Goal: Task Accomplishment & Management: Complete application form

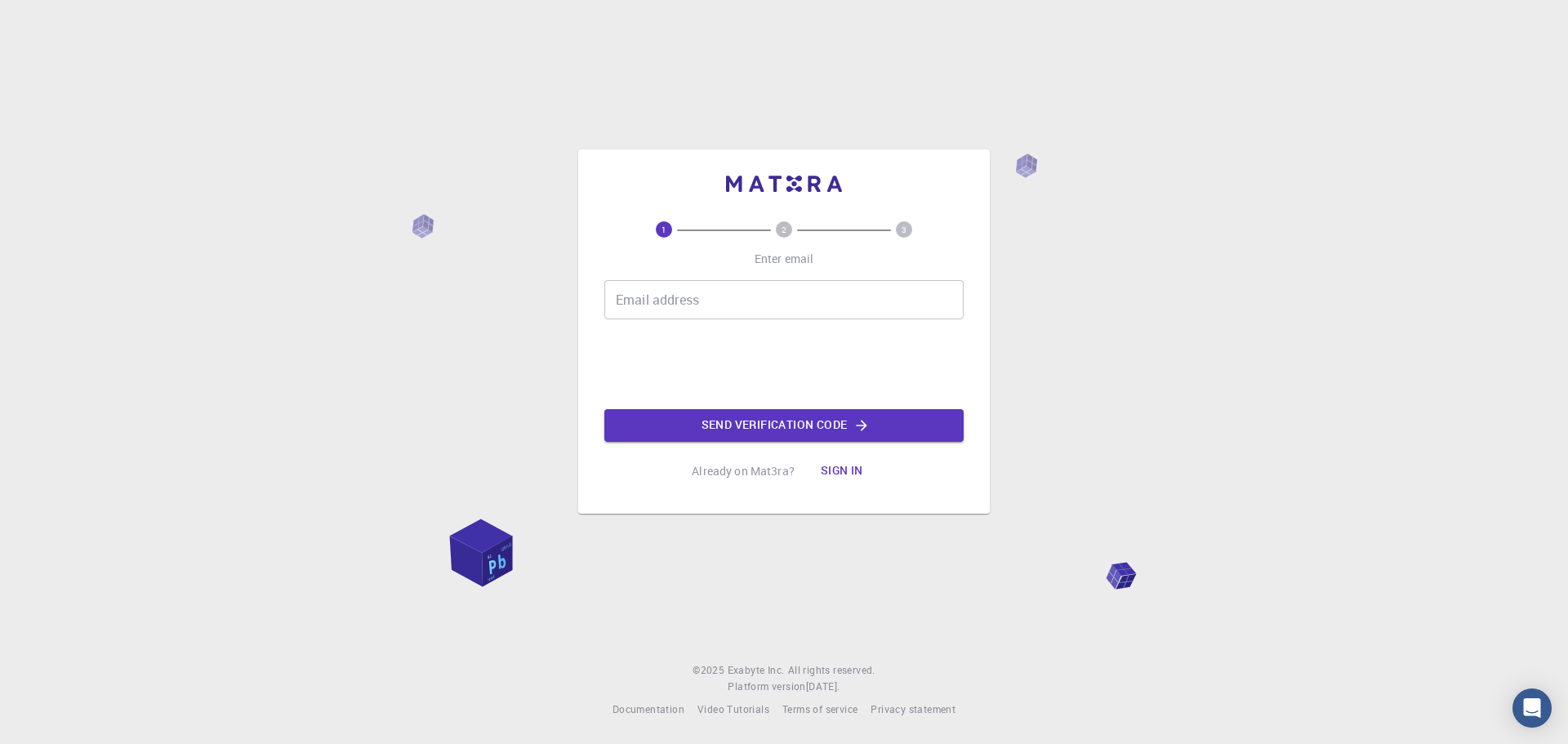
click at [867, 293] on input "Email address" at bounding box center [783, 299] width 359 height 39
type input "[EMAIL_ADDRESS][DOMAIN_NAME]"
click at [728, 435] on button "Send verification code" at bounding box center [783, 426] width 359 height 33
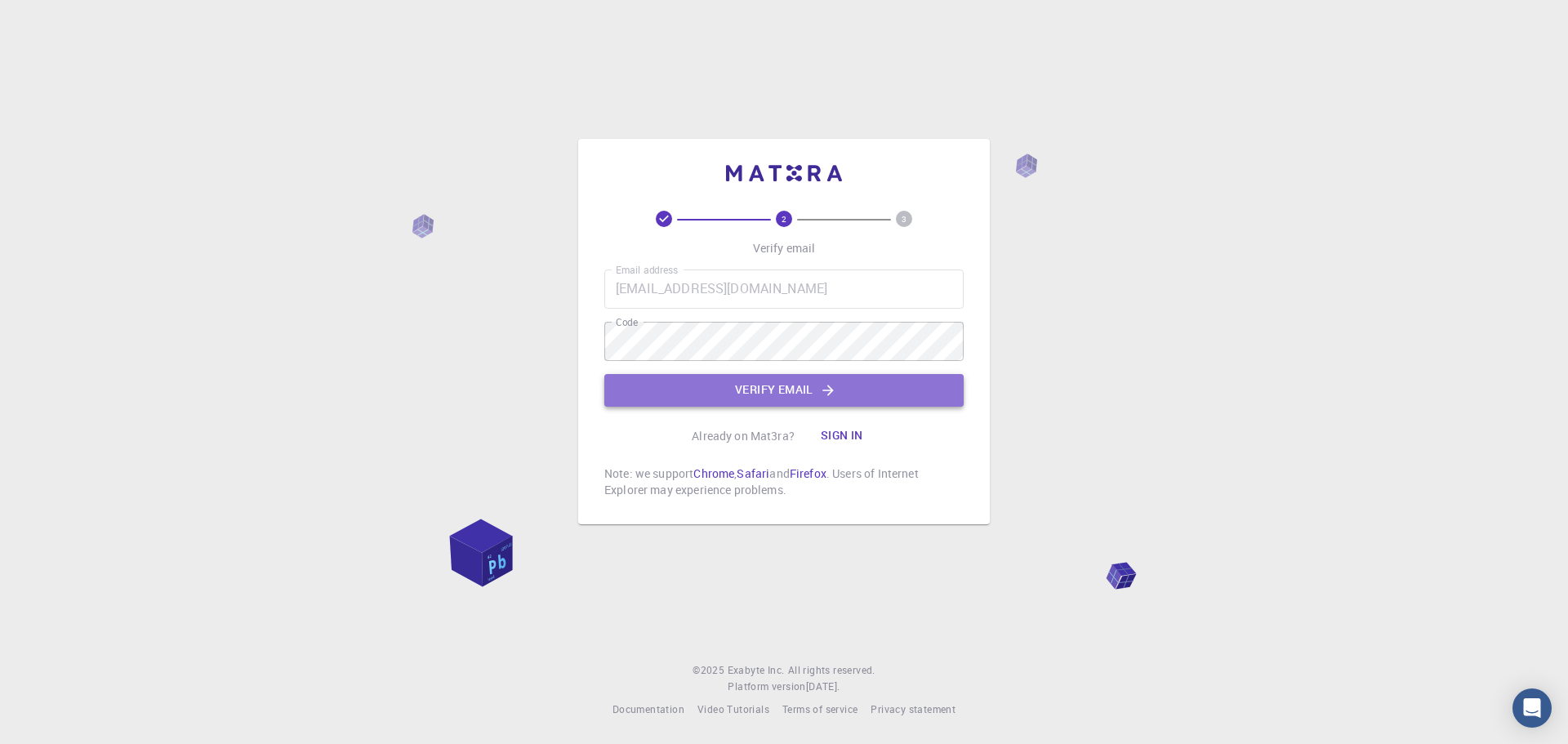
click at [798, 387] on button "Verify email" at bounding box center [783, 390] width 359 height 33
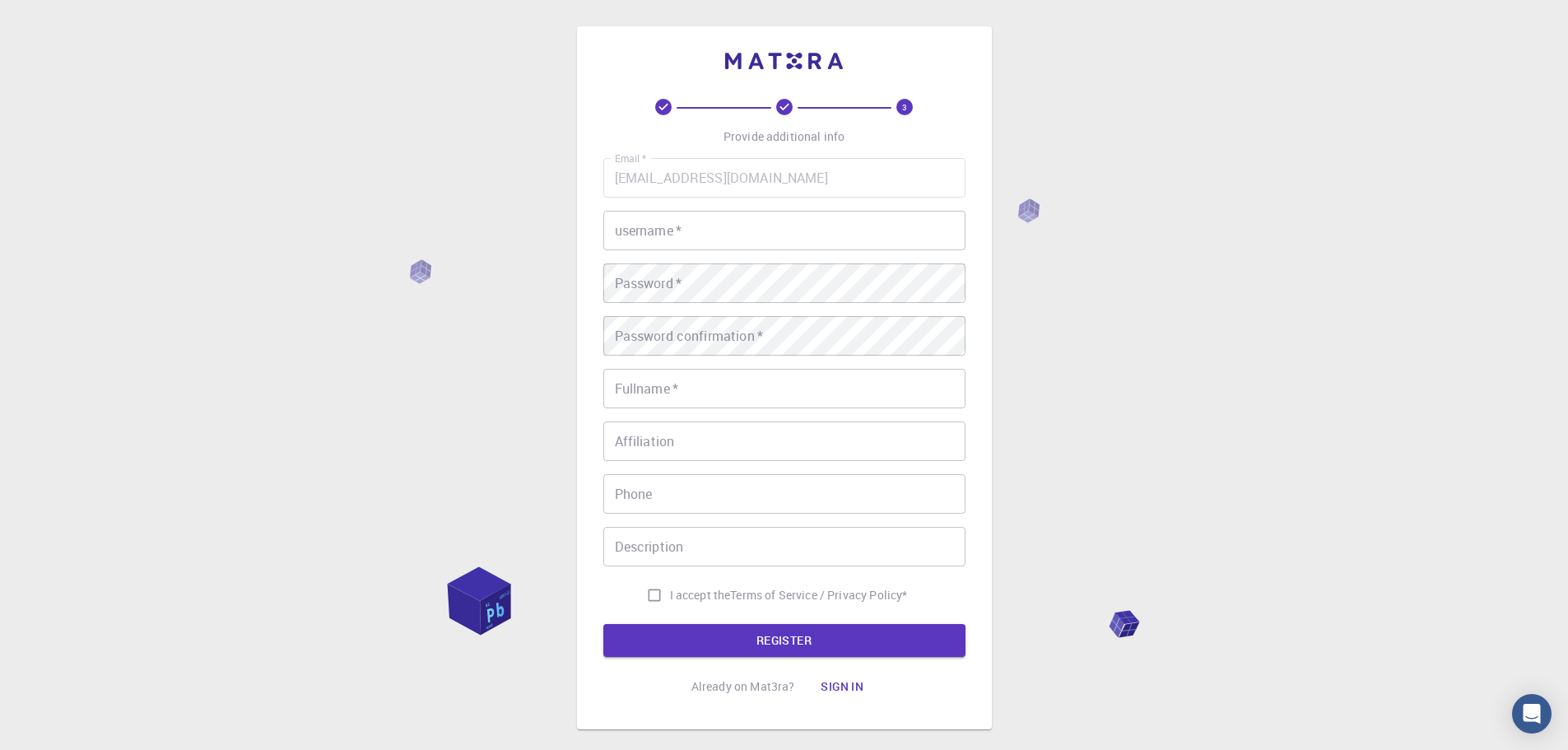
click at [786, 225] on input "username   *" at bounding box center [784, 230] width 362 height 39
type input "dtzia"
click at [706, 389] on input "Fullname   *" at bounding box center [784, 388] width 362 height 39
click at [1429, 531] on div "3 Provide additional info Email   * [EMAIL_ADDRESS][DOMAIN_NAME] Email   * user…" at bounding box center [784, 419] width 1568 height 838
click at [724, 502] on input "Phone" at bounding box center [784, 493] width 362 height 39
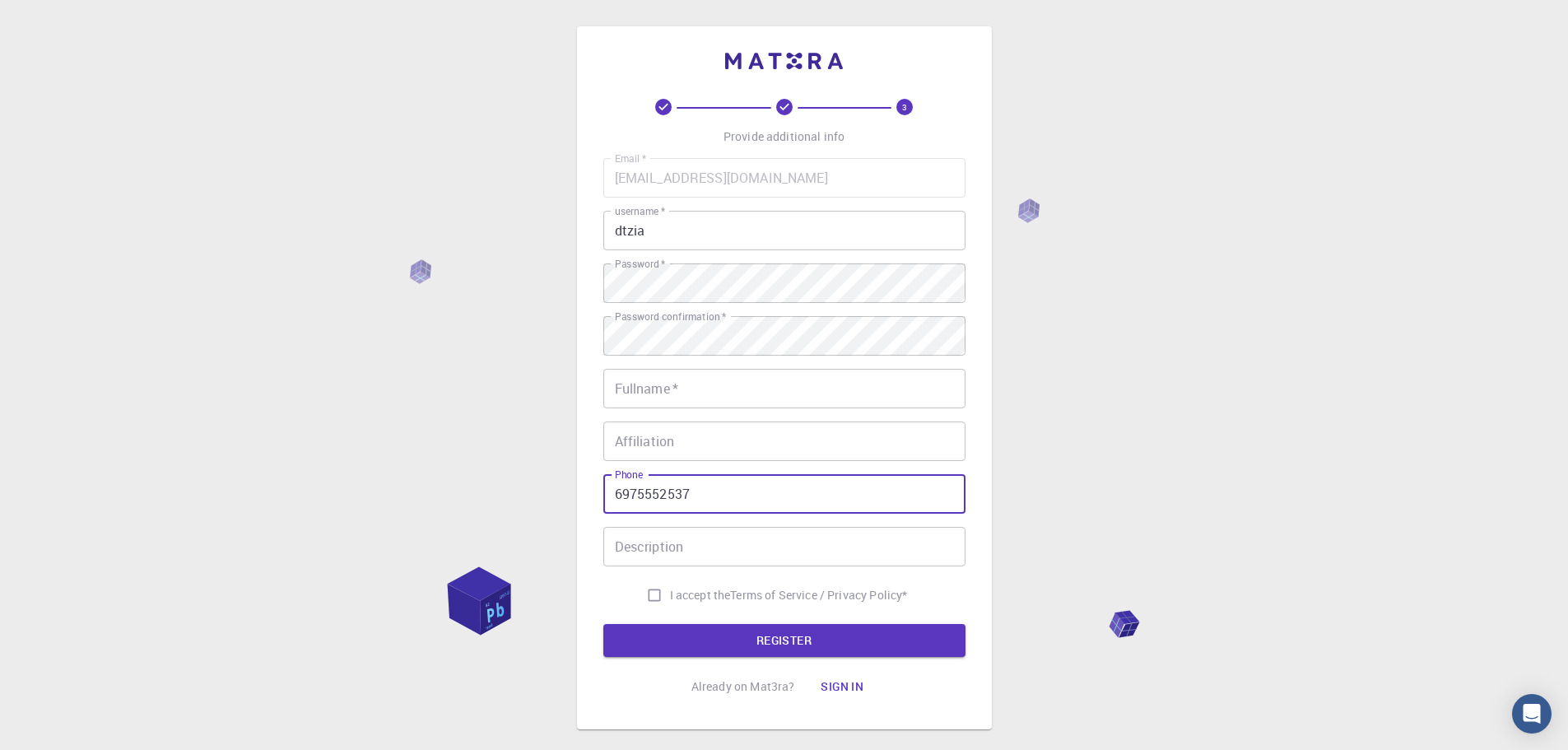
type input "6975552537"
click at [1367, 390] on div "3 Provide additional info Email   * [EMAIL_ADDRESS][DOMAIN_NAME] Email   * user…" at bounding box center [784, 419] width 1568 height 838
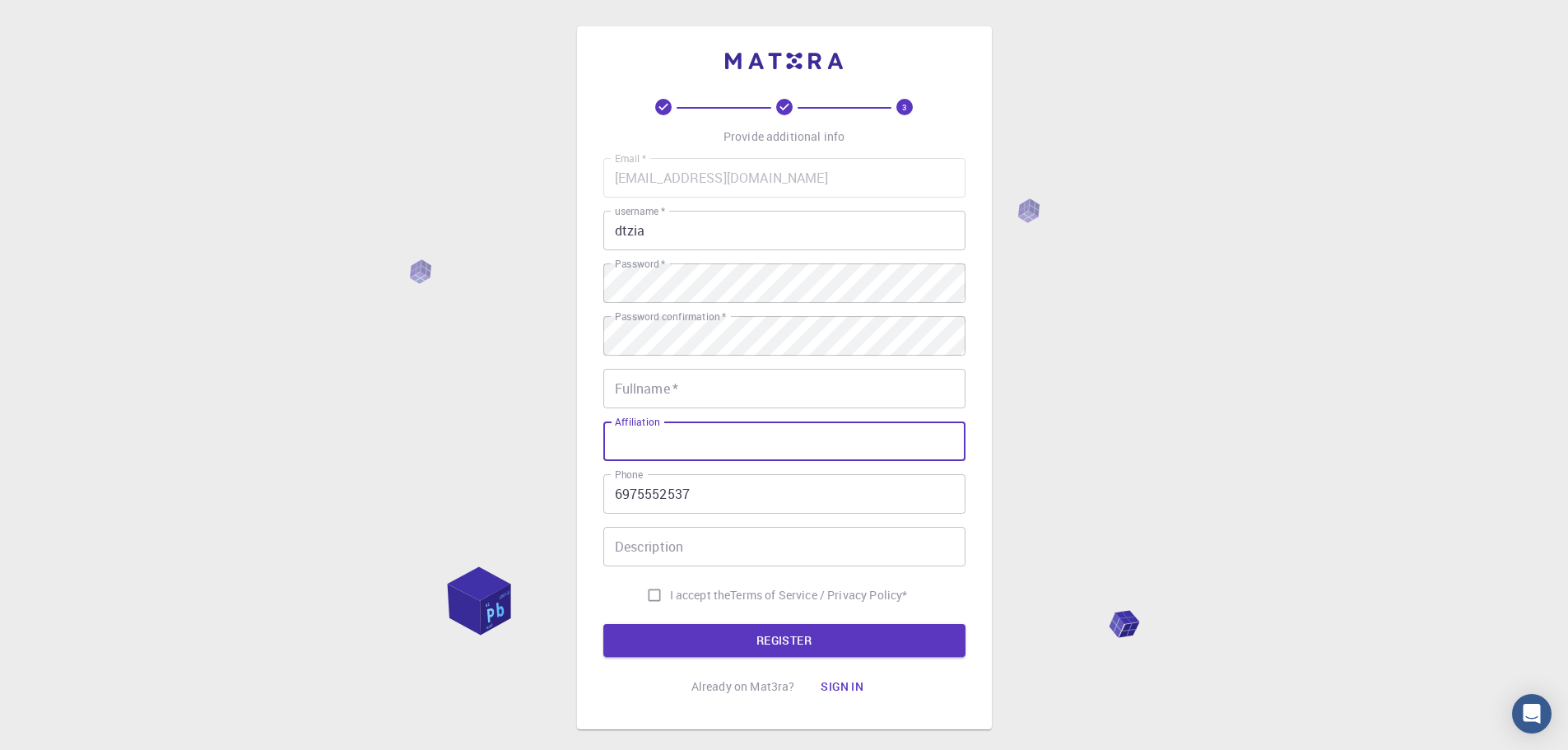
click at [715, 442] on input "Affiliation" at bounding box center [784, 441] width 362 height 39
click at [704, 400] on input "Fullname   *" at bounding box center [784, 388] width 362 height 39
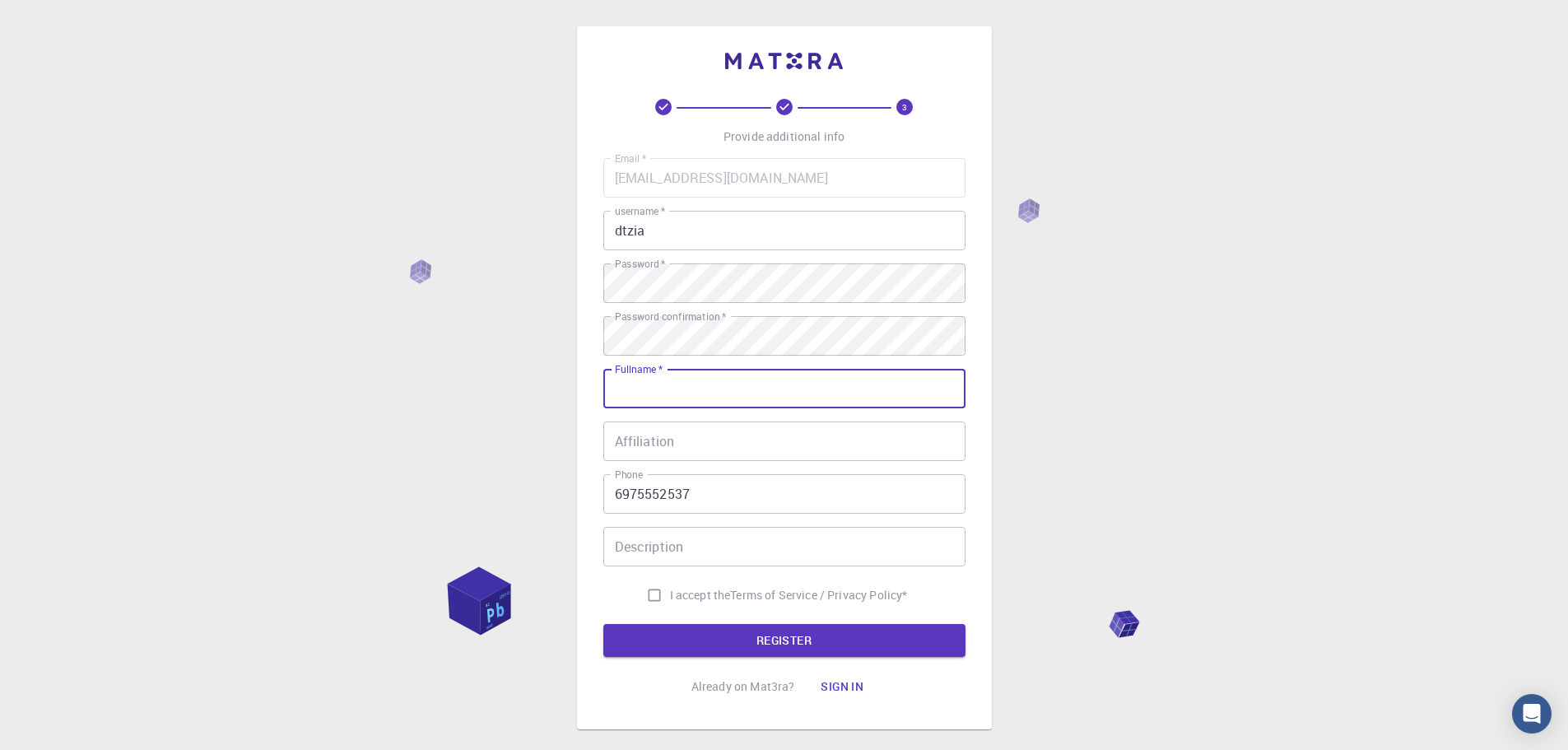
type input "D Tzia"
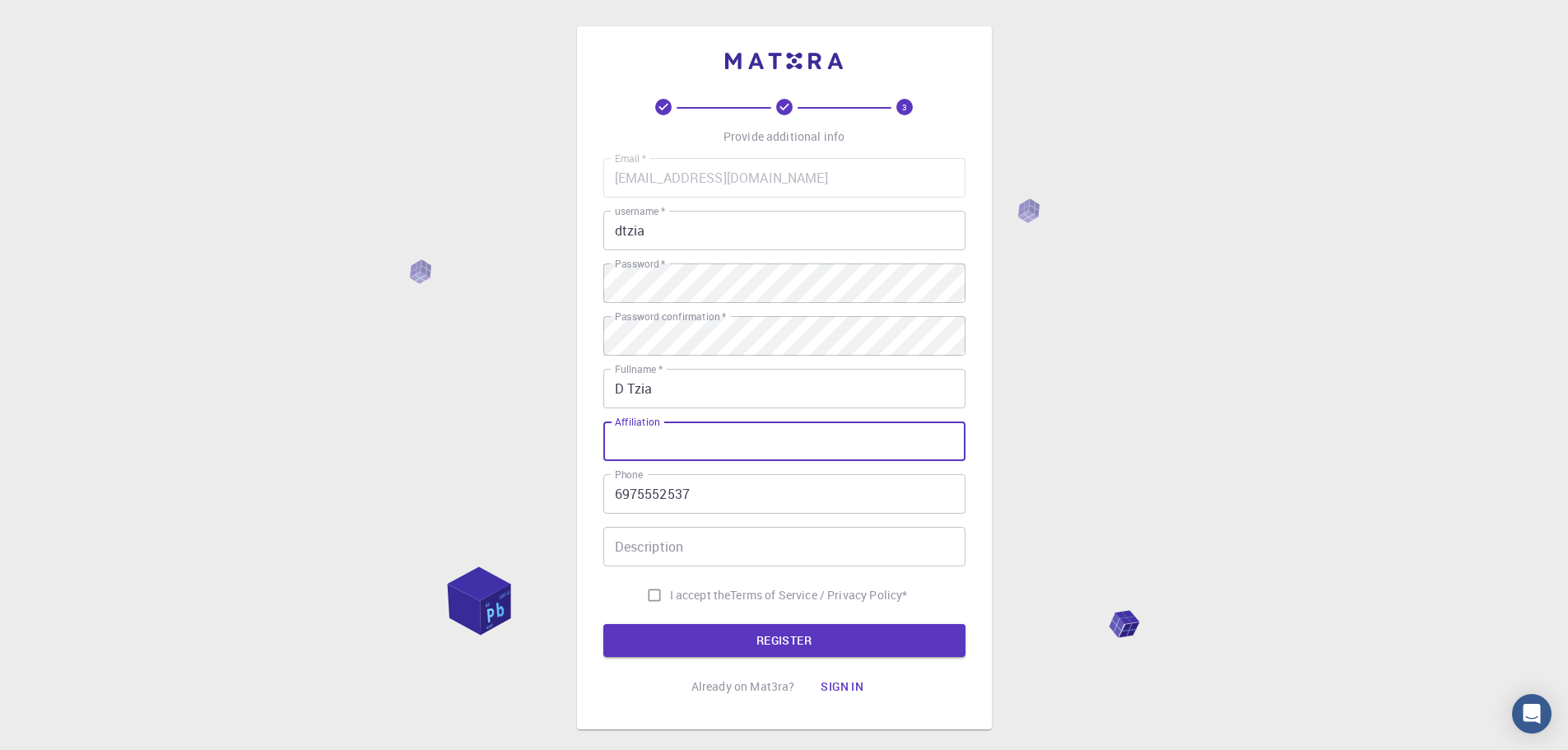
click at [684, 449] on input "Affiliation" at bounding box center [784, 441] width 362 height 39
click at [647, 601] on input "I accept the Terms of Service / Privacy Policy *" at bounding box center [654, 595] width 32 height 32
checkbox input "true"
drag, startPoint x: 668, startPoint y: 616, endPoint x: 675, endPoint y: 643, distance: 27.9
click at [671, 622] on form "Email   * [EMAIL_ADDRESS][DOMAIN_NAME] Email   * username   * dtzia username   …" at bounding box center [784, 407] width 362 height 499
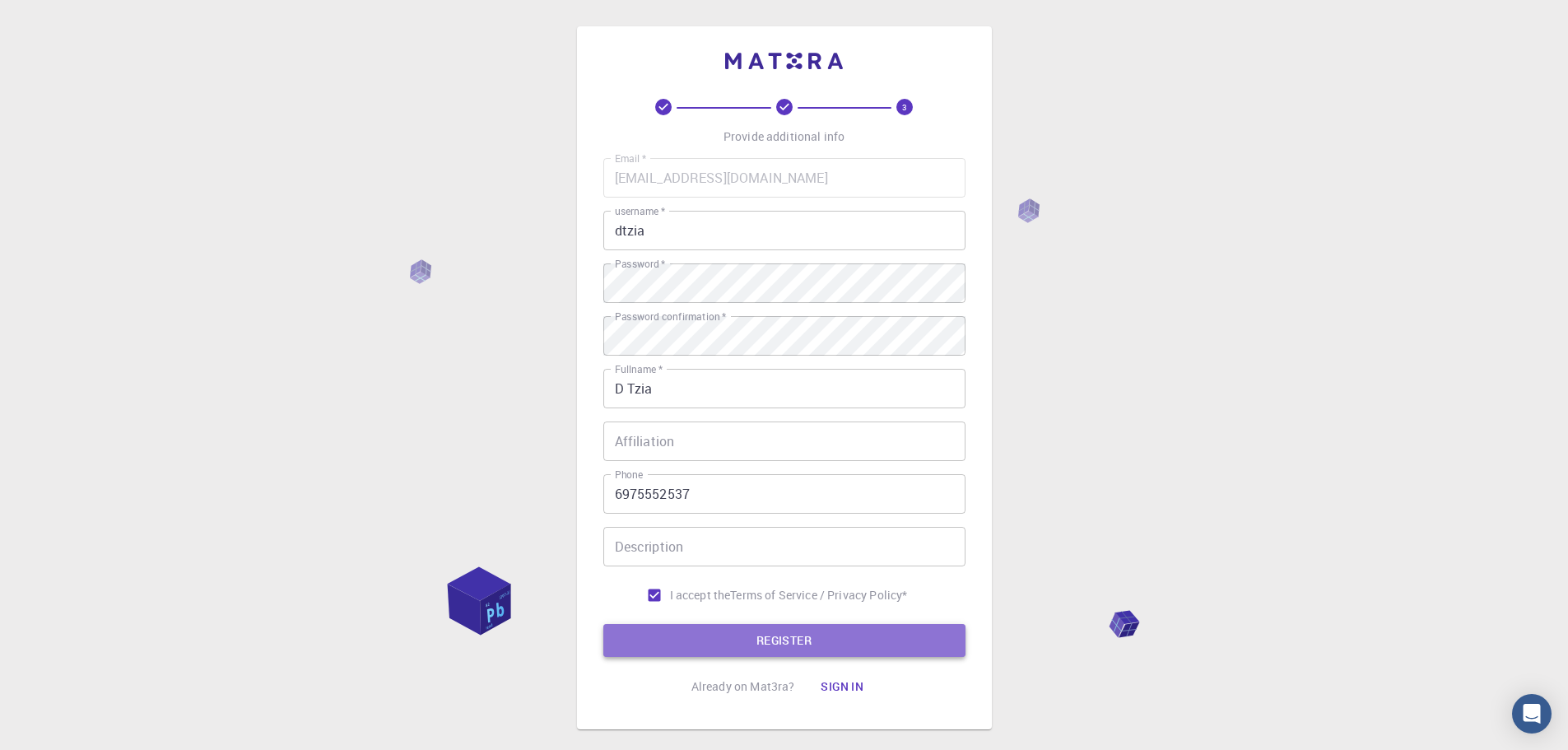
click at [682, 657] on button "REGISTER" at bounding box center [784, 640] width 362 height 33
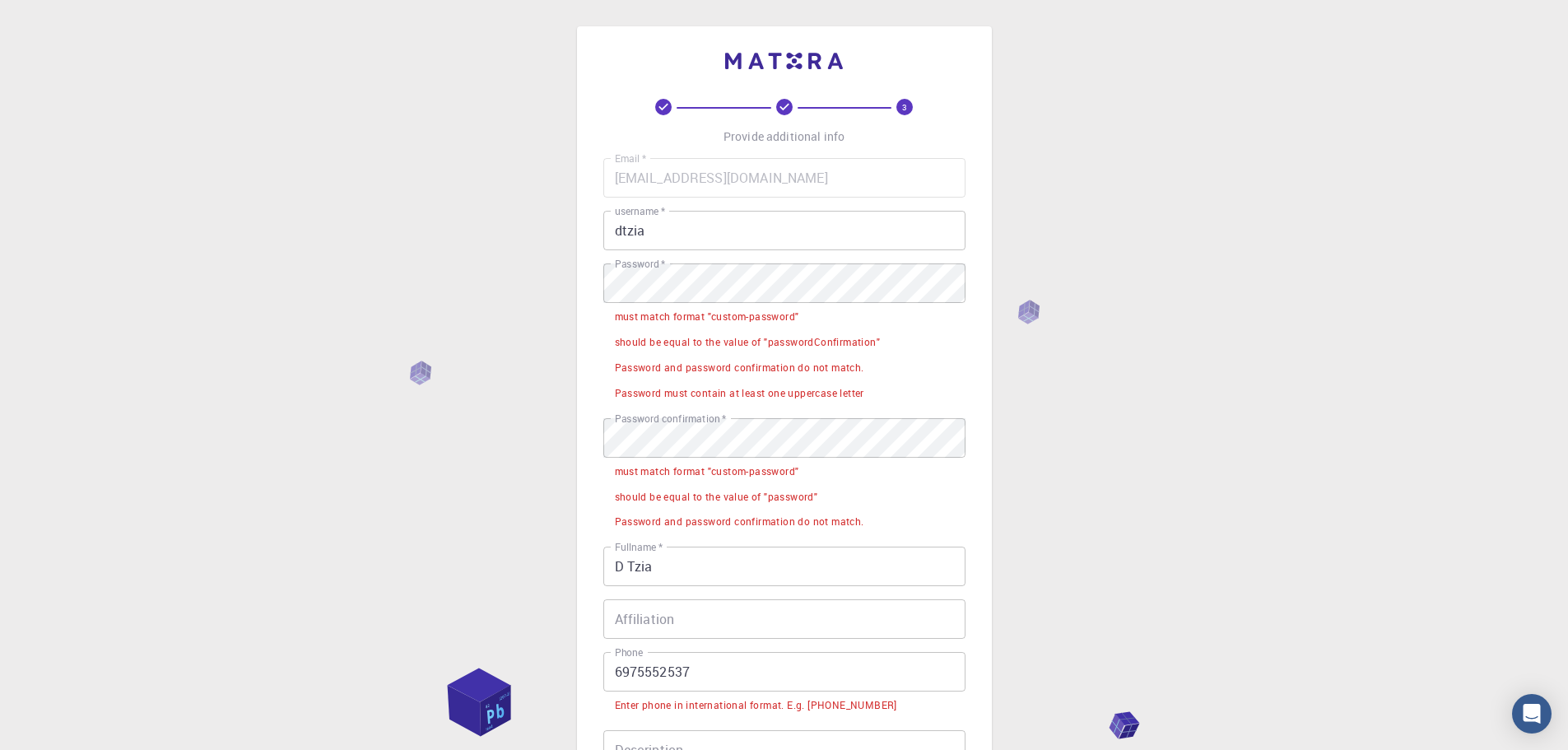
scroll to position [247, 0]
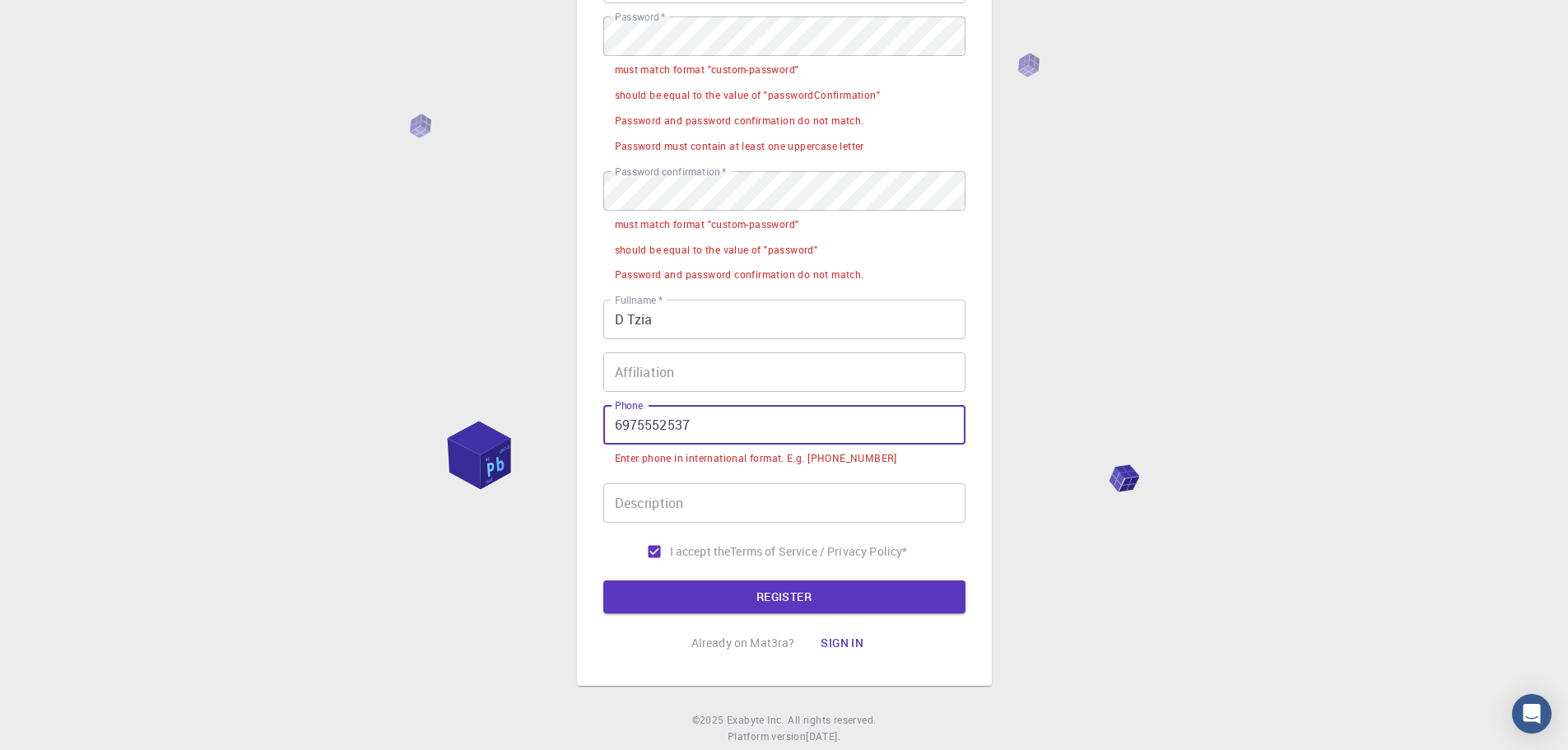
click at [613, 428] on input "6975552537" at bounding box center [784, 424] width 362 height 39
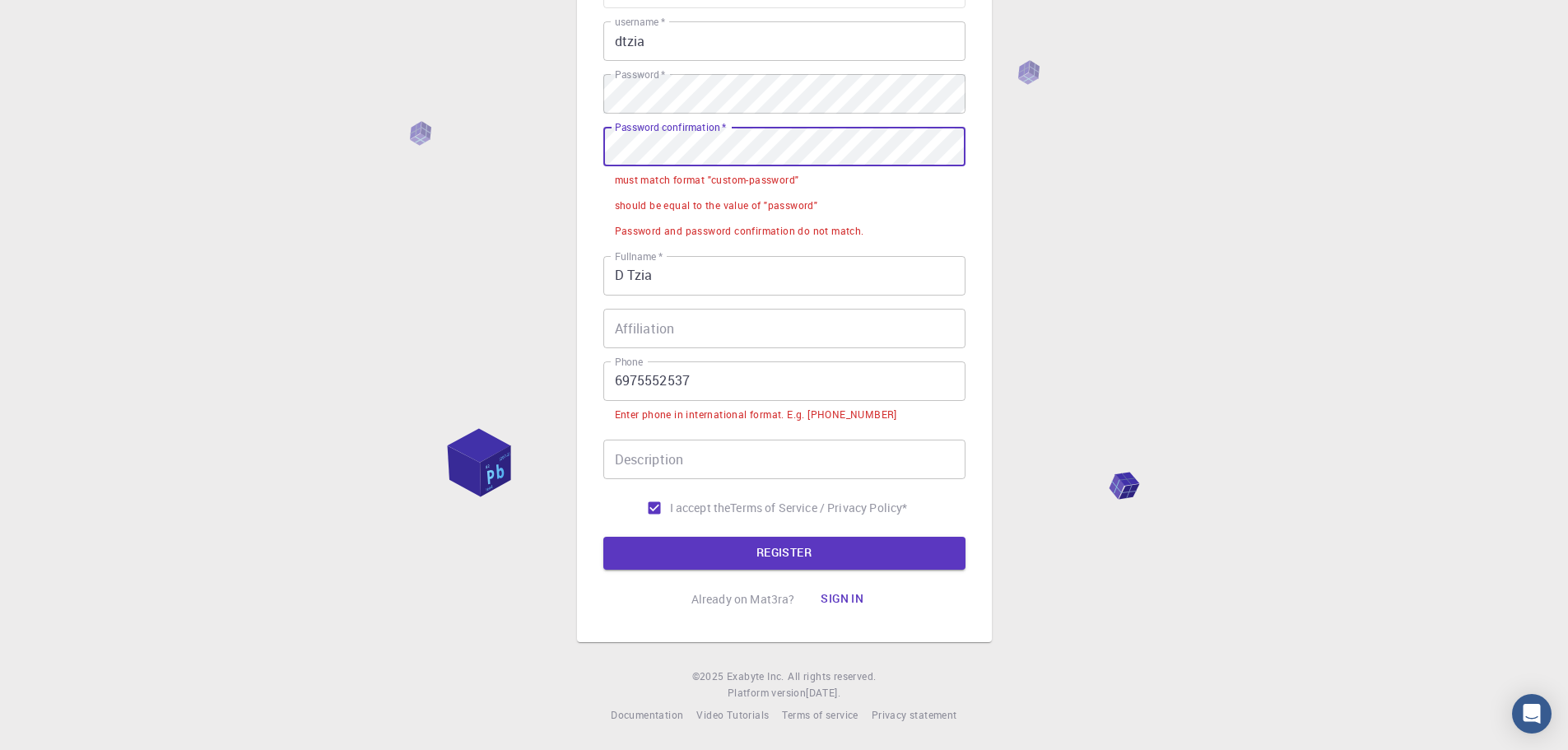
scroll to position [114, 0]
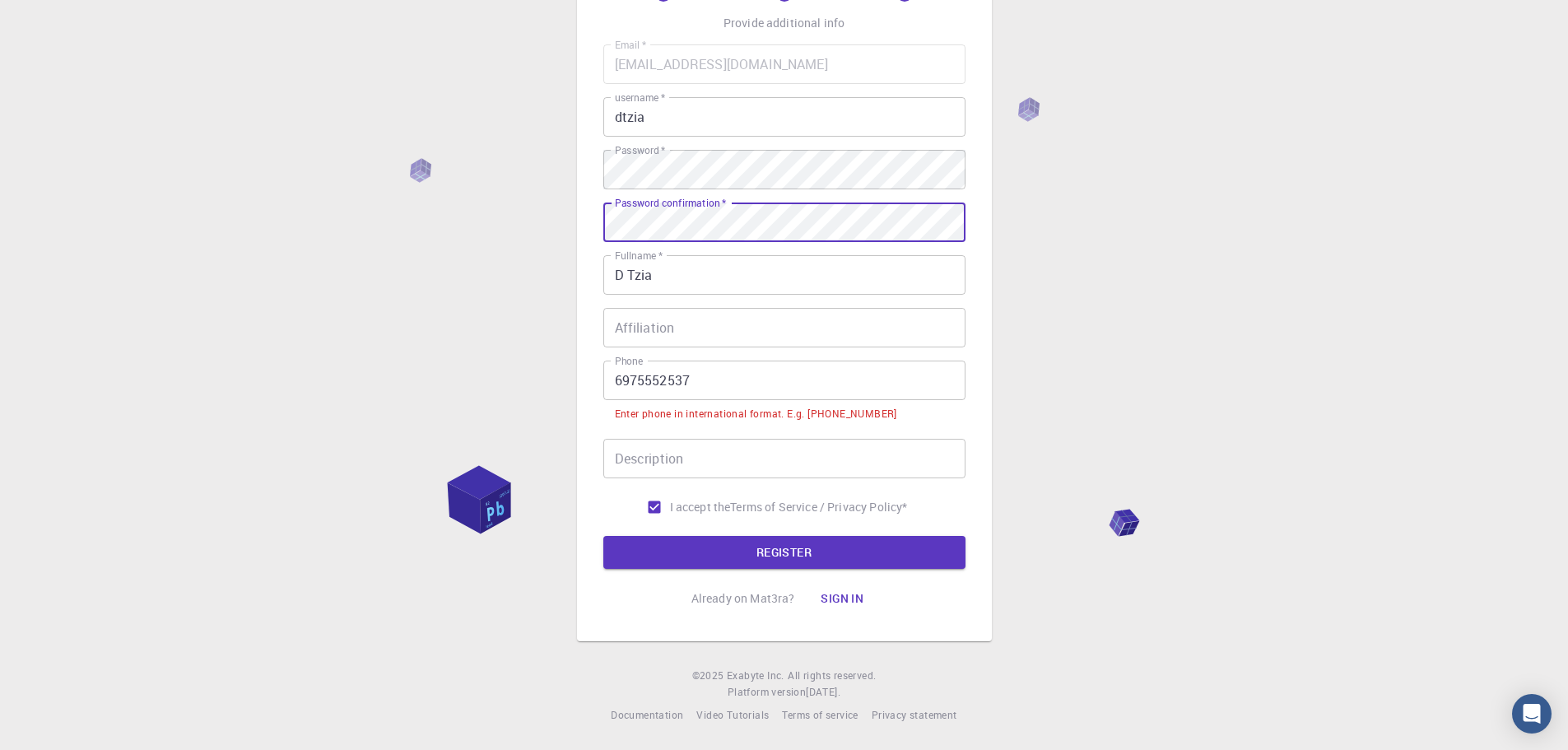
click at [605, 394] on input "6975552537" at bounding box center [784, 379] width 362 height 39
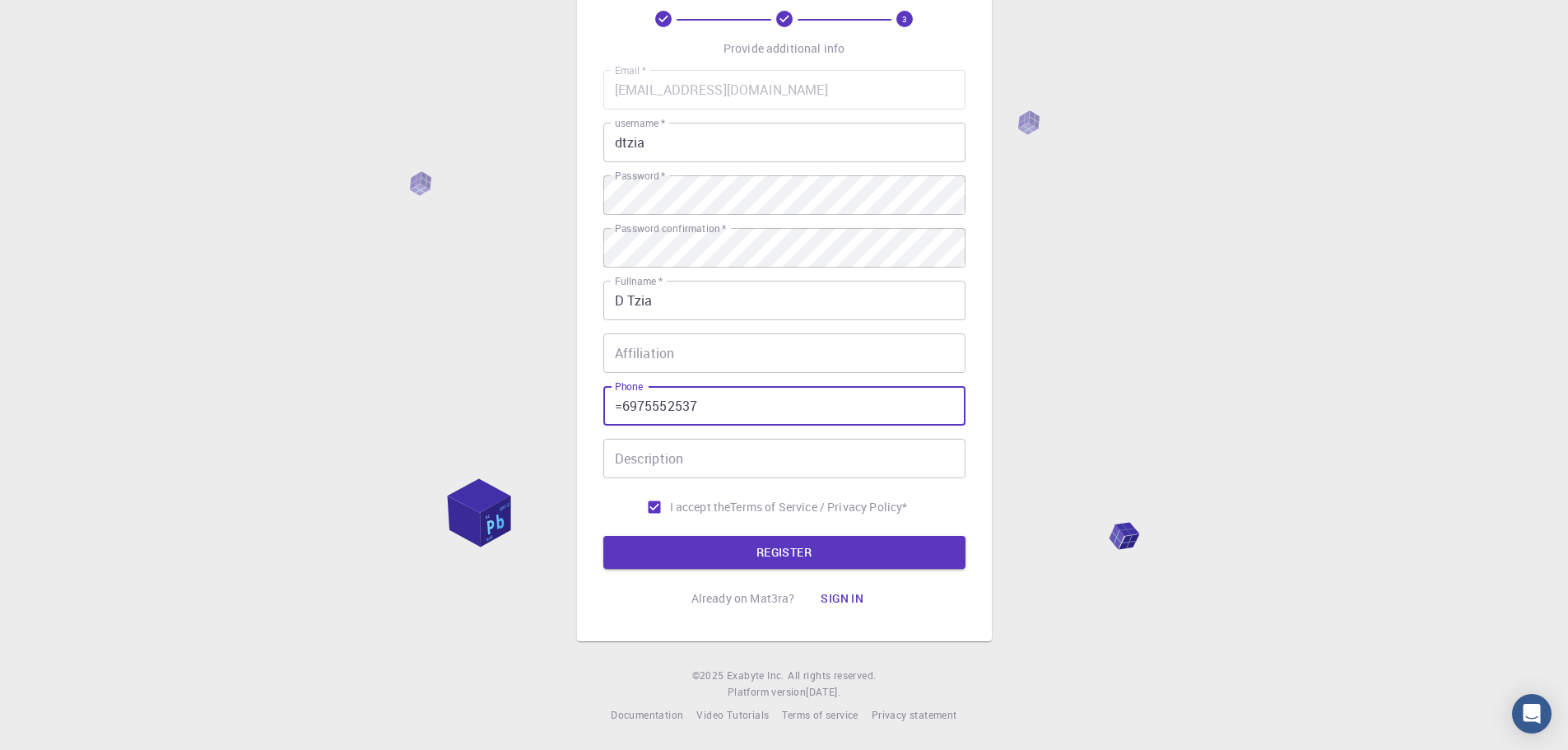
scroll to position [88, 0]
type input "[PHONE_NUMBER]"
click at [761, 535] on form "Email   * [EMAIL_ADDRESS][DOMAIN_NAME] Email   * username   * dtzia username   …" at bounding box center [784, 319] width 362 height 499
click at [765, 557] on button "REGISTER" at bounding box center [784, 553] width 362 height 33
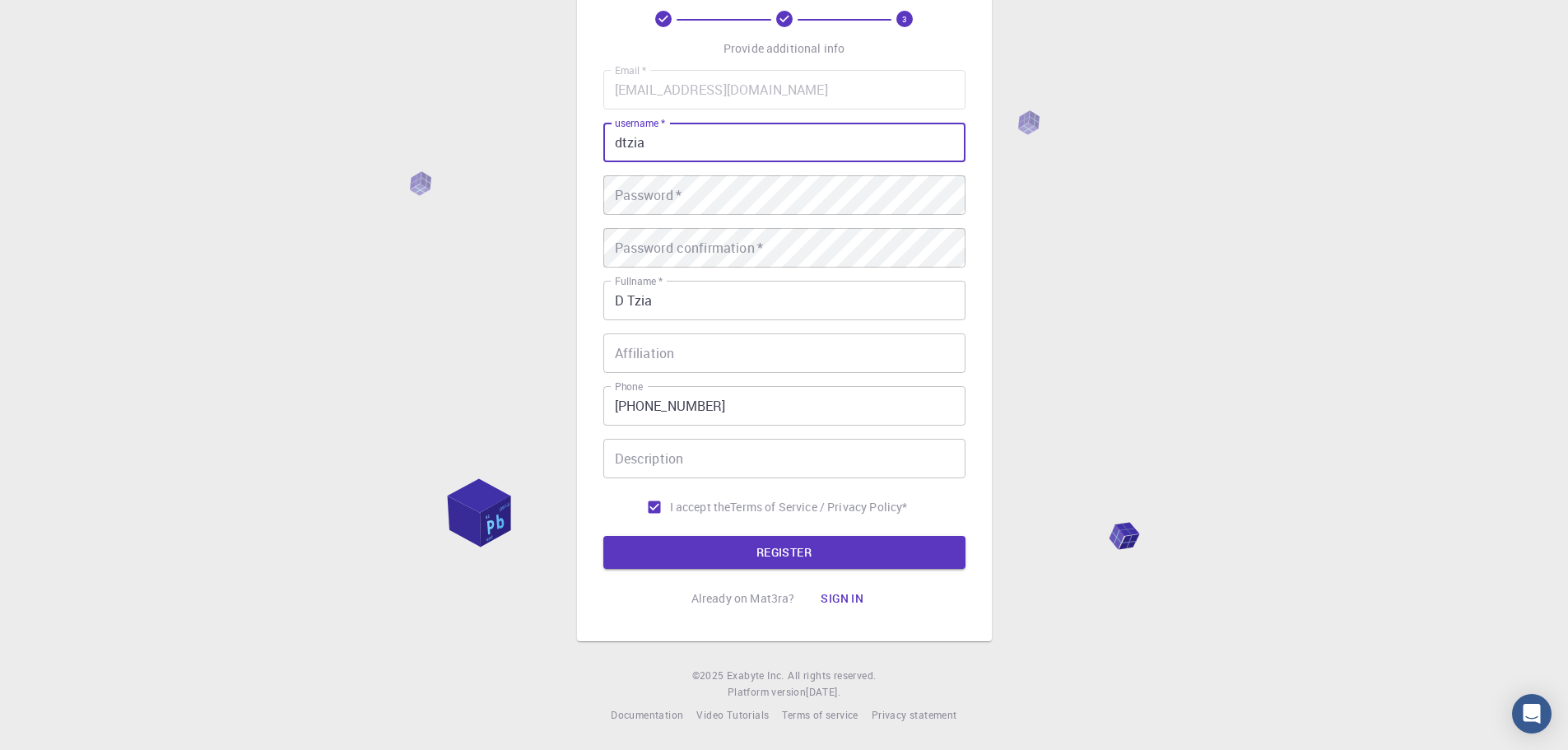
click at [729, 138] on input "dtzia" at bounding box center [784, 142] width 362 height 39
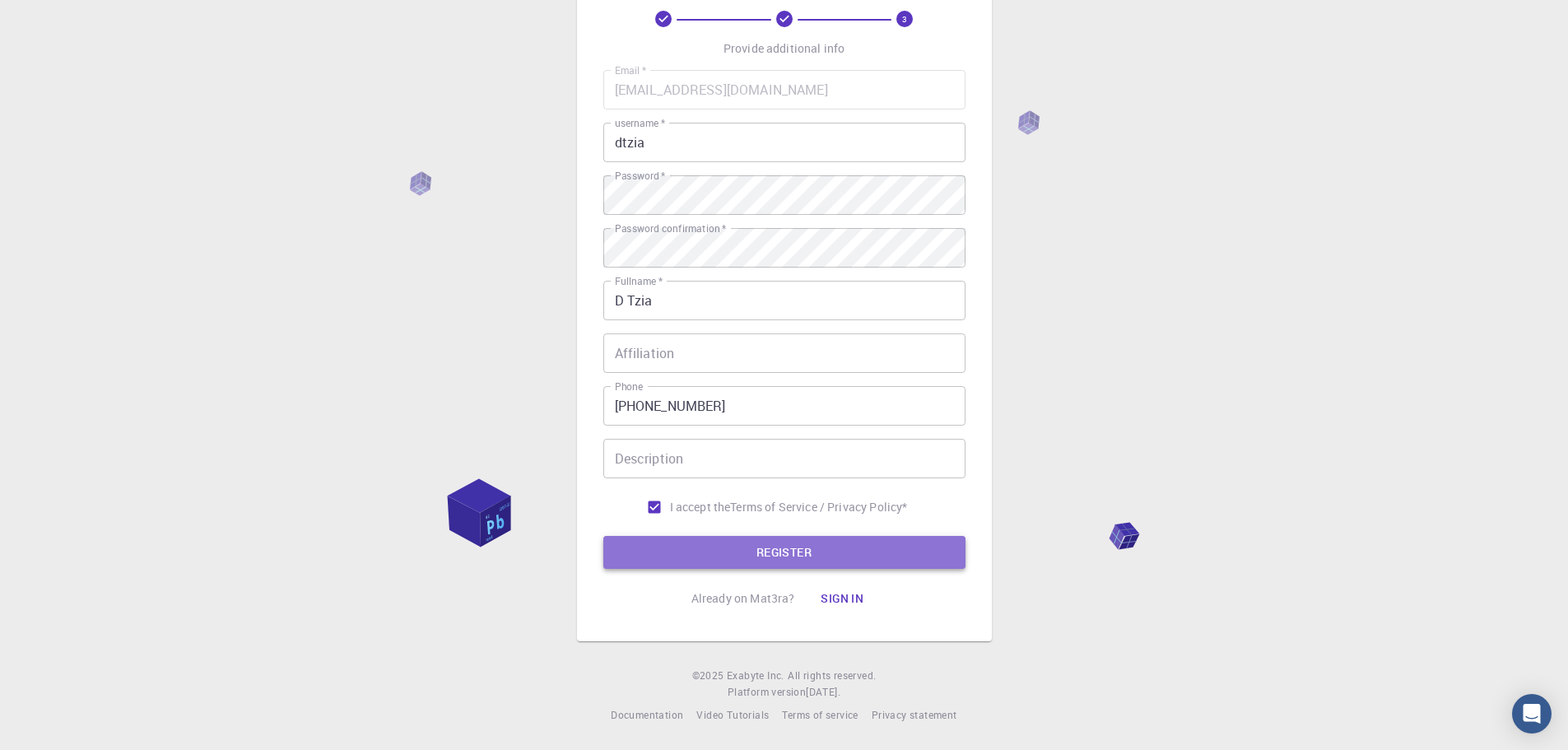
click at [664, 548] on button "REGISTER" at bounding box center [784, 553] width 362 height 33
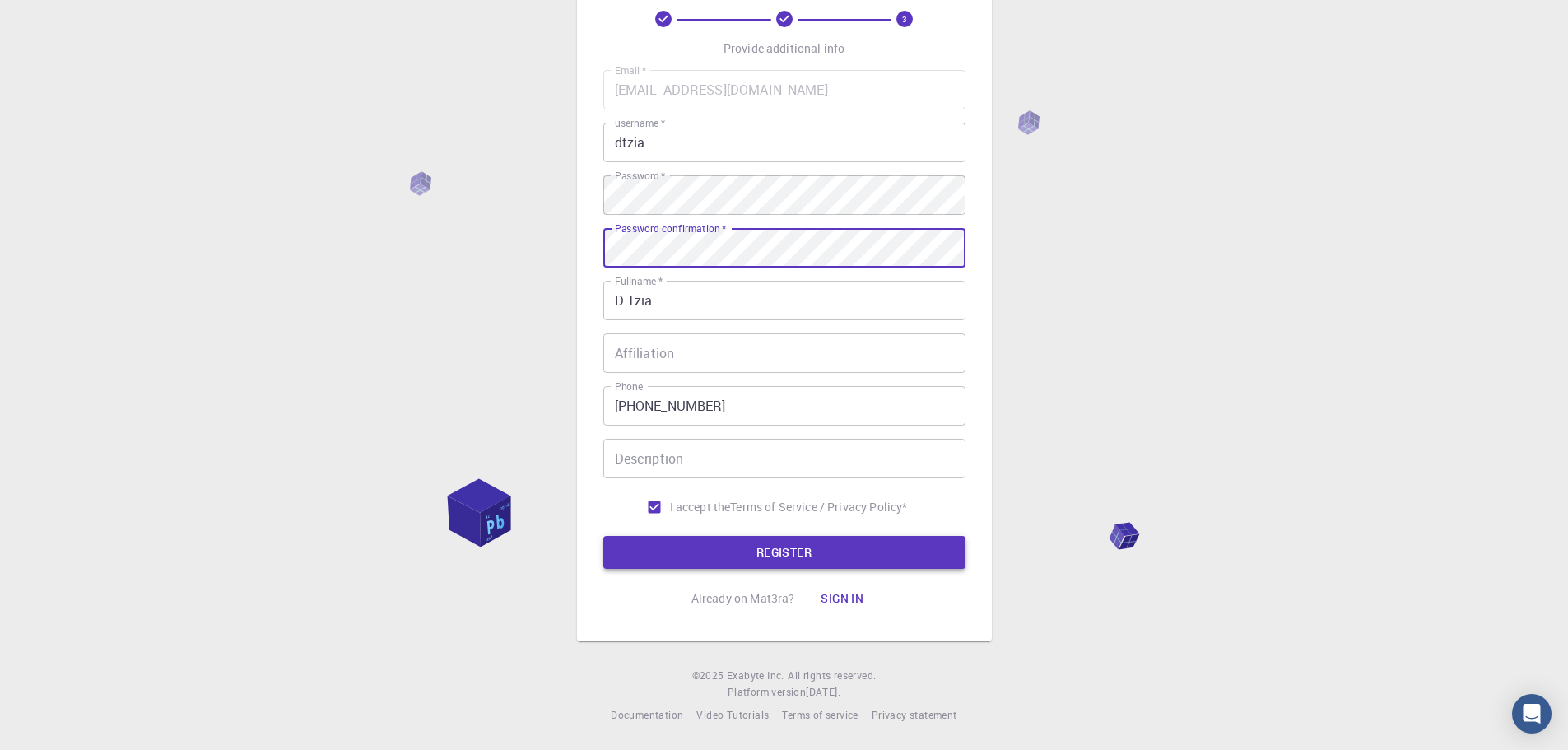
click at [727, 562] on button "REGISTER" at bounding box center [784, 553] width 362 height 33
click at [724, 537] on button "REGISTER" at bounding box center [784, 553] width 362 height 33
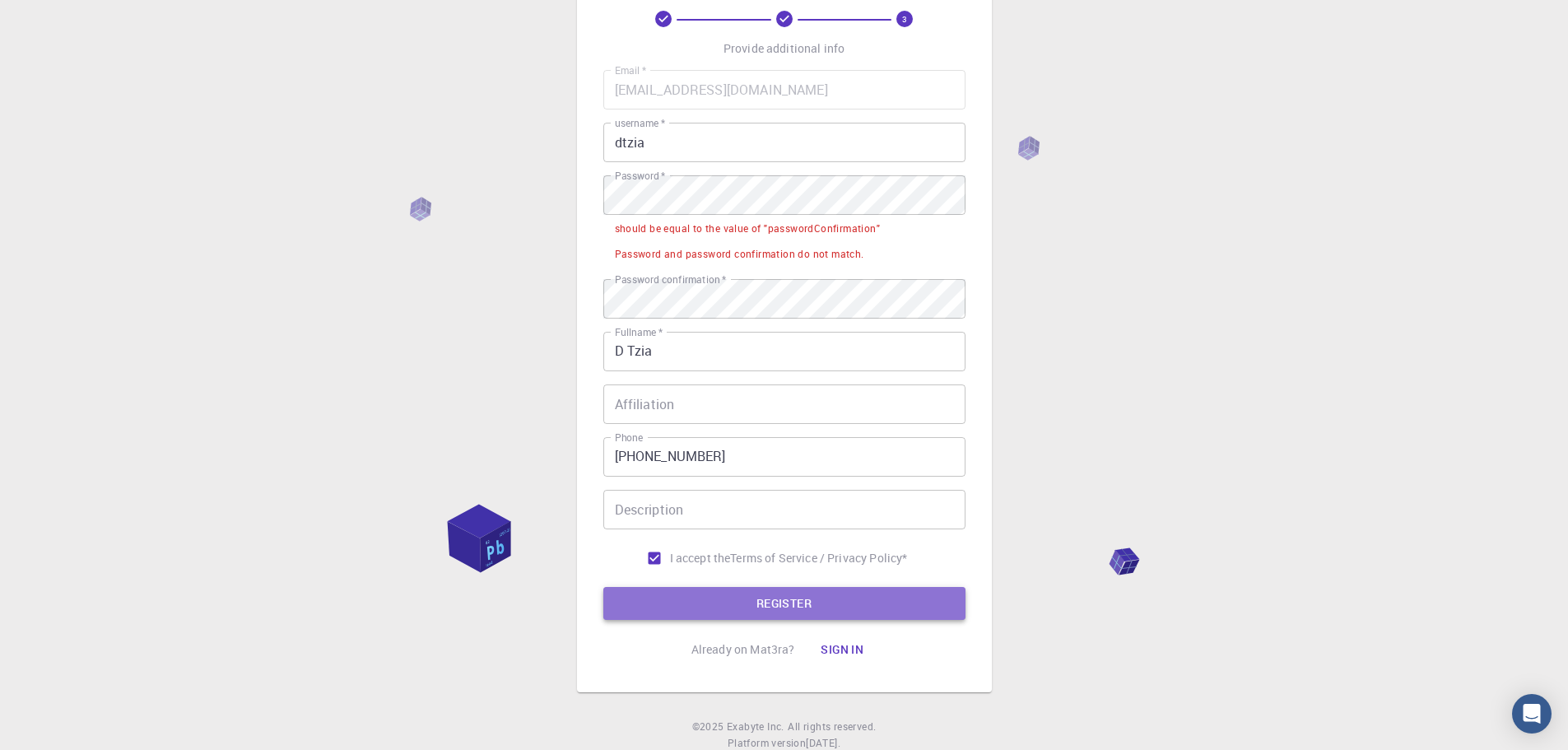
click at [690, 607] on button "REGISTER" at bounding box center [784, 604] width 362 height 33
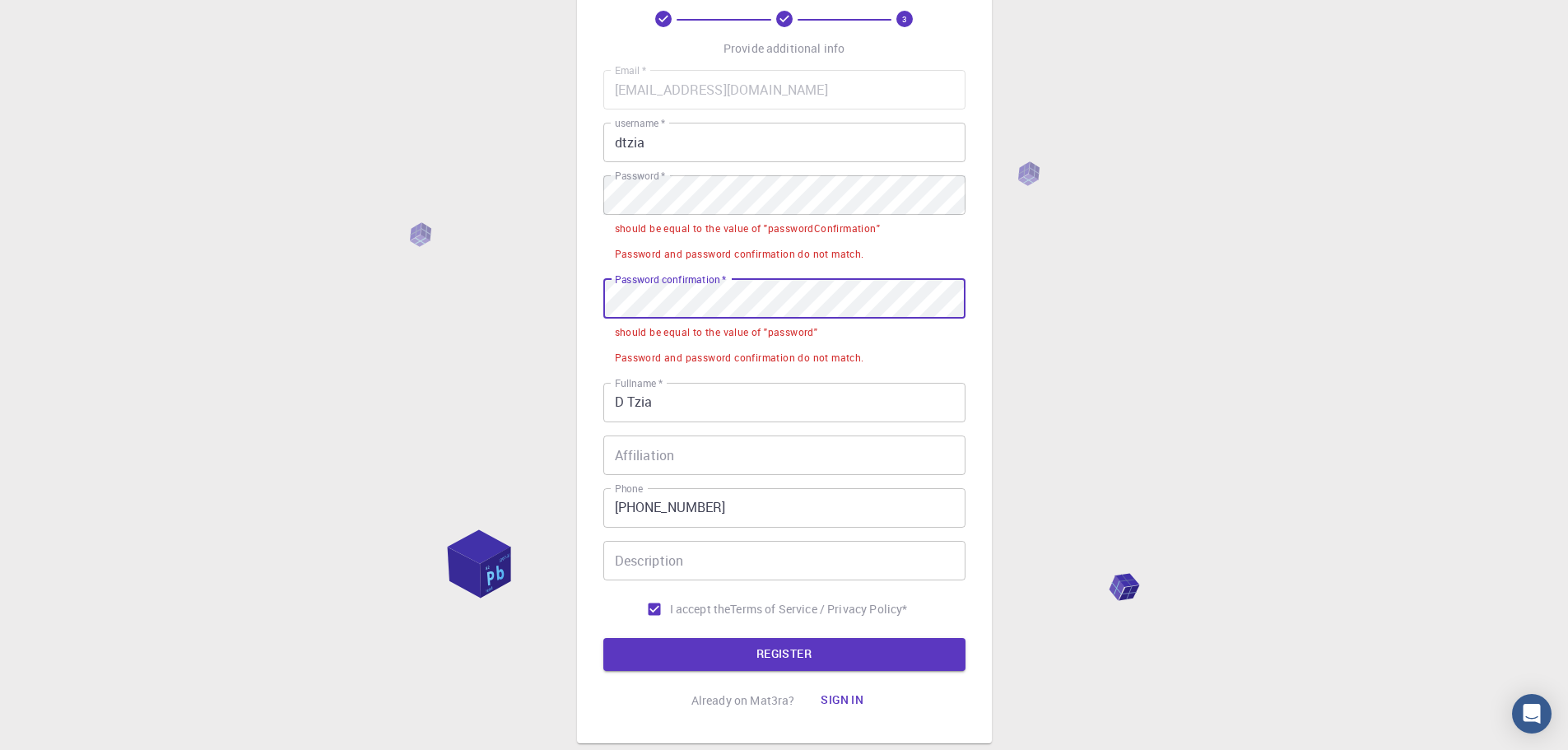
click at [685, 228] on div "should be equal to the value of "passwordConfirmation"" at bounding box center [747, 229] width 265 height 17
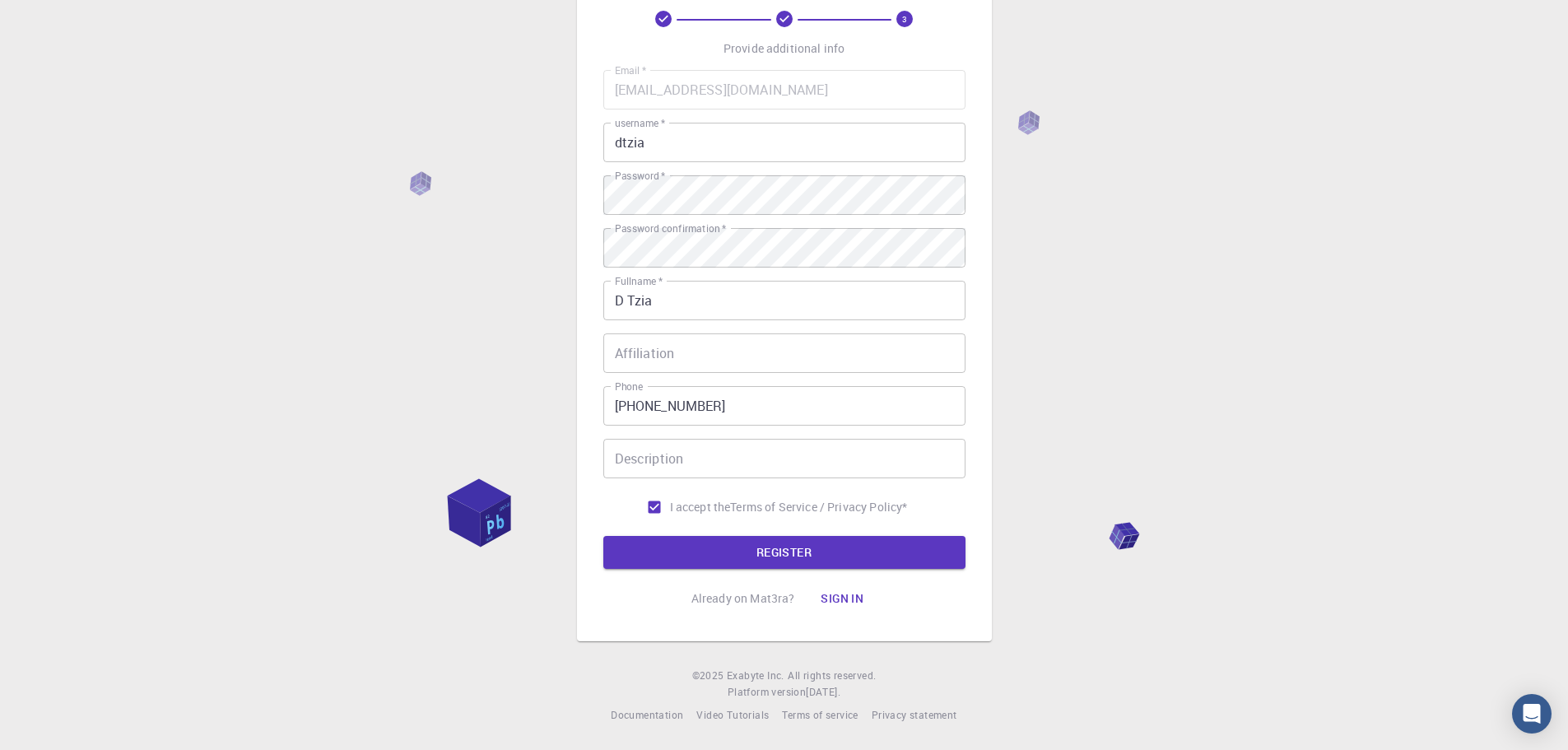
click at [653, 236] on label "Password confirmation   *" at bounding box center [670, 229] width 111 height 14
click at [744, 560] on button "REGISTER" at bounding box center [784, 553] width 362 height 33
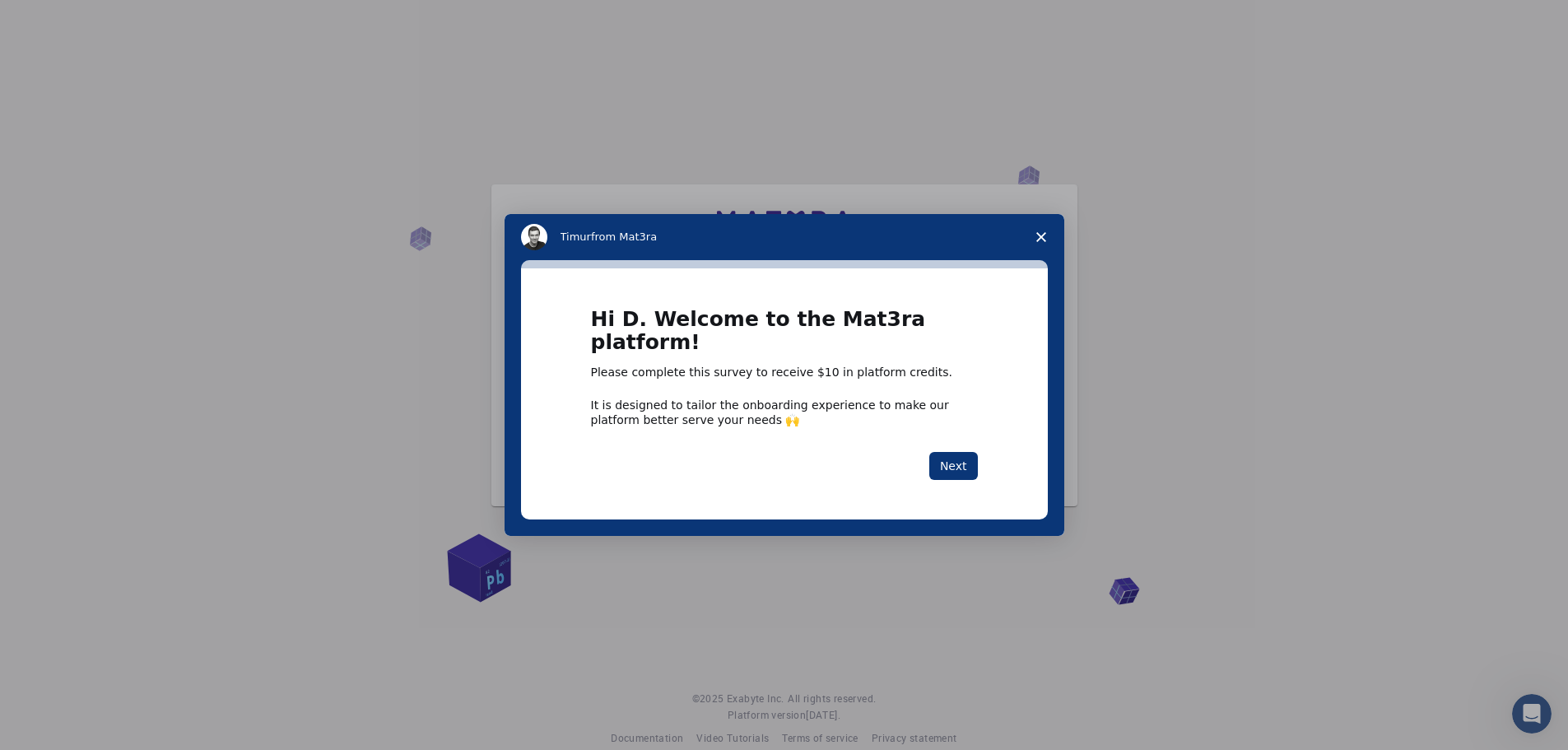
click at [1041, 242] on icon "Close survey" at bounding box center [1041, 237] width 10 height 10
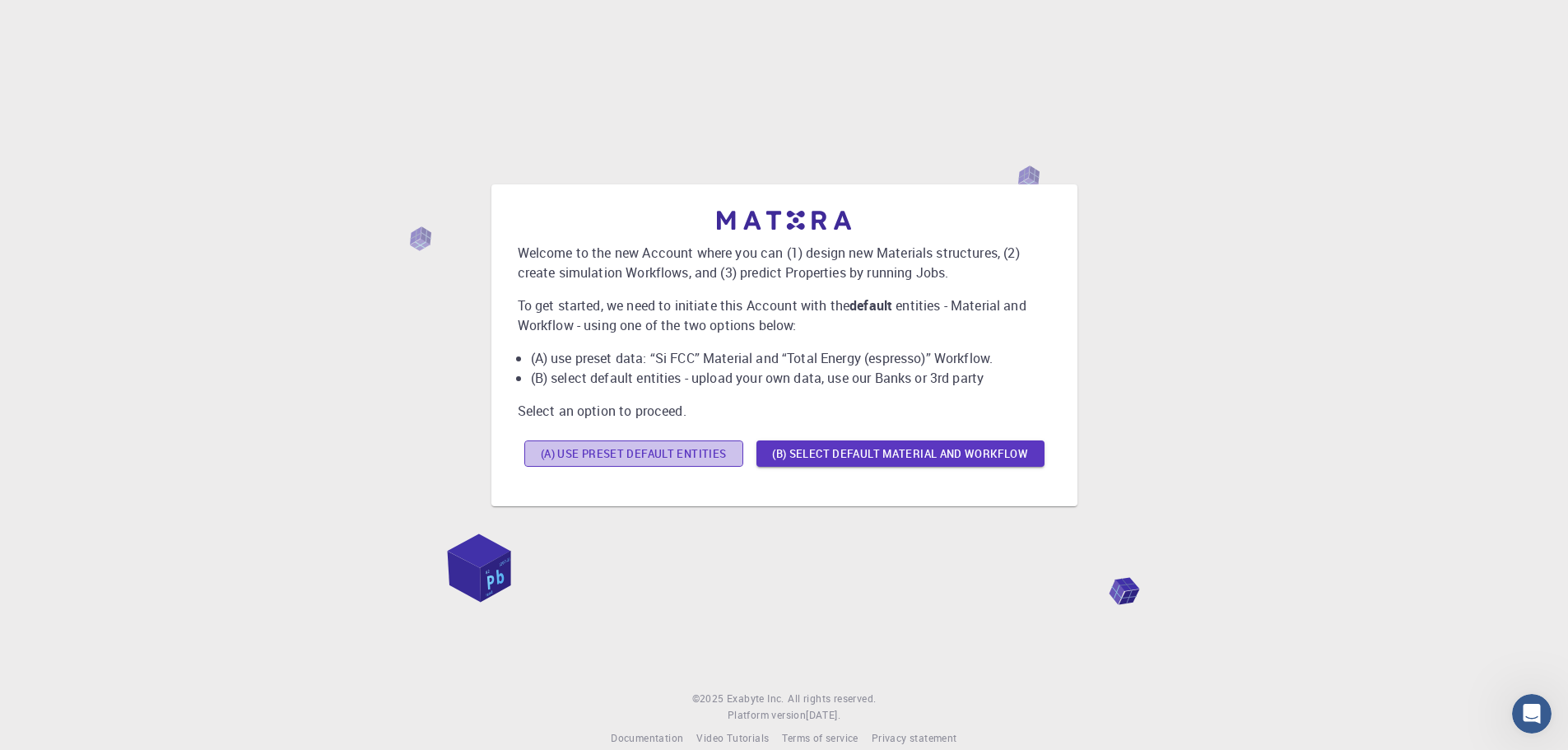
click at [639, 457] on button "(A) Use preset default entities" at bounding box center [633, 454] width 219 height 26
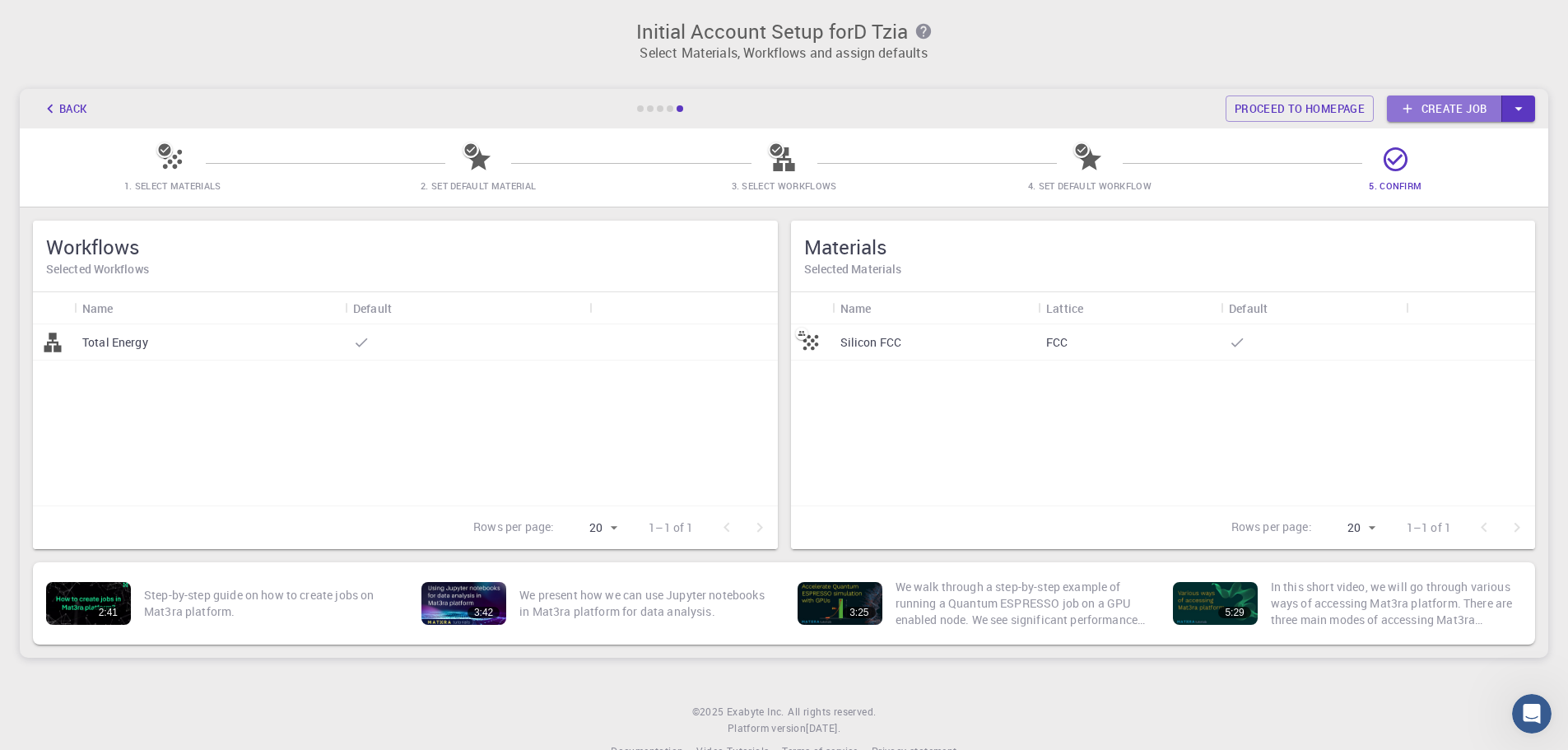
click at [1421, 103] on link "Create job" at bounding box center [1444, 109] width 116 height 26
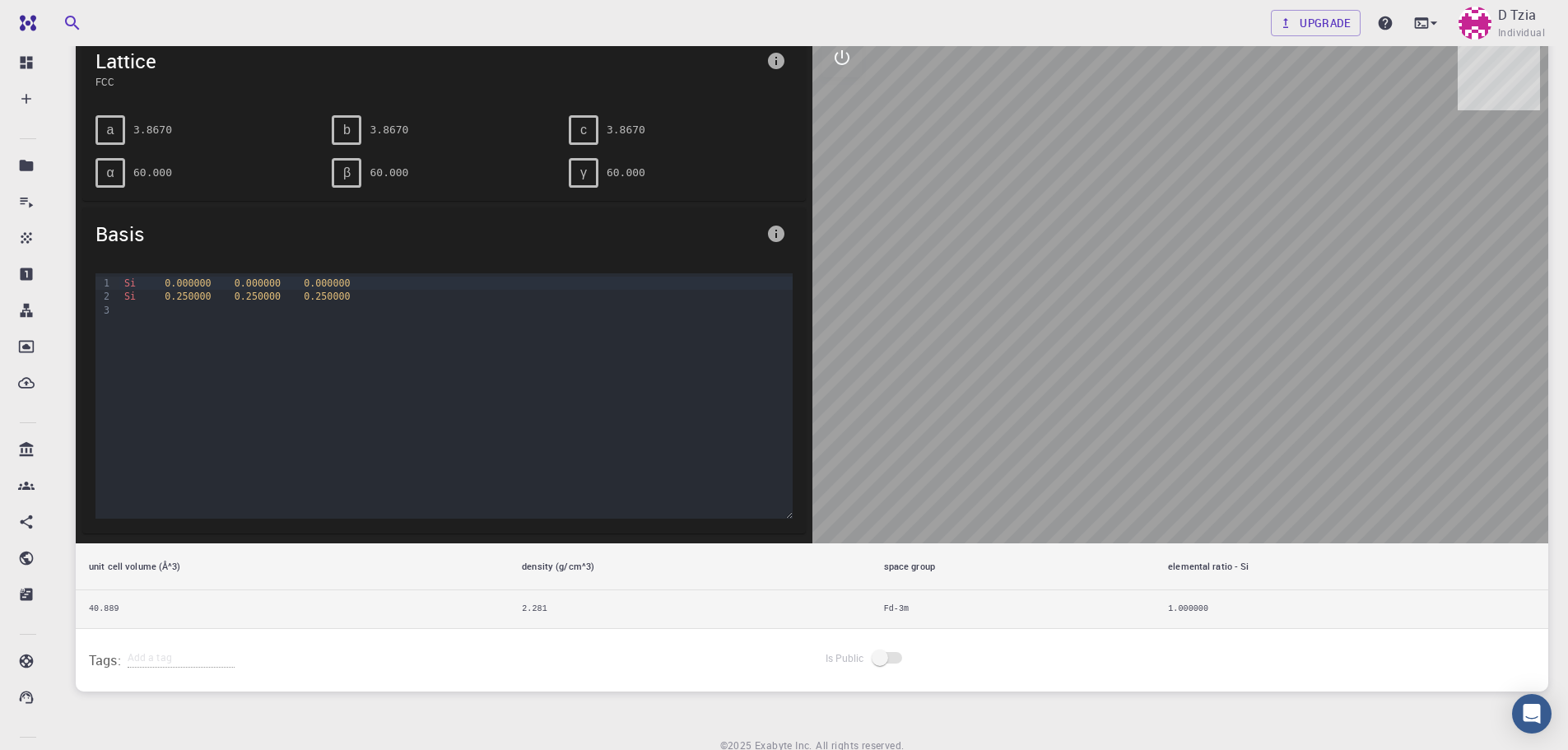
scroll to position [247, 0]
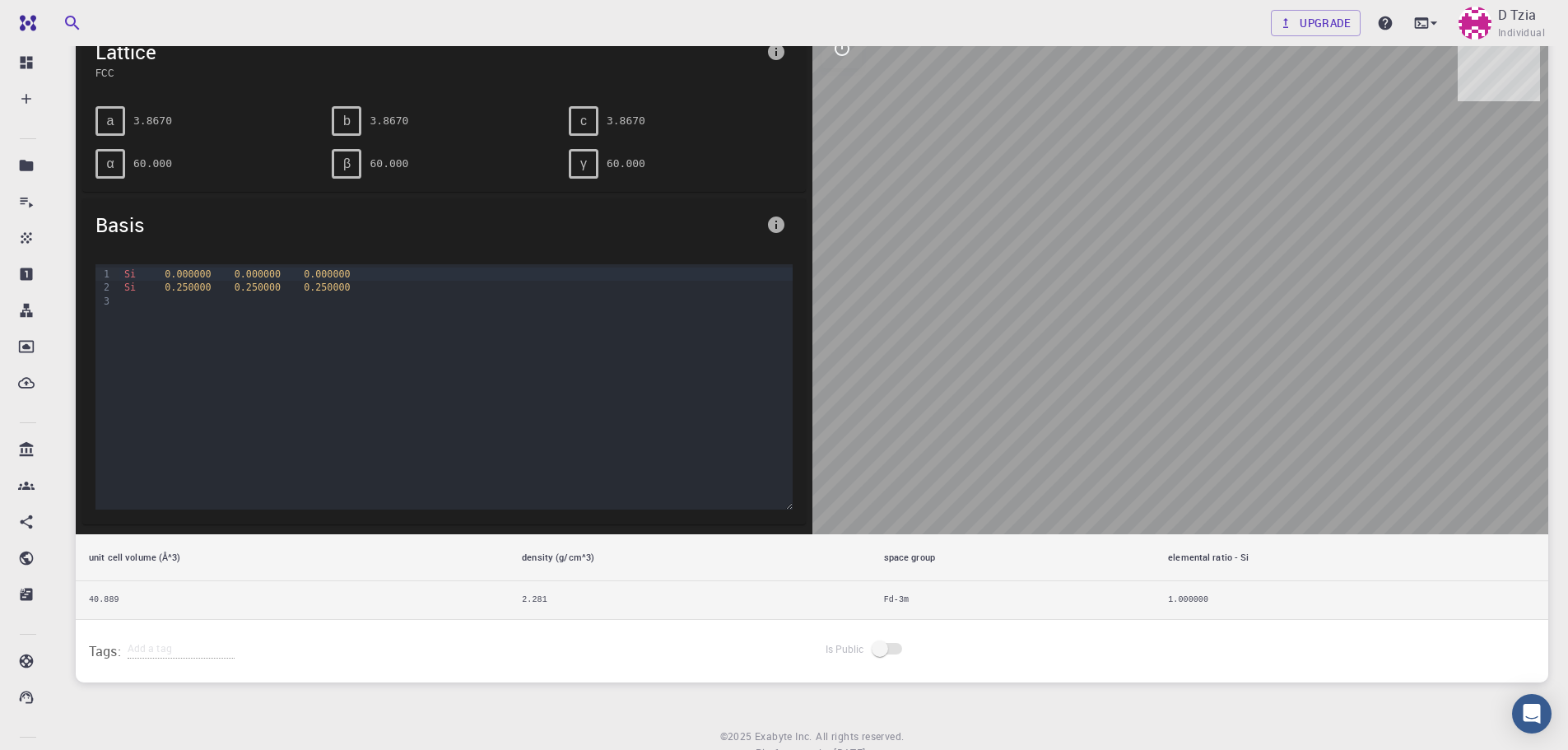
drag, startPoint x: 1210, startPoint y: 379, endPoint x: 1169, endPoint y: 428, distance: 63.9
click at [1169, 428] on div at bounding box center [1180, 277] width 737 height 515
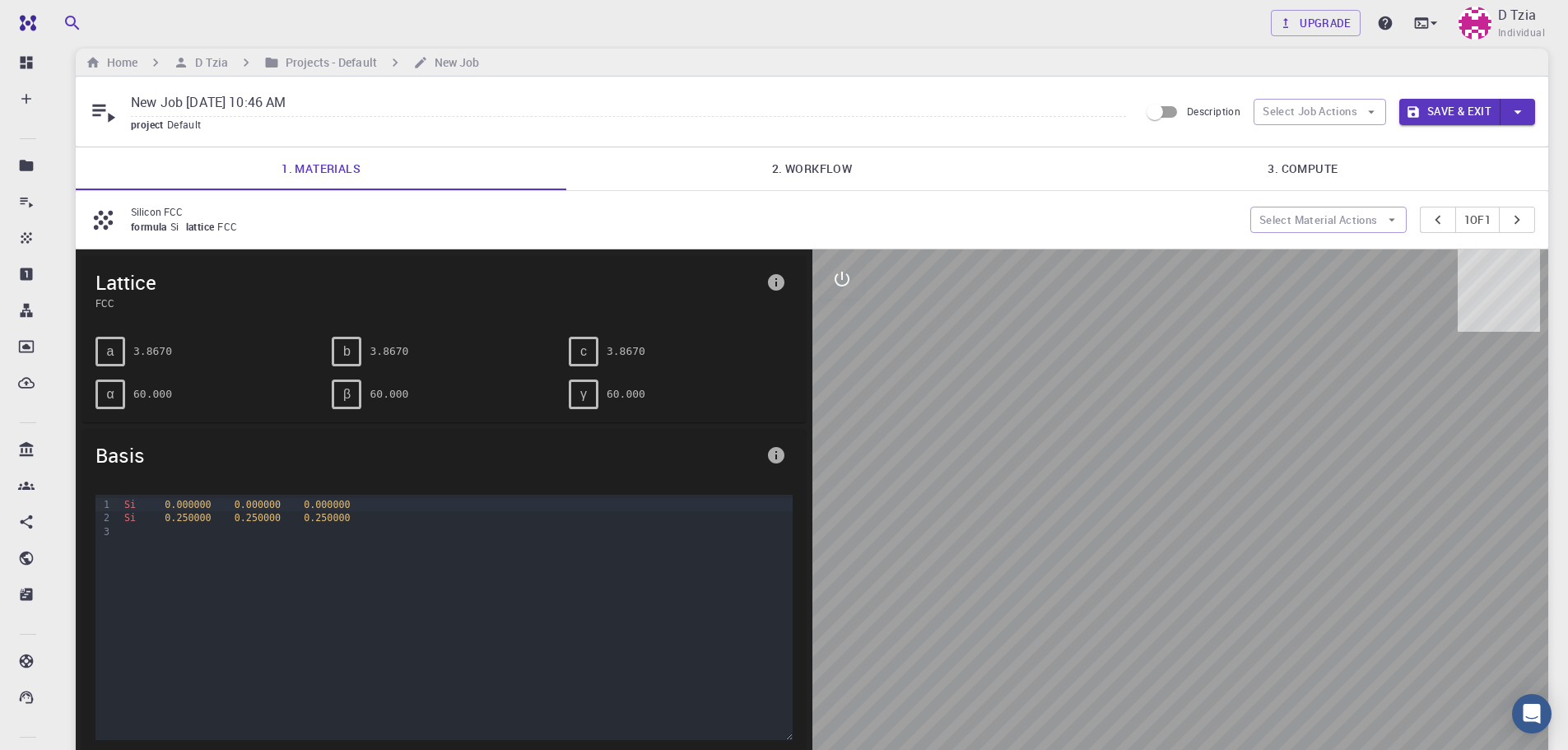
scroll to position [0, 0]
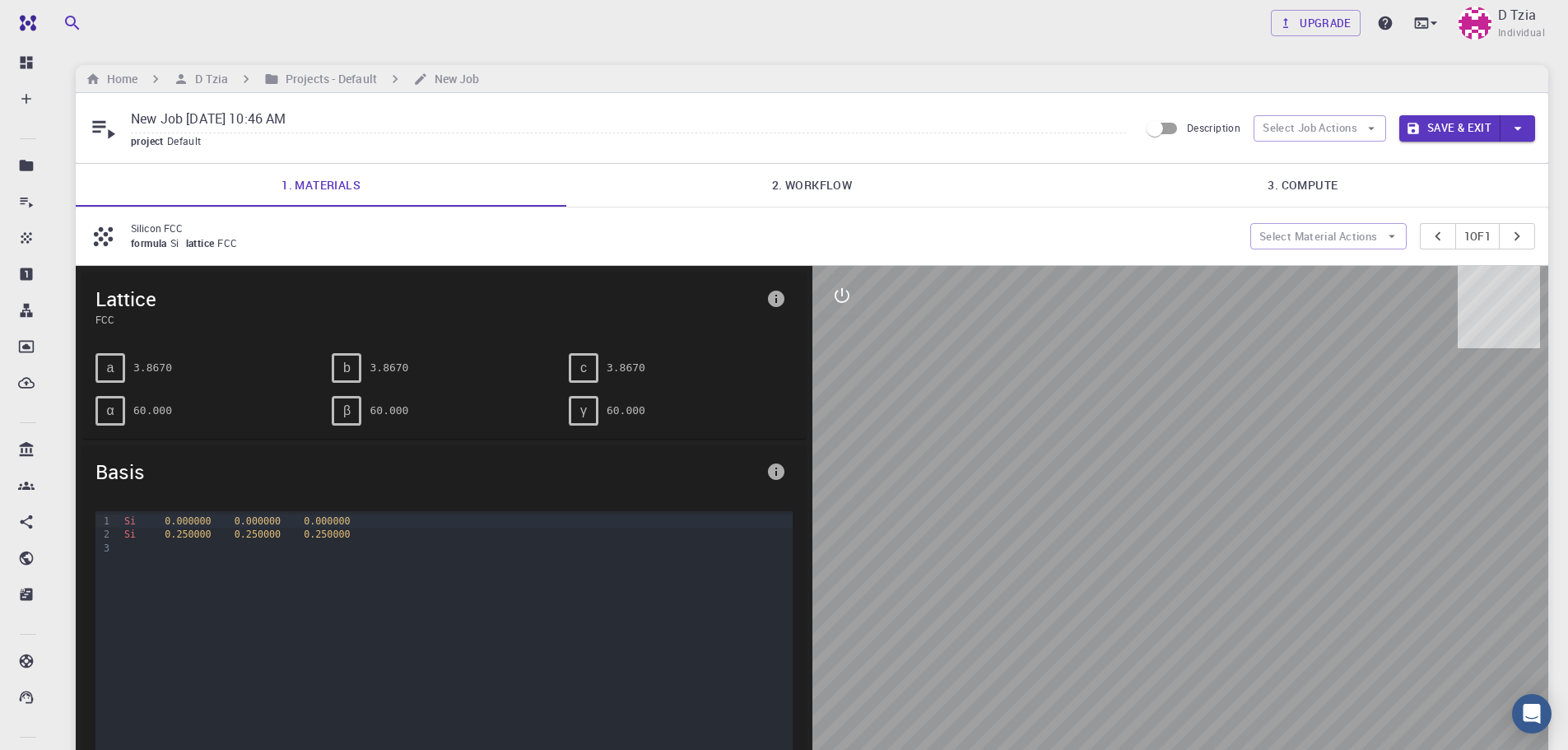
drag, startPoint x: 1218, startPoint y: 625, endPoint x: 1218, endPoint y: 677, distance: 52.0
click at [1231, 707] on div at bounding box center [1180, 523] width 737 height 515
click at [843, 294] on icon "interactive" at bounding box center [842, 295] width 20 height 20
click at [843, 410] on icon "measurements" at bounding box center [842, 414] width 20 height 20
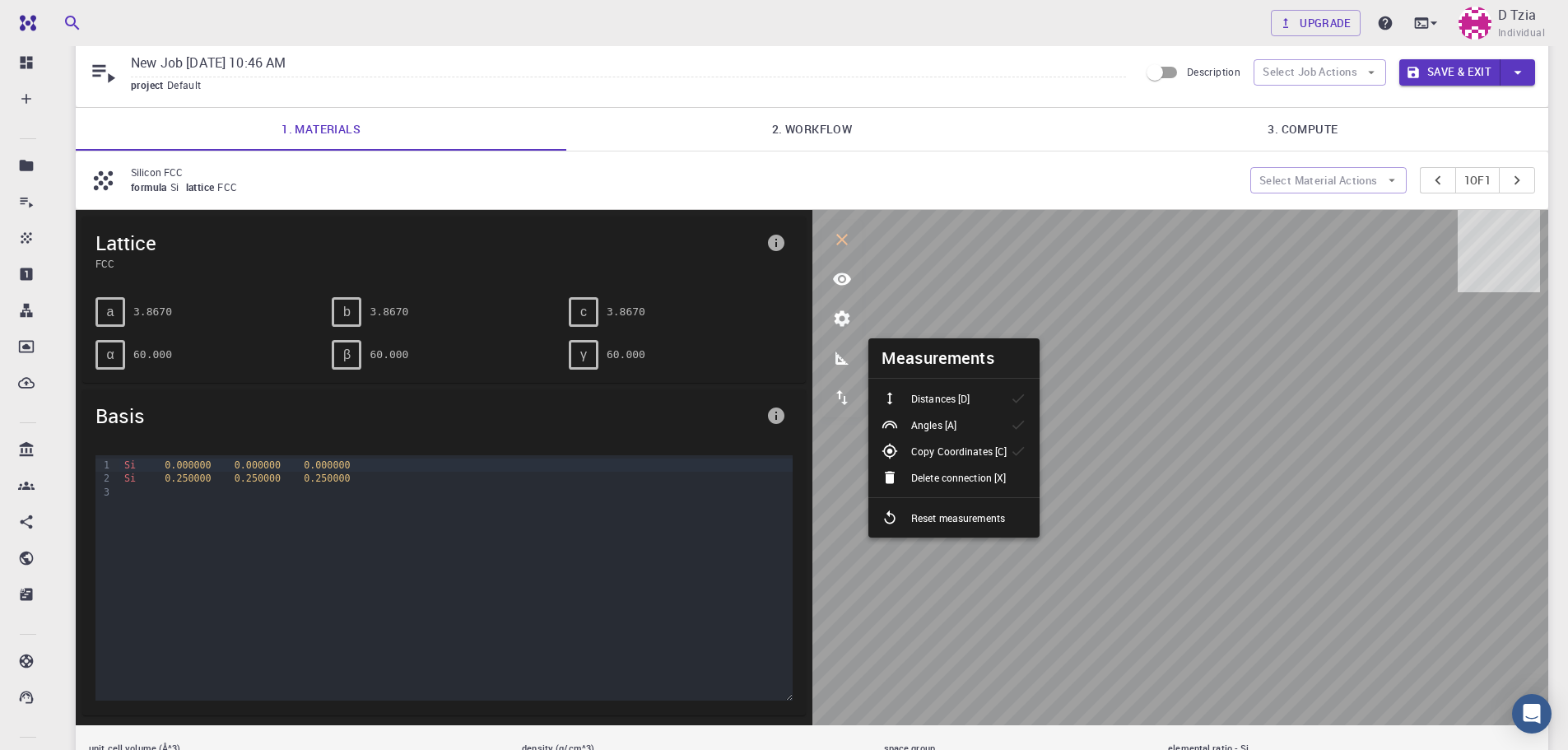
scroll to position [82, 0]
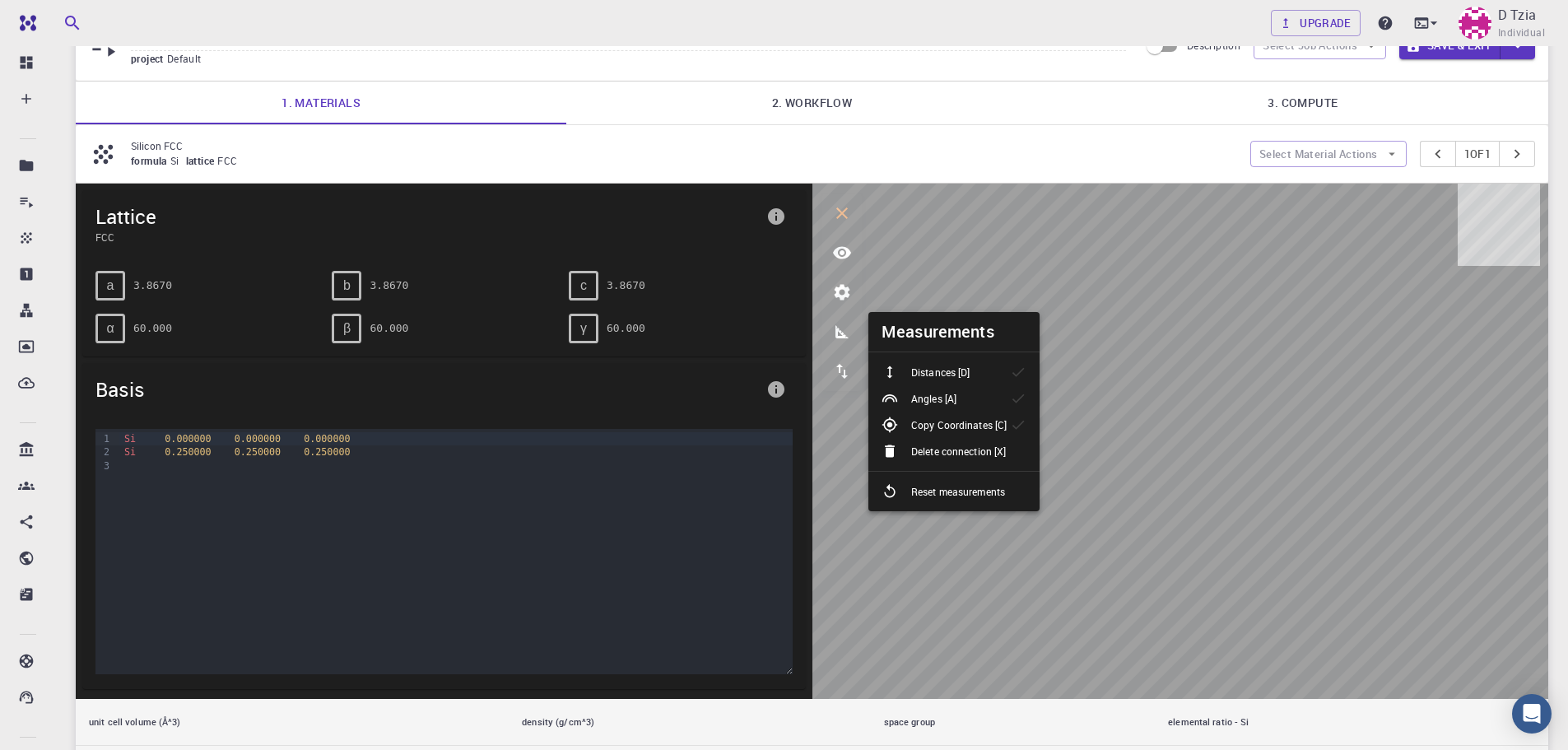
click at [1006, 363] on li "Distances [D]" at bounding box center [953, 372] width 171 height 26
click at [1007, 406] on li "Angles [A]" at bounding box center [953, 399] width 171 height 26
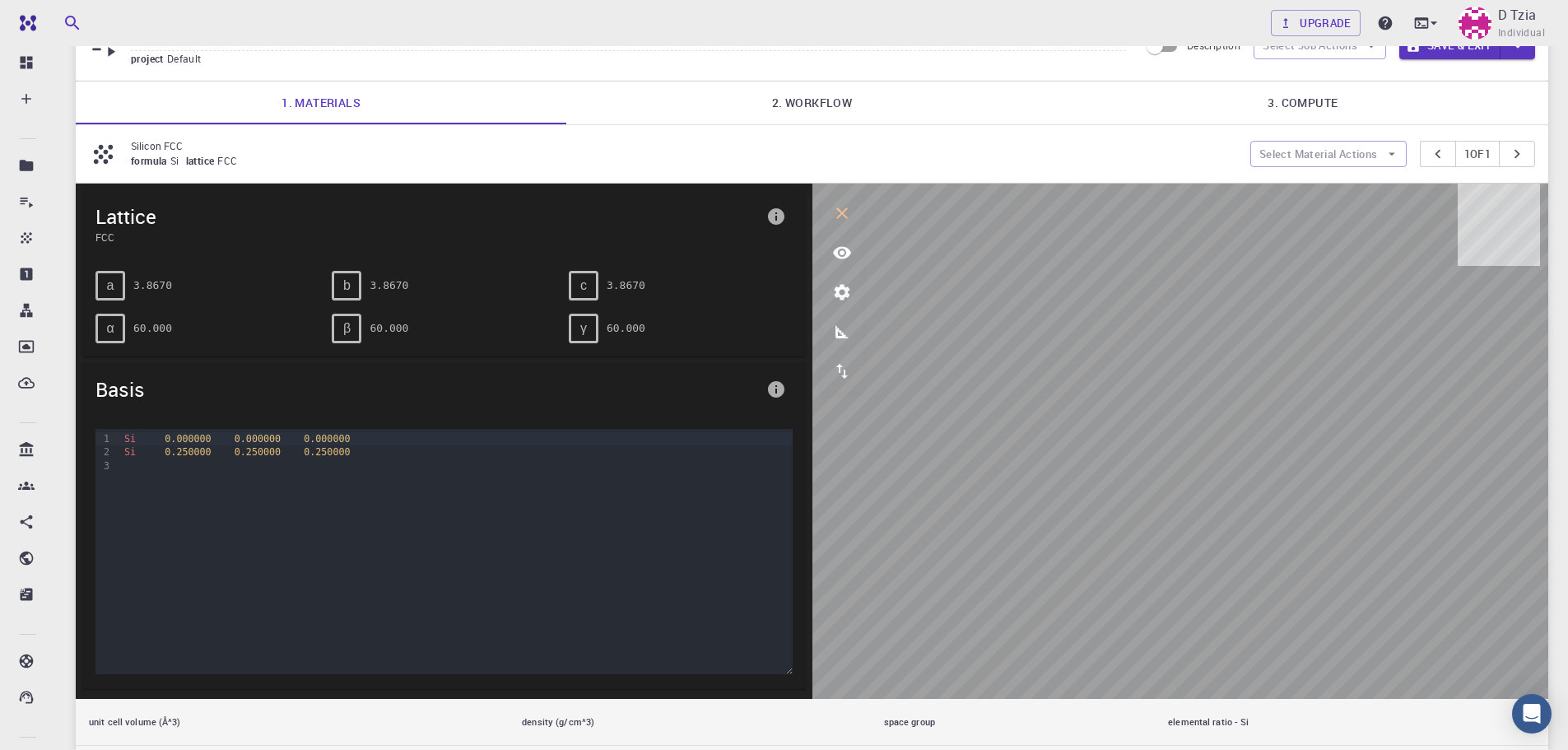
click at [759, 243] on div "Lattice FCC a 3.8670 b 3.8670 c 3.8670 α 60.000 β 60.000 γ 60.000 Basis 9 1 2 3…" at bounding box center [811, 485] width 1473 height 601
click at [837, 224] on button "interactive" at bounding box center [842, 213] width 39 height 39
drag, startPoint x: 1228, startPoint y: 541, endPoint x: 1219, endPoint y: 571, distance: 31.3
click at [1219, 571] on div at bounding box center [1180, 442] width 737 height 515
click at [1262, 646] on div at bounding box center [1180, 442] width 737 height 515
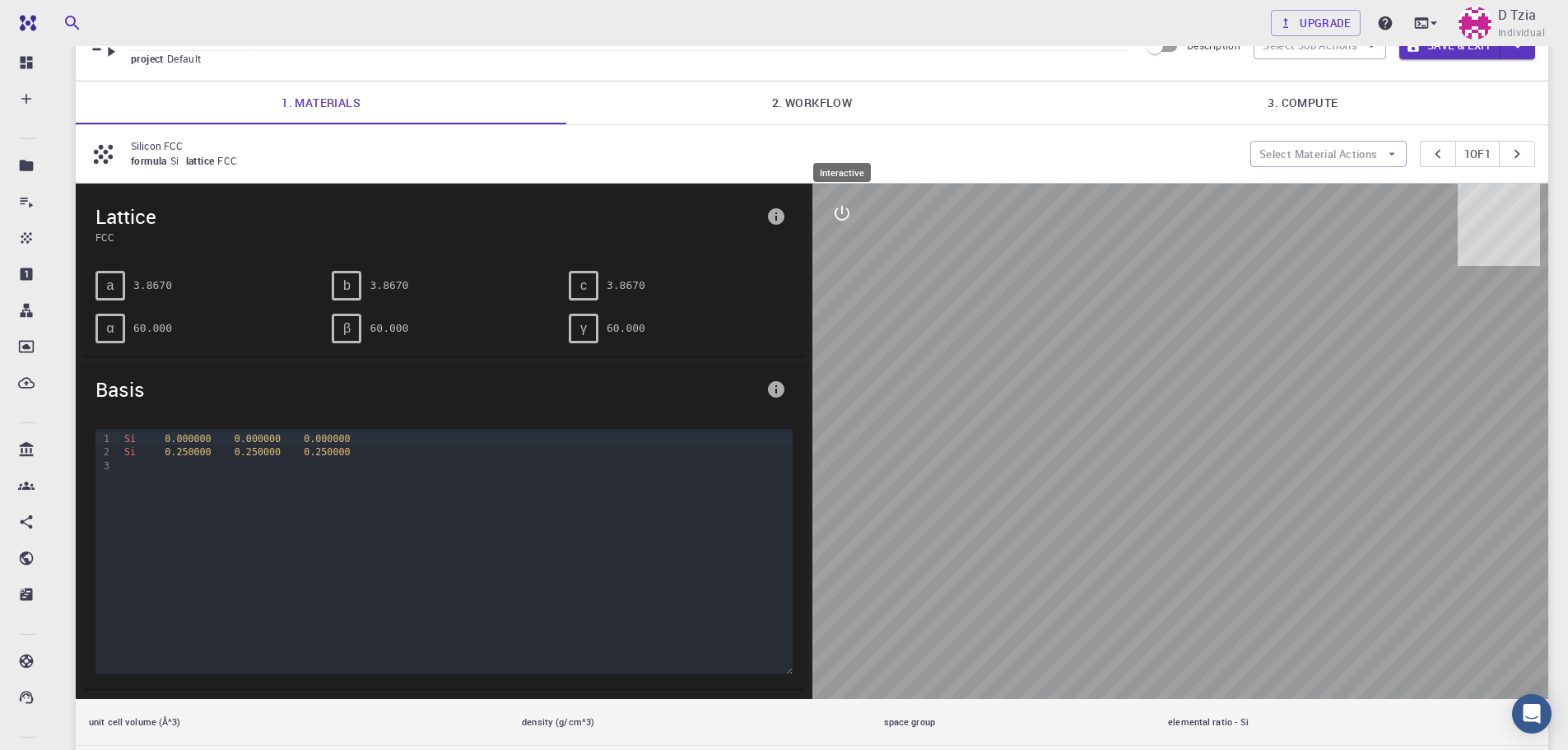
click at [852, 195] on button "interactive" at bounding box center [842, 213] width 39 height 39
click at [347, 334] on span "β" at bounding box center [347, 328] width 7 height 15
click at [350, 328] on span "β" at bounding box center [347, 328] width 7 height 15
click at [811, 98] on link "2. Workflow" at bounding box center [811, 103] width 491 height 43
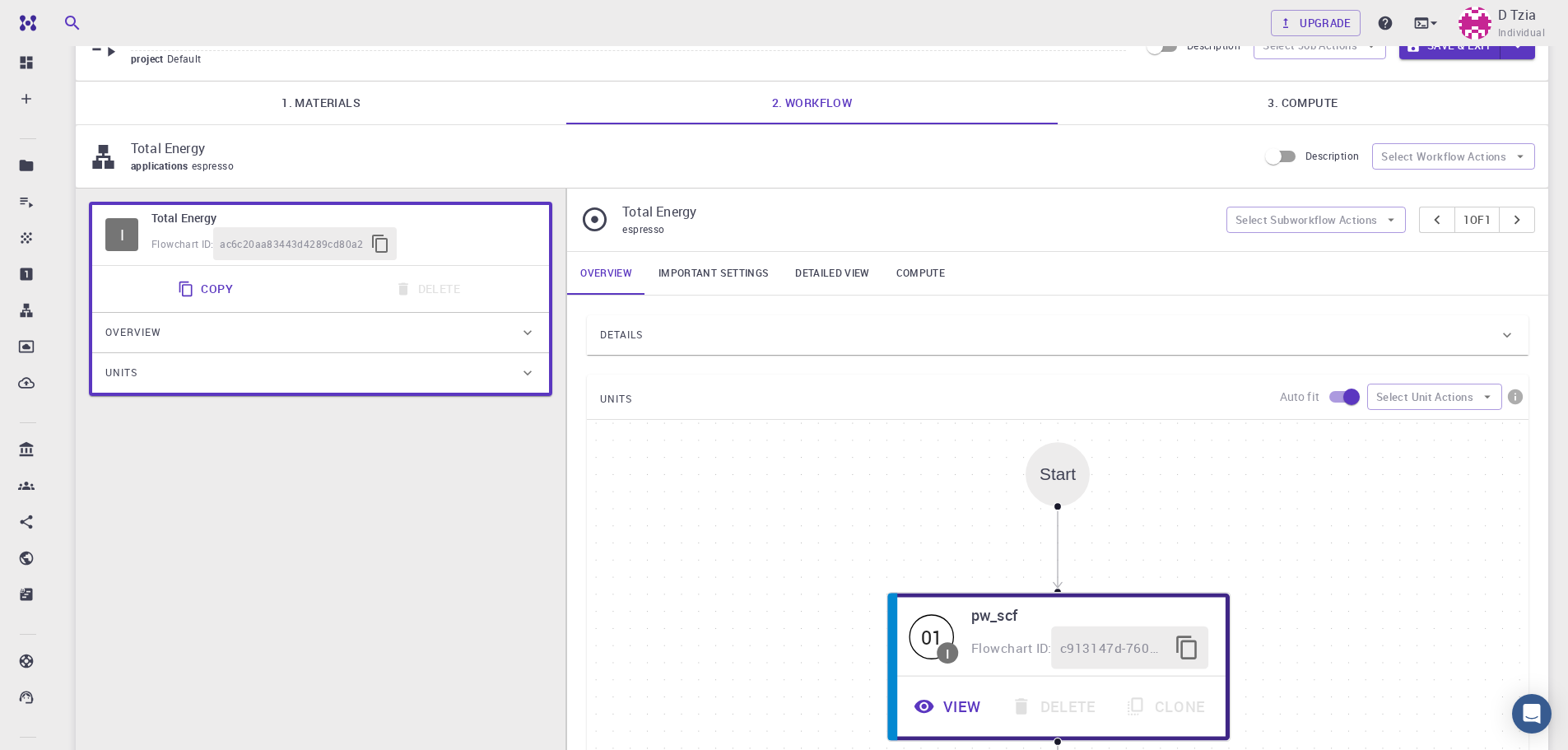
click at [1075, 504] on div "Start" at bounding box center [1057, 474] width 64 height 64
click at [1054, 468] on div "Start" at bounding box center [1057, 474] width 36 height 19
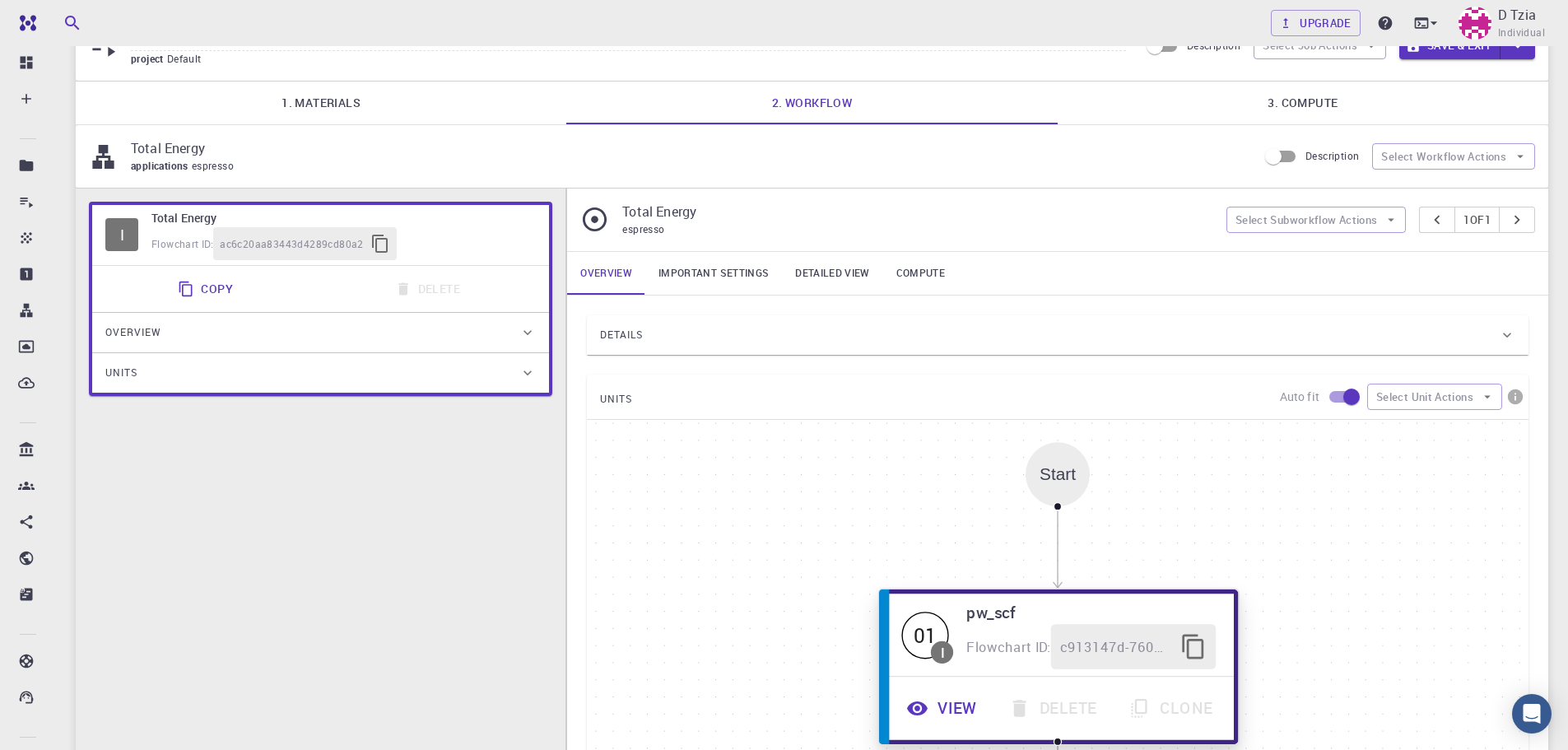
click at [1100, 643] on span "c913147d-760d-496d-93a7-dc0771034d54" at bounding box center [1115, 646] width 111 height 22
click at [1098, 658] on span "c913147d-760d-496d-93a7-dc0771034d54" at bounding box center [1115, 646] width 111 height 22
click at [1112, 646] on span "c913147d-760d-496d-93a7-dc0771034d54" at bounding box center [1115, 646] width 111 height 22
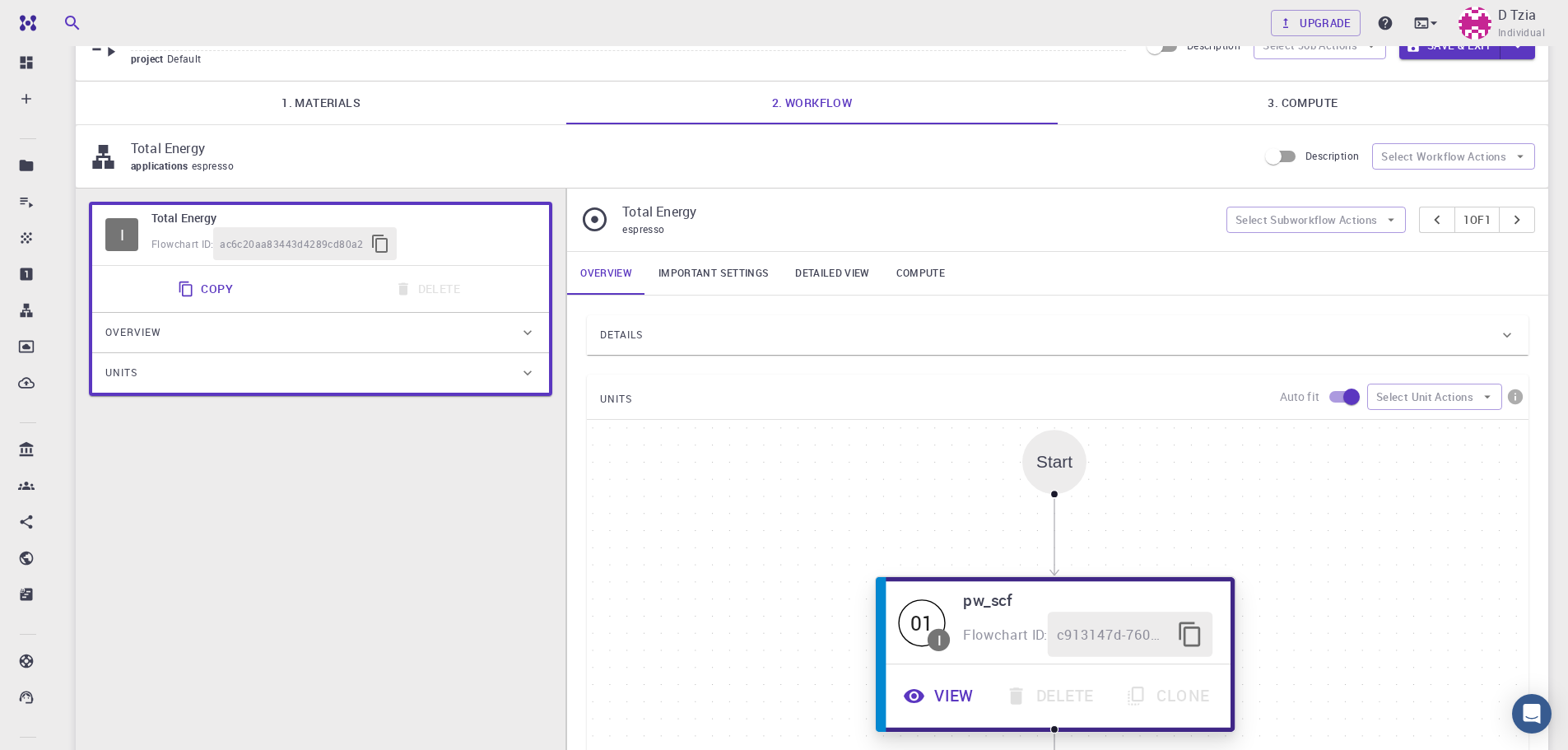
drag, startPoint x: 1215, startPoint y: 670, endPoint x: 1188, endPoint y: 589, distance: 85.4
click at [1206, 642] on div "01 I pw_scf Flowchart ID: c913147d-760d-496d-93a7-dc0771034d54" at bounding box center [1055, 622] width 350 height 82
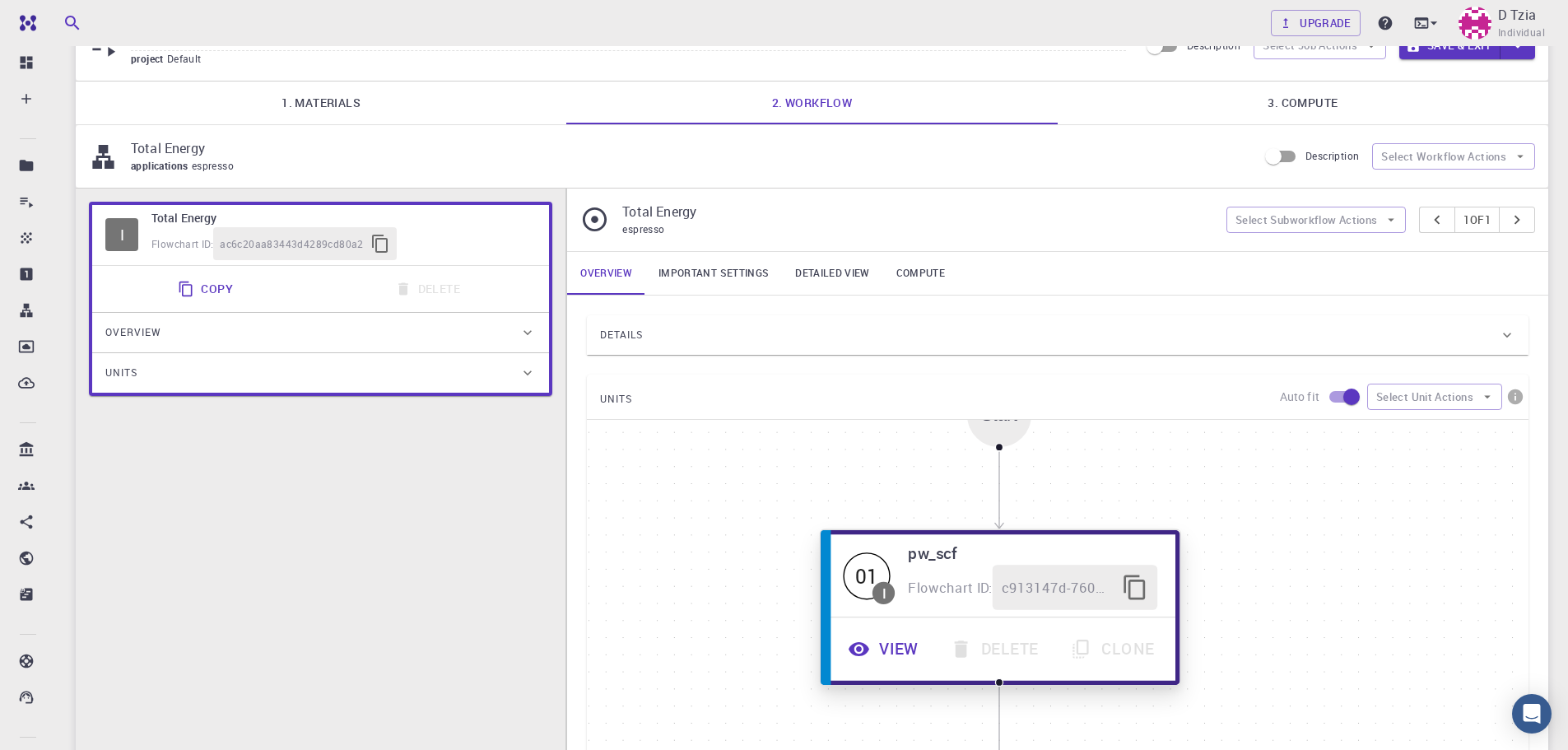
drag, startPoint x: 1088, startPoint y: 614, endPoint x: 1038, endPoint y: 583, distance: 58.8
click at [1038, 583] on span "c913147d-760d-496d-93a7-dc0771034d54" at bounding box center [1056, 587] width 111 height 22
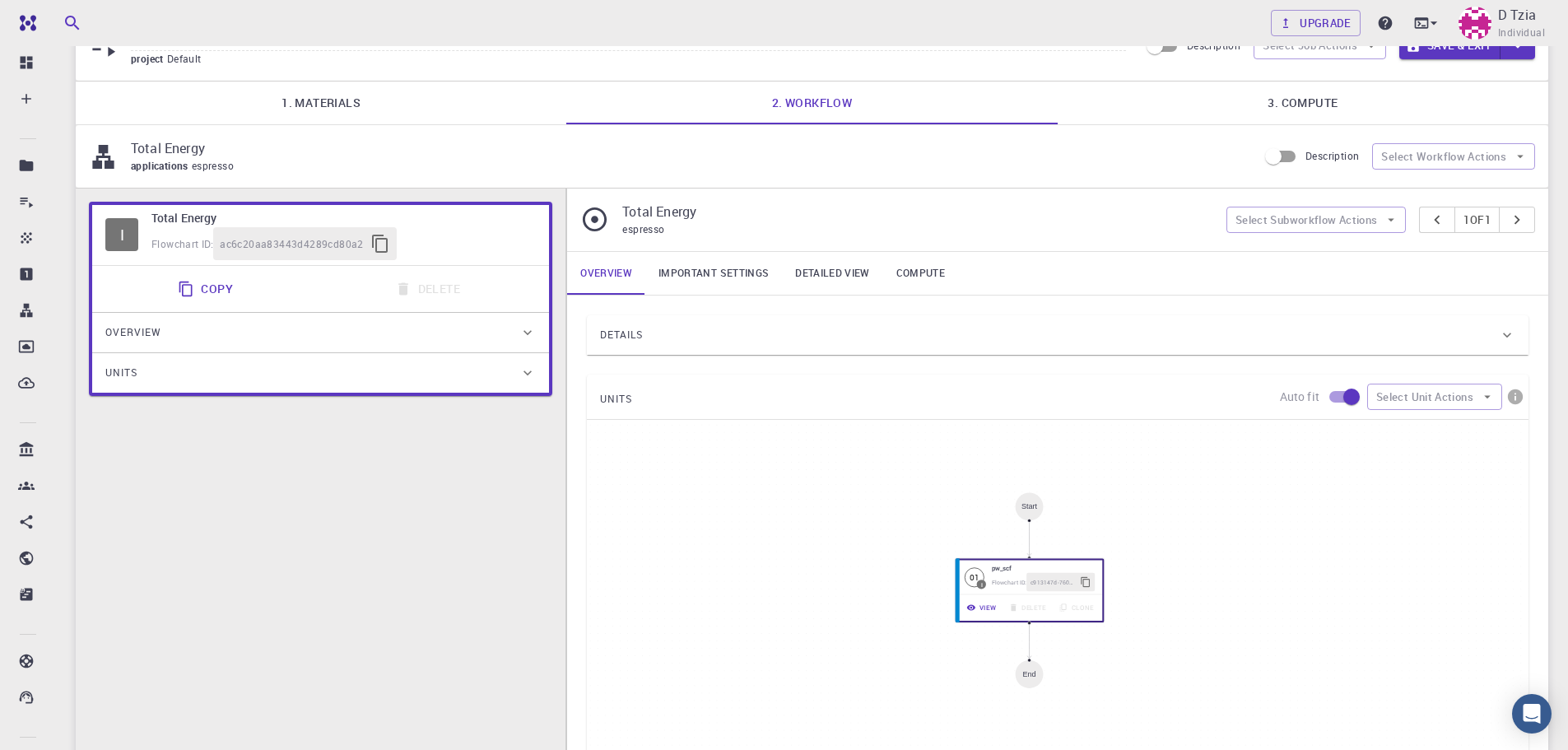
drag, startPoint x: 722, startPoint y: 285, endPoint x: 714, endPoint y: 264, distance: 22.5
click at [721, 279] on link "Important settings" at bounding box center [714, 272] width 137 height 43
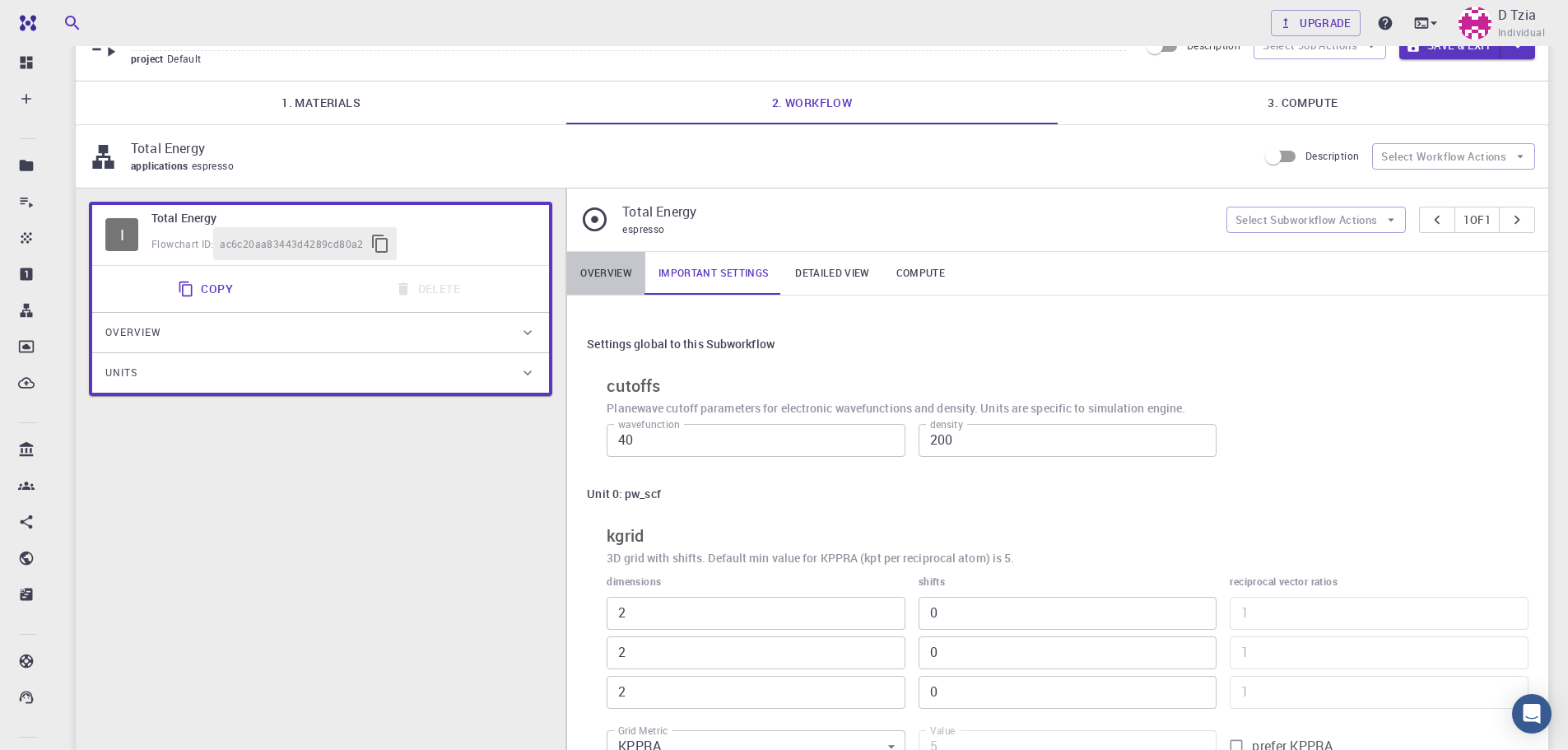
click at [615, 267] on link "Overview" at bounding box center [605, 272] width 78 height 43
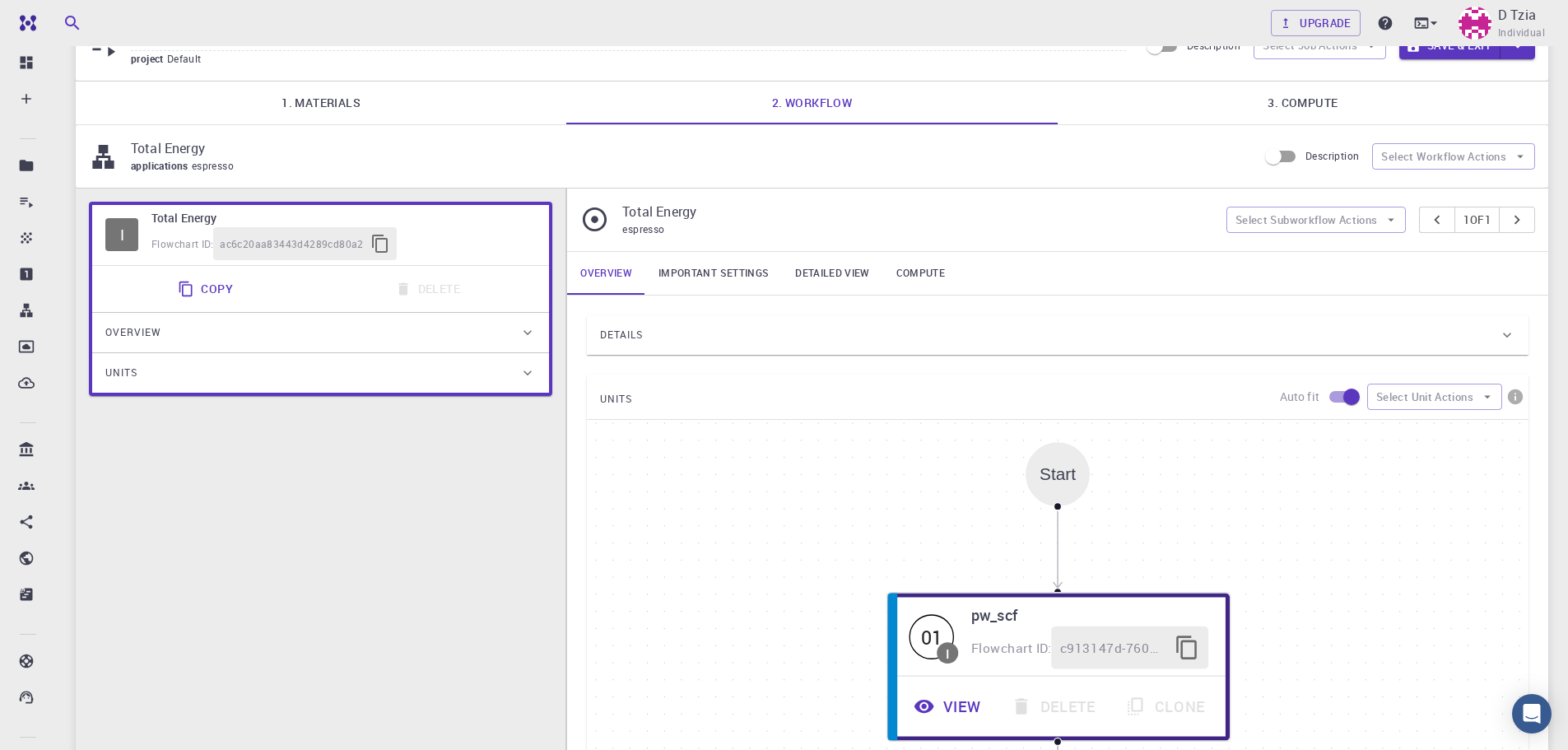
click at [315, 104] on link "1. Materials" at bounding box center [321, 103] width 491 height 43
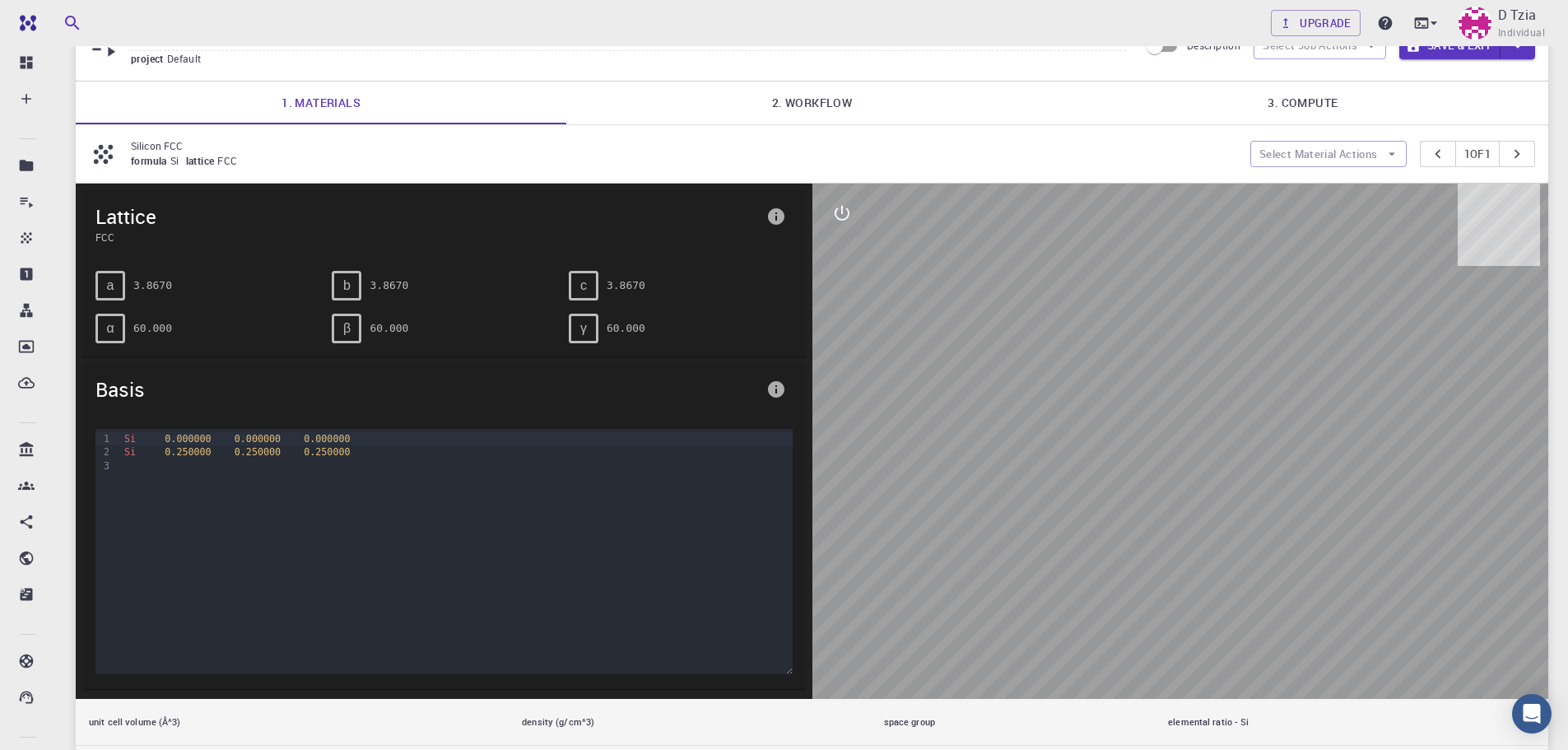
drag, startPoint x: 335, startPoint y: 358, endPoint x: 283, endPoint y: 401, distance: 67.5
click at [284, 401] on div "Lattice FCC a 3.8670 b 3.8670 c 3.8670 α 60.000 β 60.000 γ 60.000 Basis 9 1 2 3…" at bounding box center [443, 442] width 737 height 515
drag, startPoint x: 118, startPoint y: 483, endPoint x: 107, endPoint y: 486, distance: 11.4
click at [107, 486] on div "9 1 2 3 › Si 0.000000 0.000000 0.000000 Si 0.250000 0.250000 0.250000" at bounding box center [444, 551] width 697 height 245
click at [777, 379] on icon "info" at bounding box center [776, 389] width 20 height 20
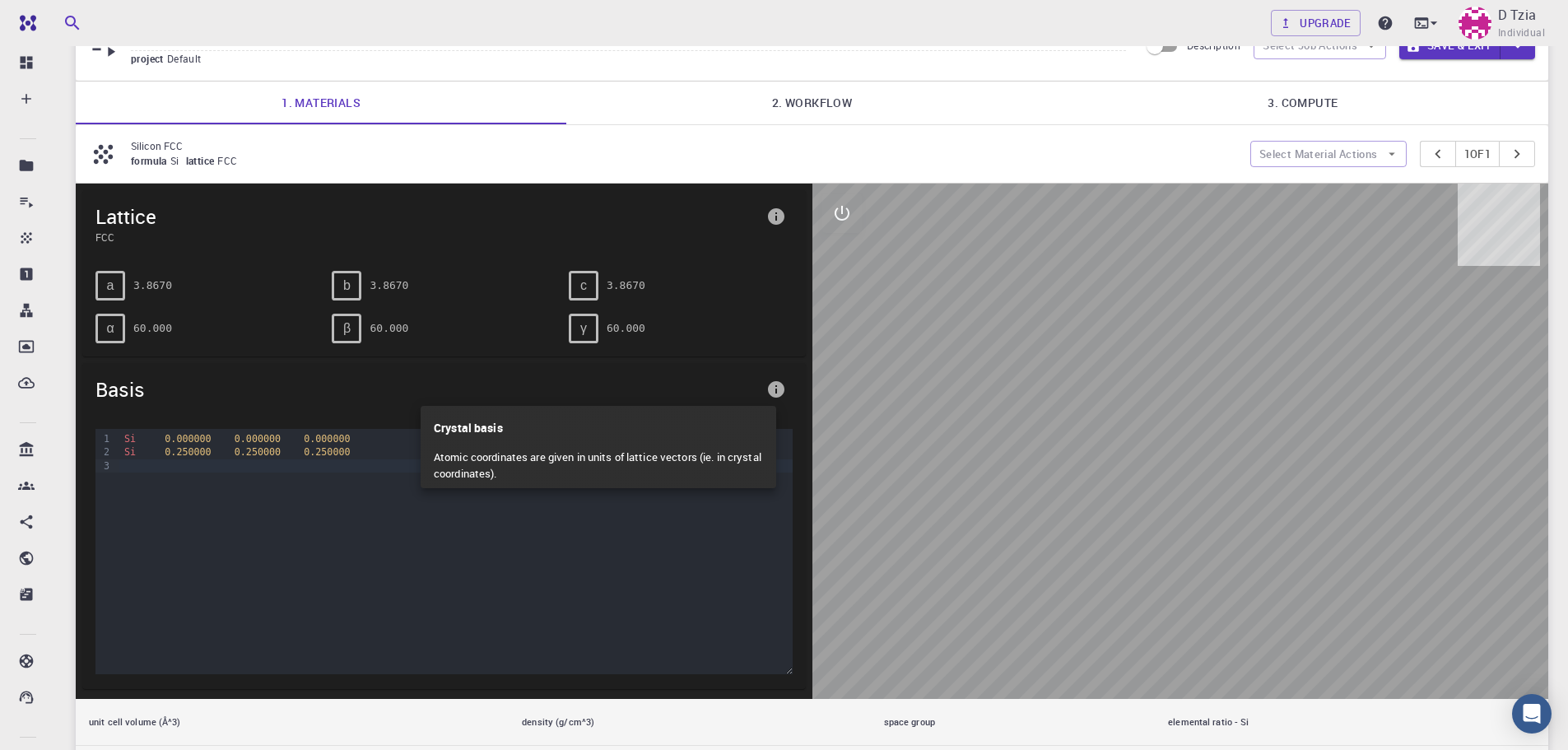
drag, startPoint x: 777, startPoint y: 379, endPoint x: 781, endPoint y: 279, distance: 100.1
click at [777, 370] on div at bounding box center [784, 375] width 1568 height 750
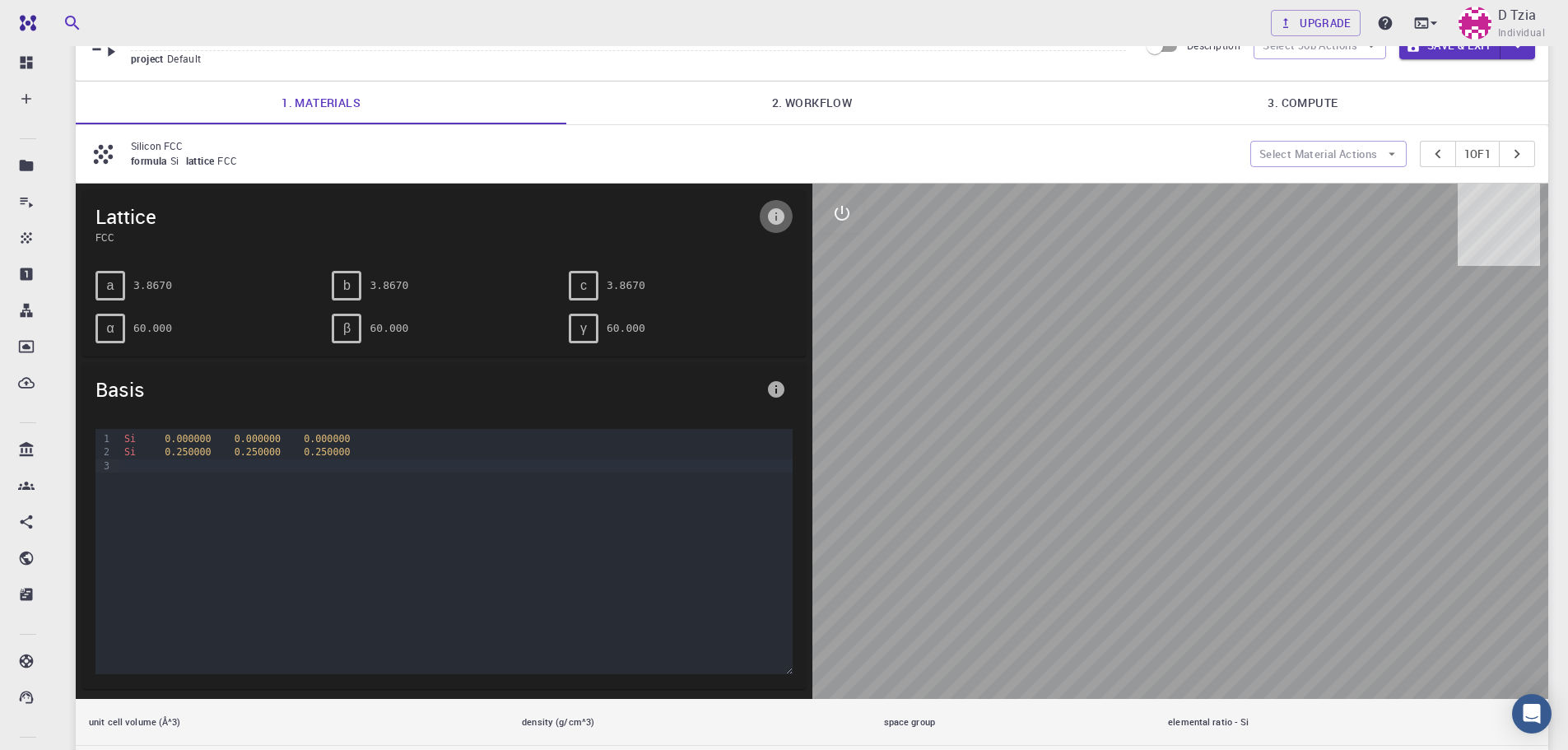
click at [781, 219] on icon "info" at bounding box center [776, 216] width 17 height 17
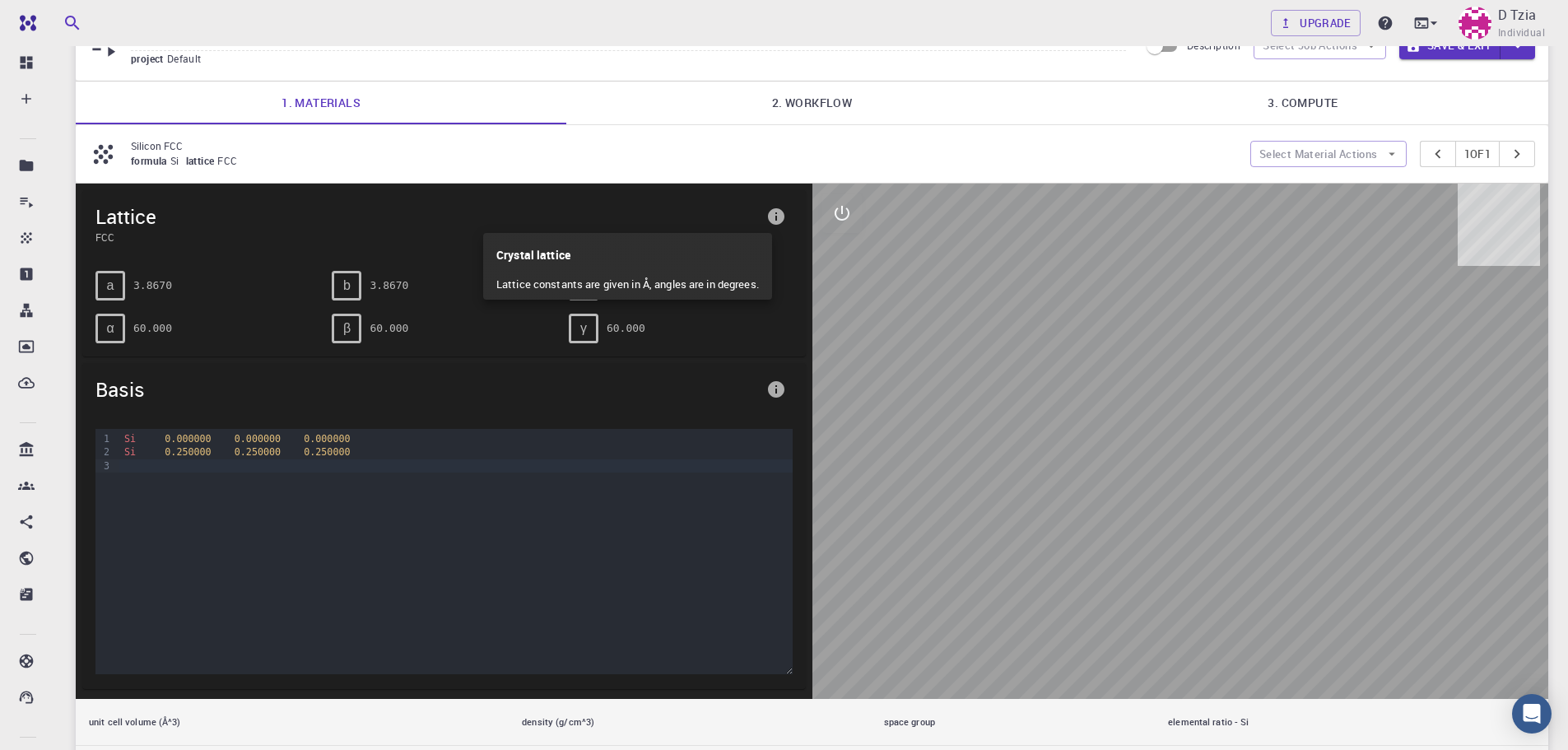
click at [781, 219] on div at bounding box center [784, 375] width 1568 height 750
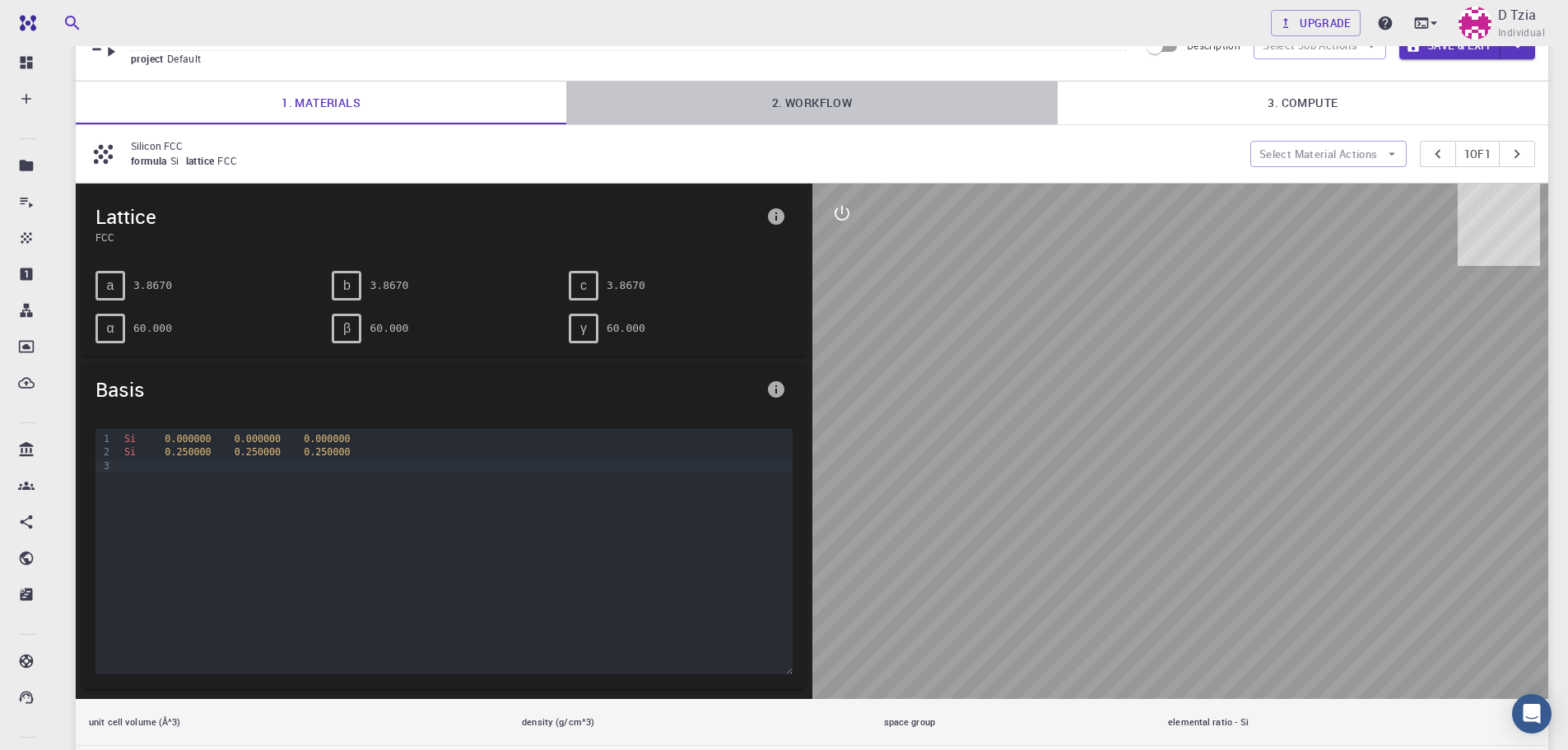
click at [786, 102] on link "2. Workflow" at bounding box center [811, 103] width 491 height 43
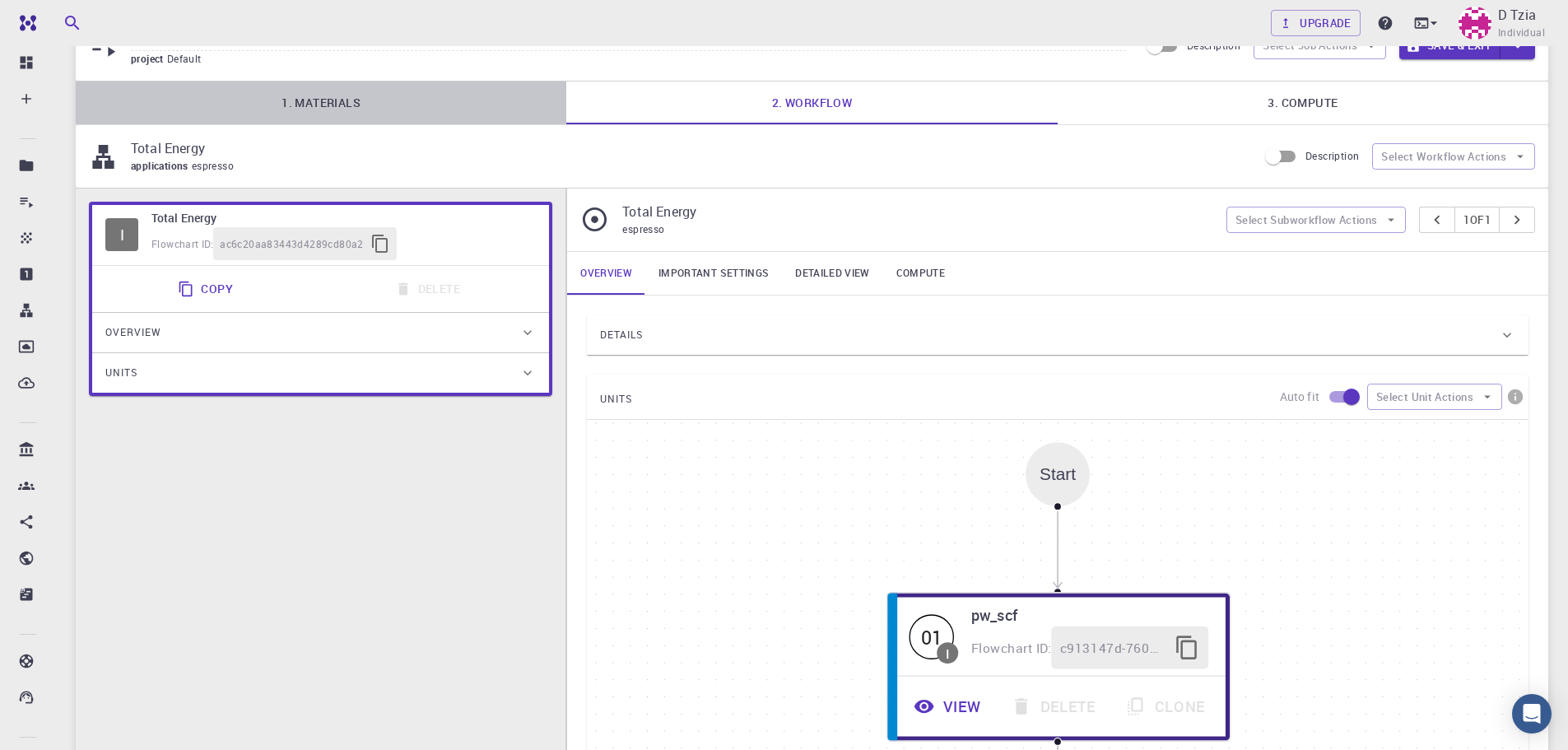
click at [328, 86] on link "1. Materials" at bounding box center [321, 103] width 491 height 43
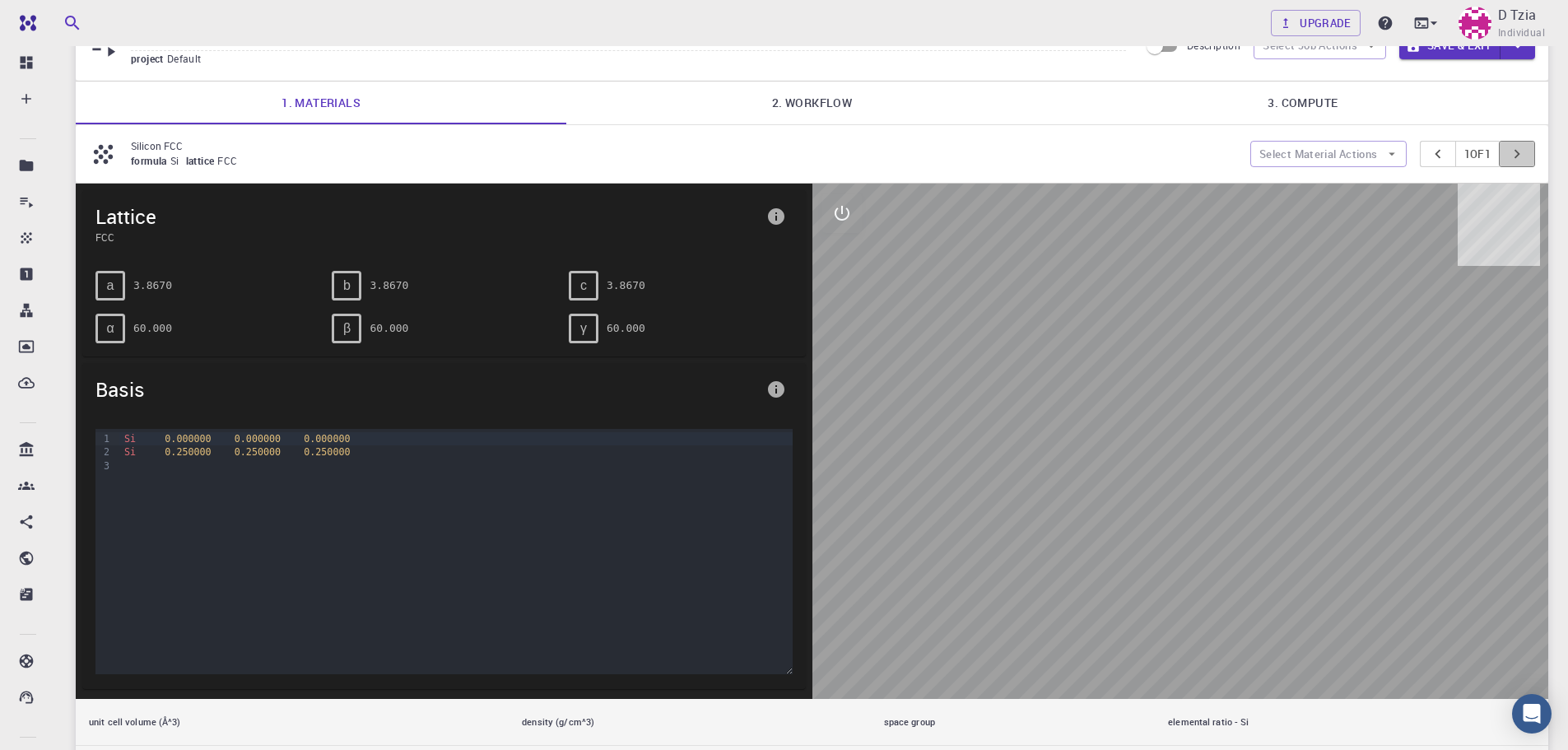
click at [1513, 157] on icon "pager" at bounding box center [1516, 153] width 18 height 18
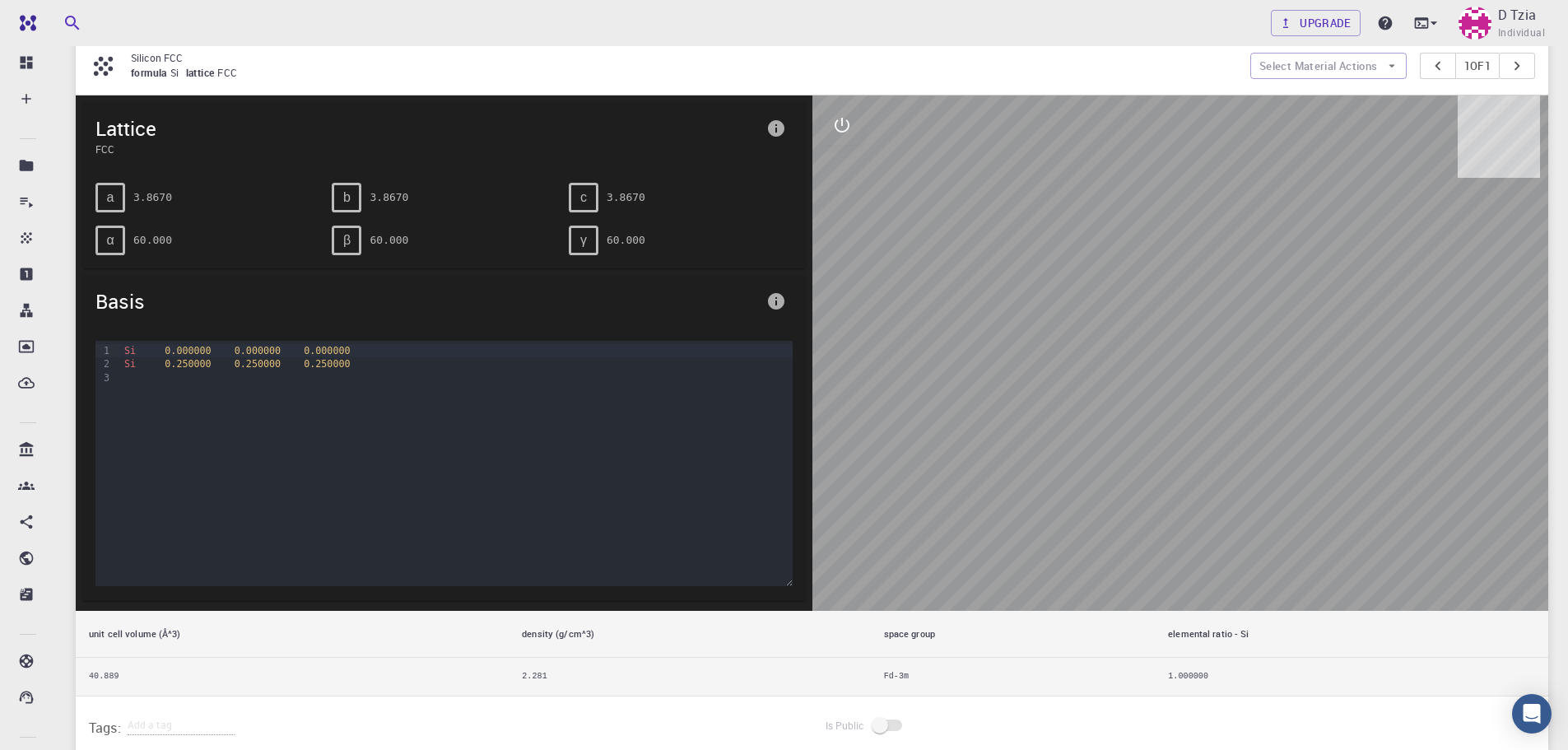
scroll to position [61, 0]
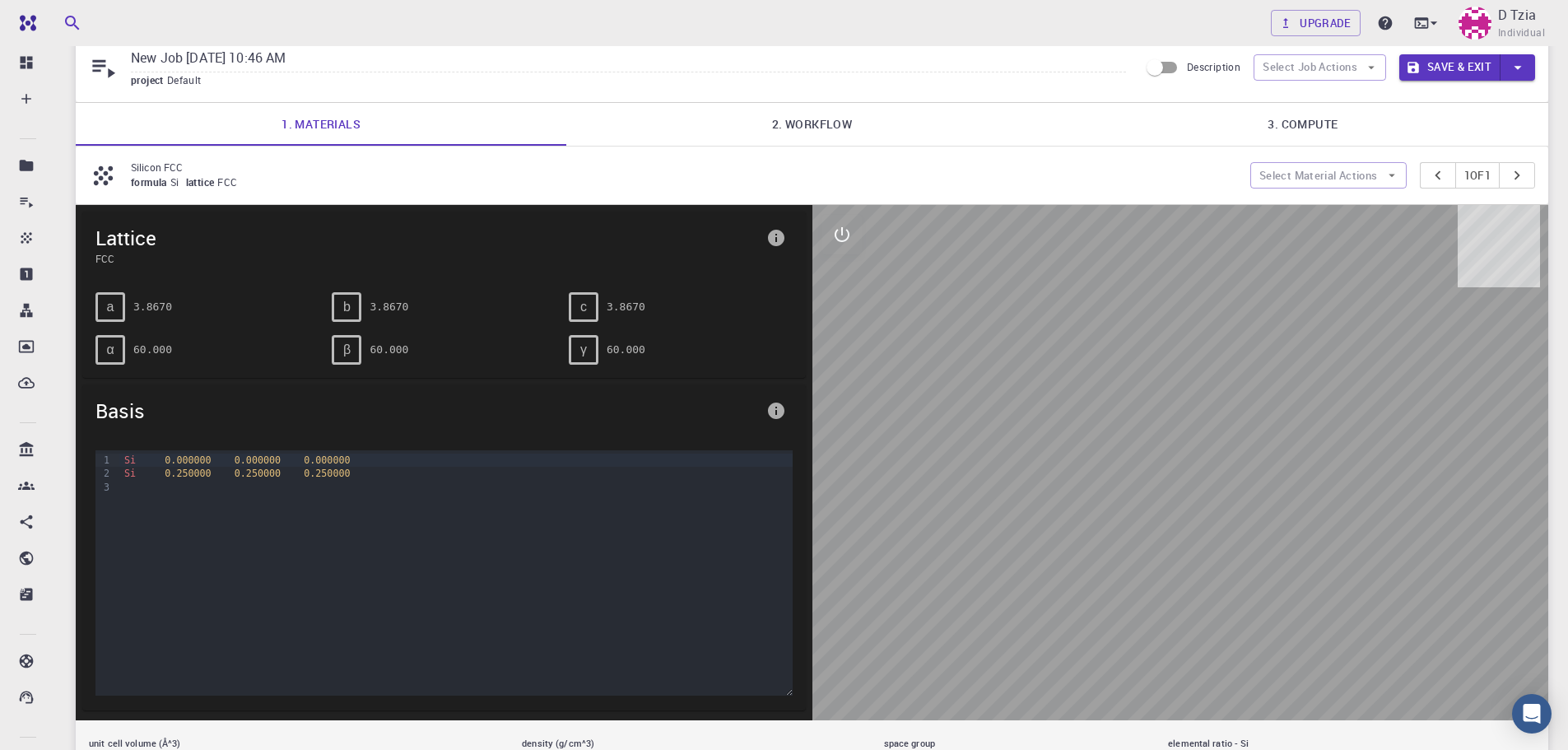
click at [893, 170] on p "Silicon FCC" at bounding box center [683, 166] width 1106 height 15
click at [852, 139] on link "2. Workflow" at bounding box center [811, 124] width 491 height 43
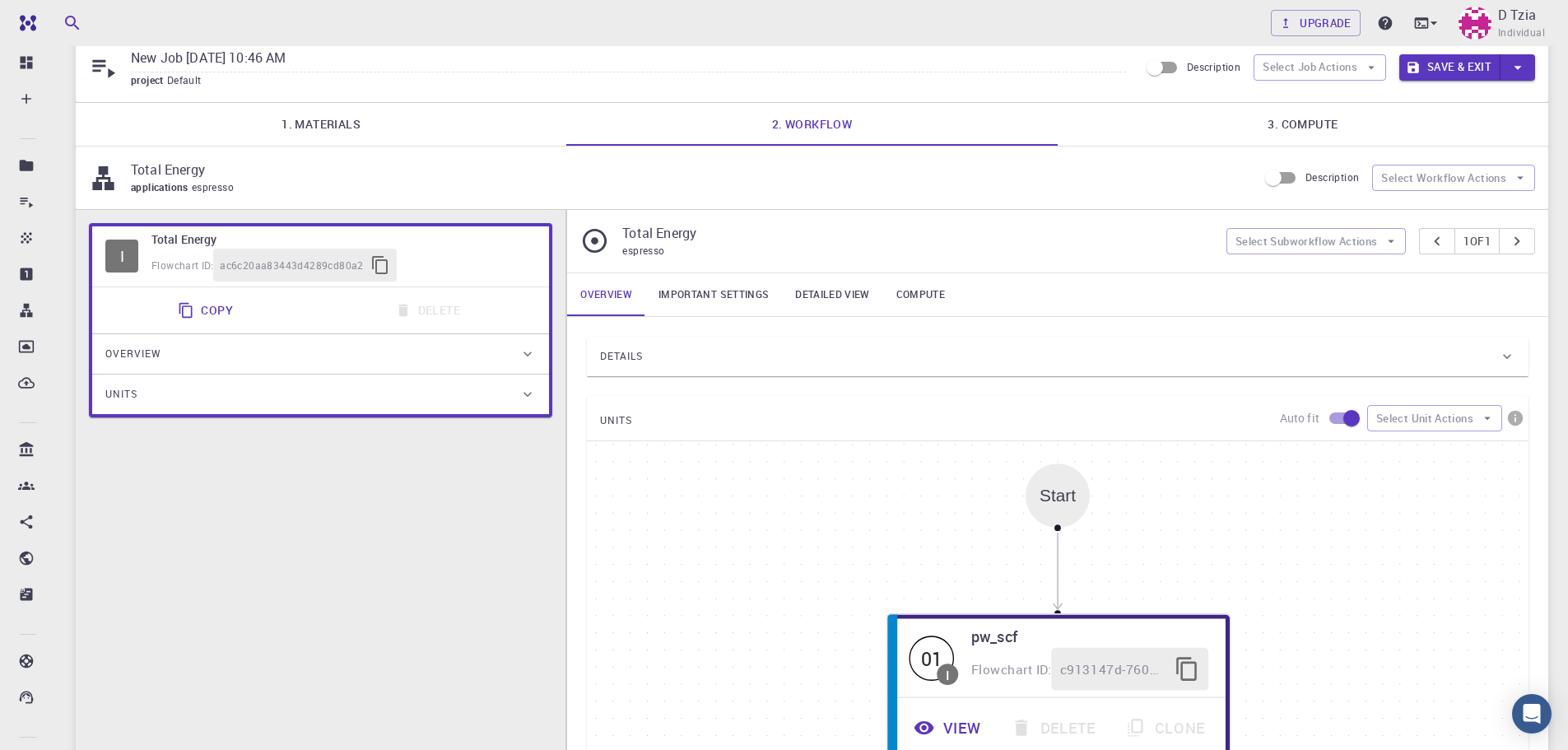
click at [1347, 415] on input "checkbox" at bounding box center [1351, 418] width 94 height 32
click at [1337, 414] on input "checkbox" at bounding box center [1334, 418] width 94 height 32
checkbox input "true"
click at [1408, 416] on button "Select Unit Actions" at bounding box center [1434, 418] width 135 height 26
drag, startPoint x: 1408, startPoint y: 416, endPoint x: 970, endPoint y: 418, distance: 438.0
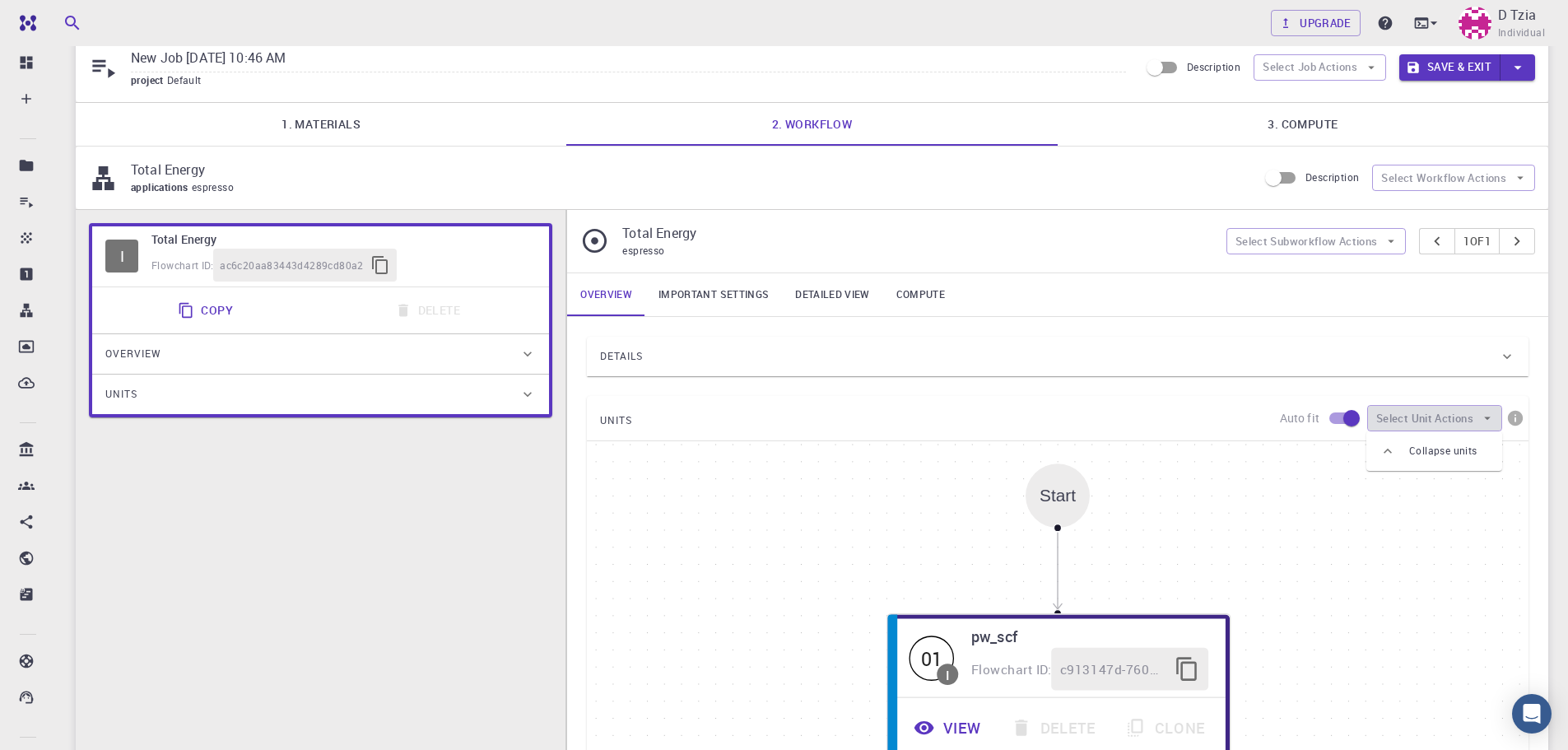
click at [1376, 416] on button "Select Unit Actions" at bounding box center [1434, 418] width 135 height 26
click at [533, 401] on icon at bounding box center [527, 394] width 17 height 17
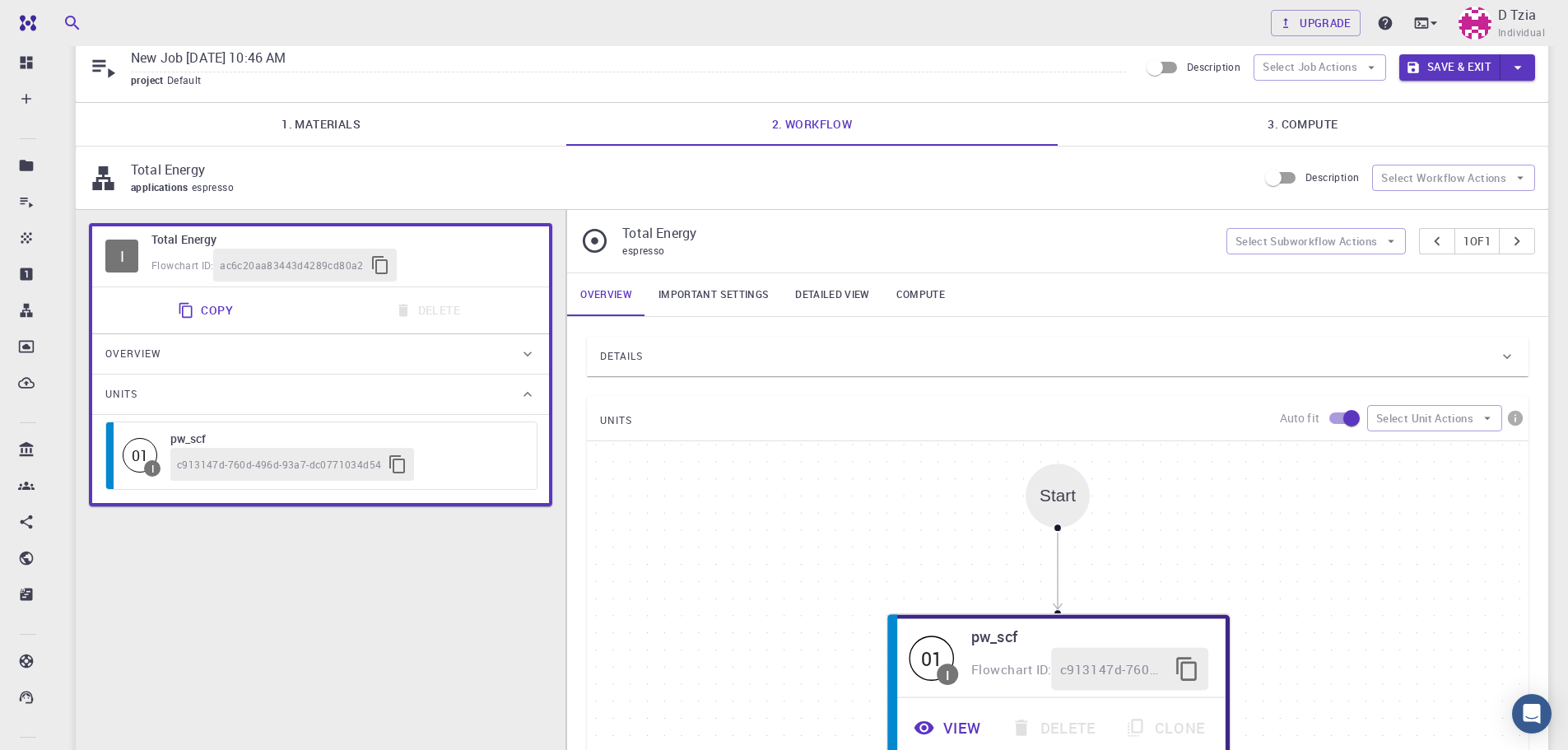
click at [533, 401] on icon at bounding box center [527, 394] width 17 height 17
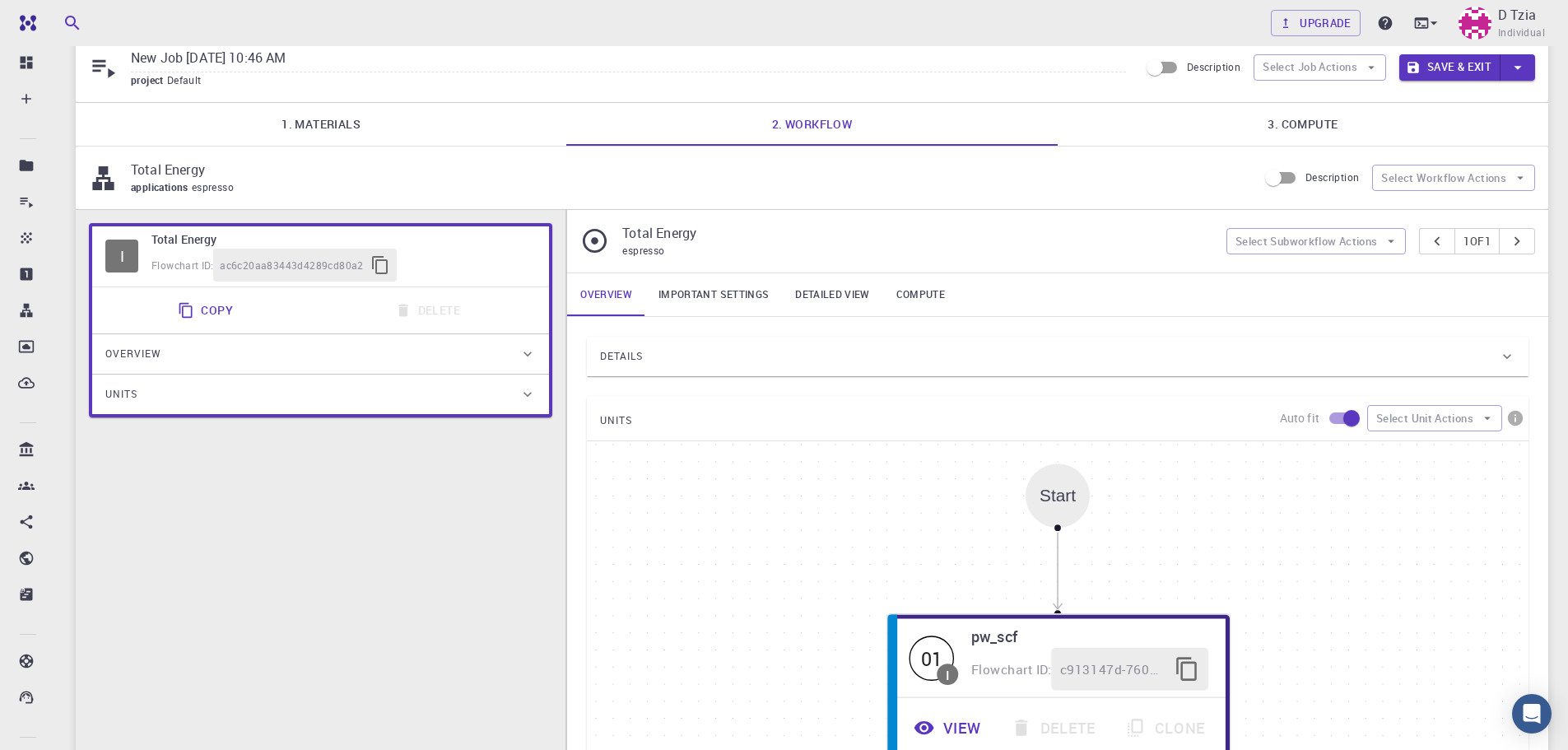
click at [529, 352] on icon at bounding box center [527, 354] width 17 height 17
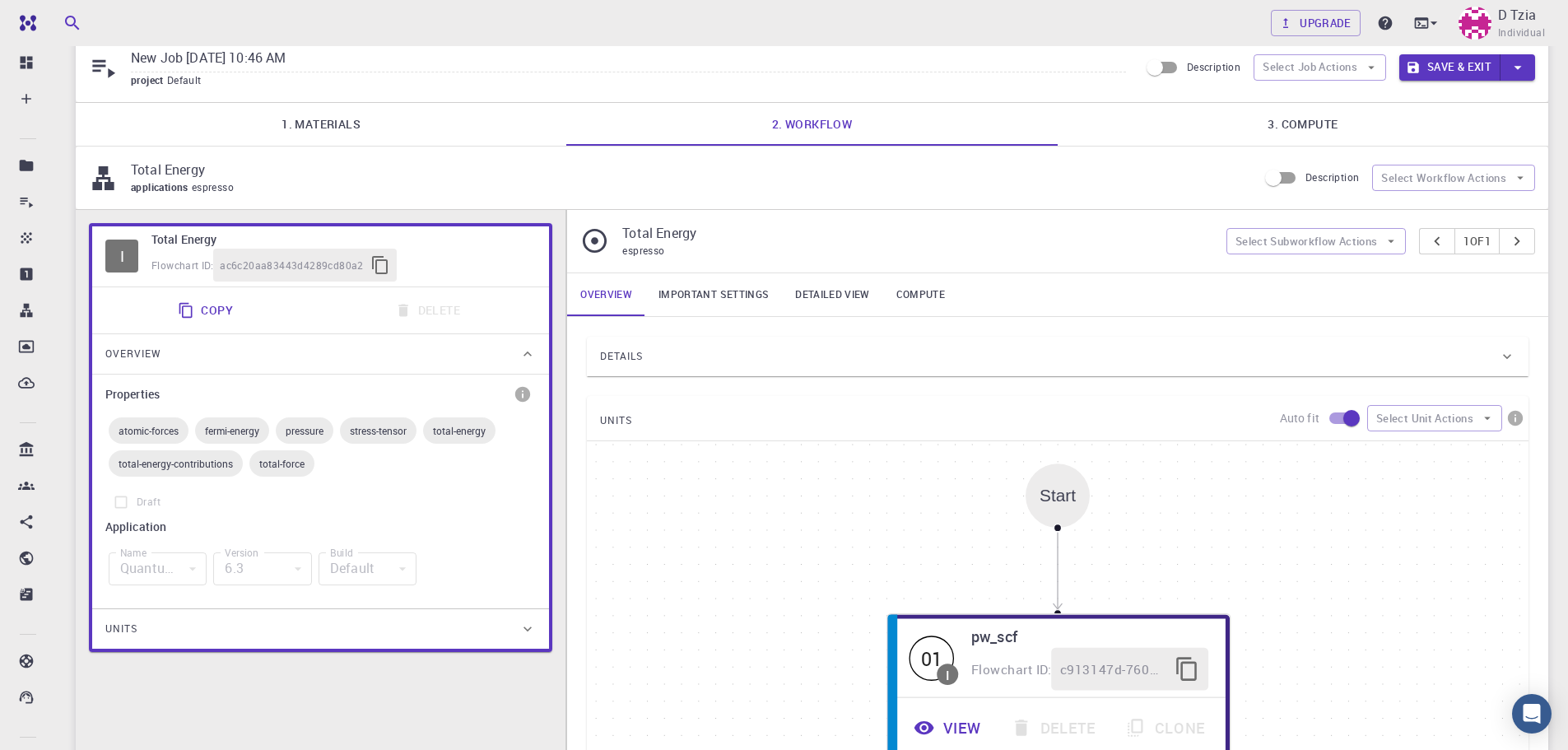
click at [529, 352] on icon at bounding box center [527, 354] width 17 height 17
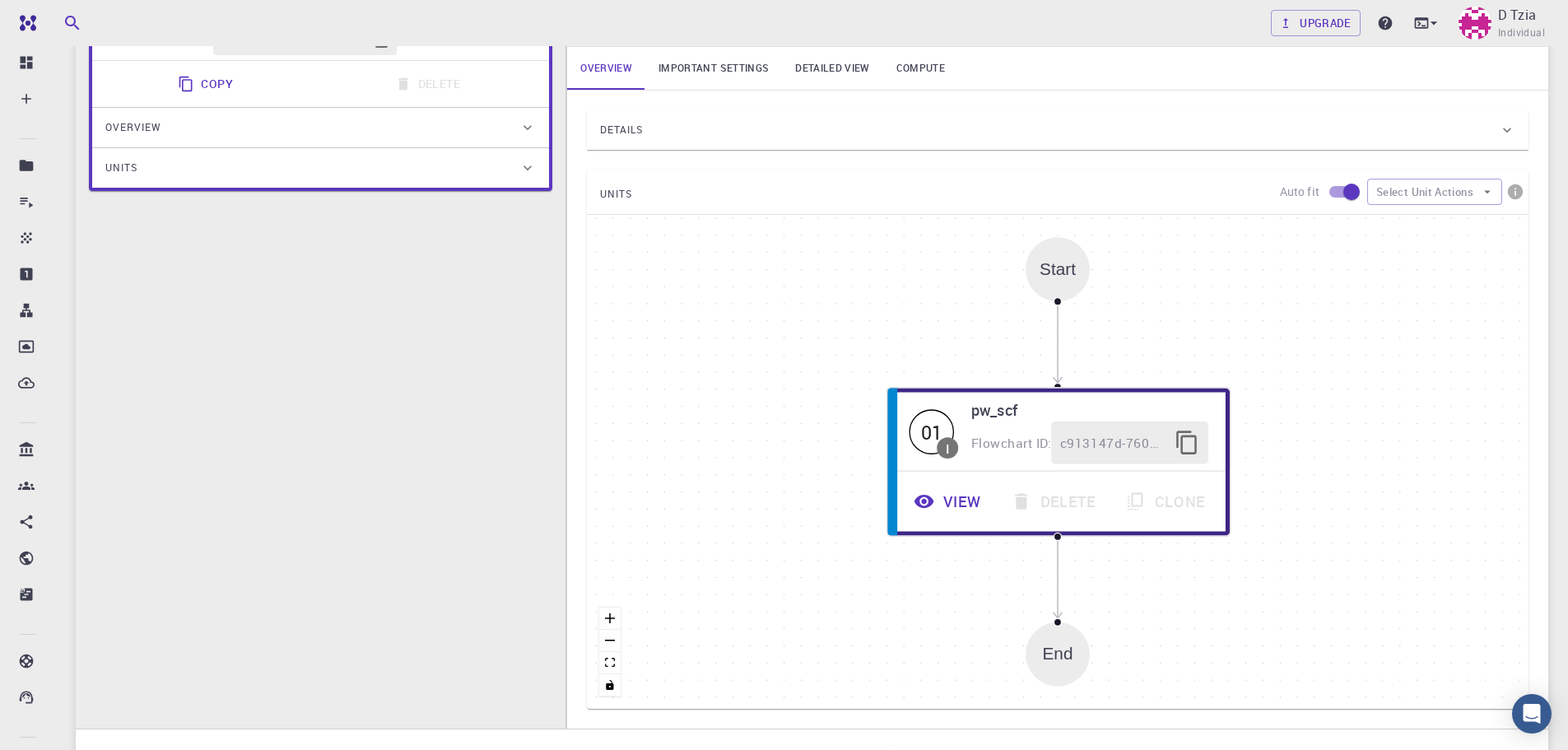
scroll to position [308, 0]
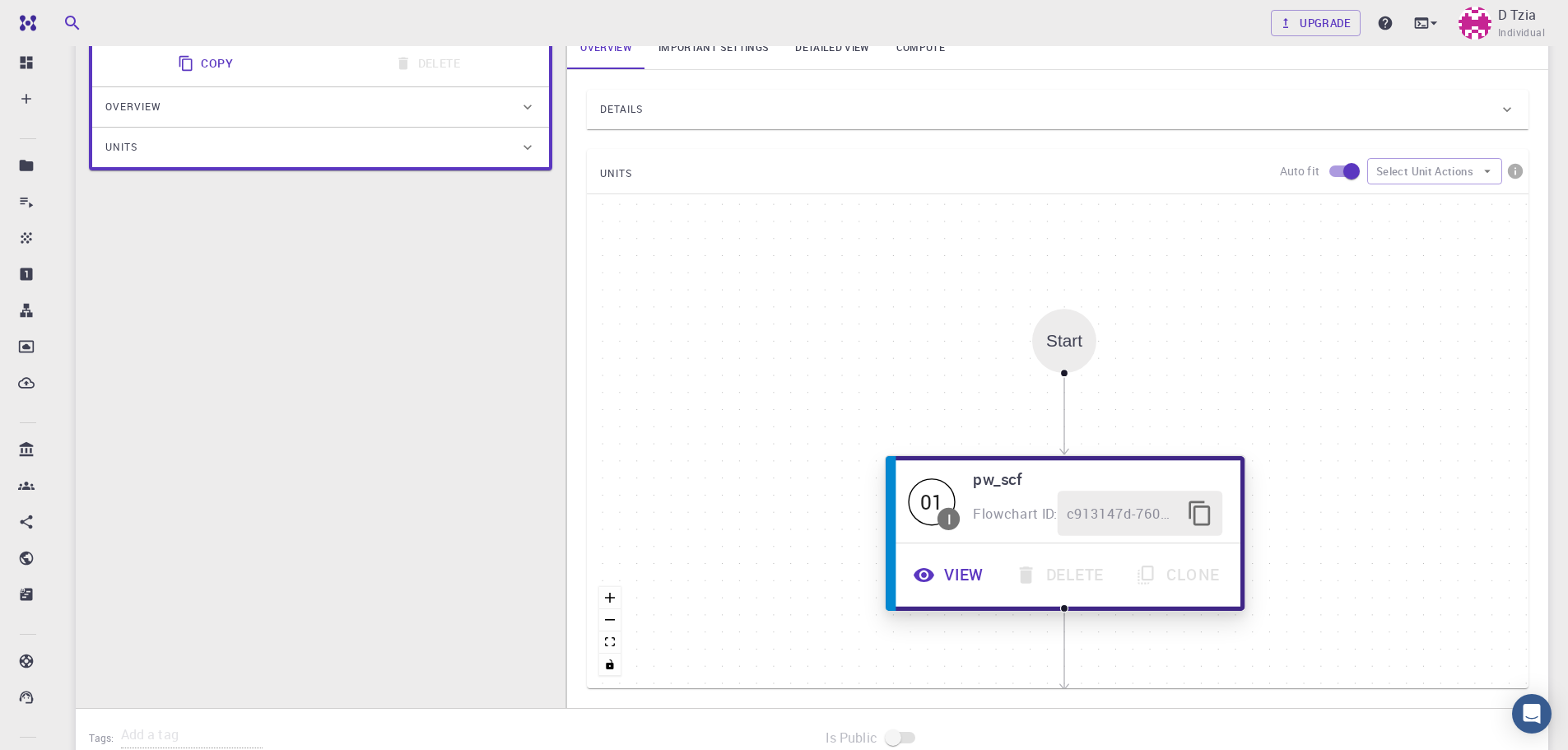
drag, startPoint x: 1150, startPoint y: 497, endPoint x: 1156, endPoint y: 580, distance: 83.2
click at [1158, 570] on div "View Delete Clone" at bounding box center [1066, 575] width 333 height 46
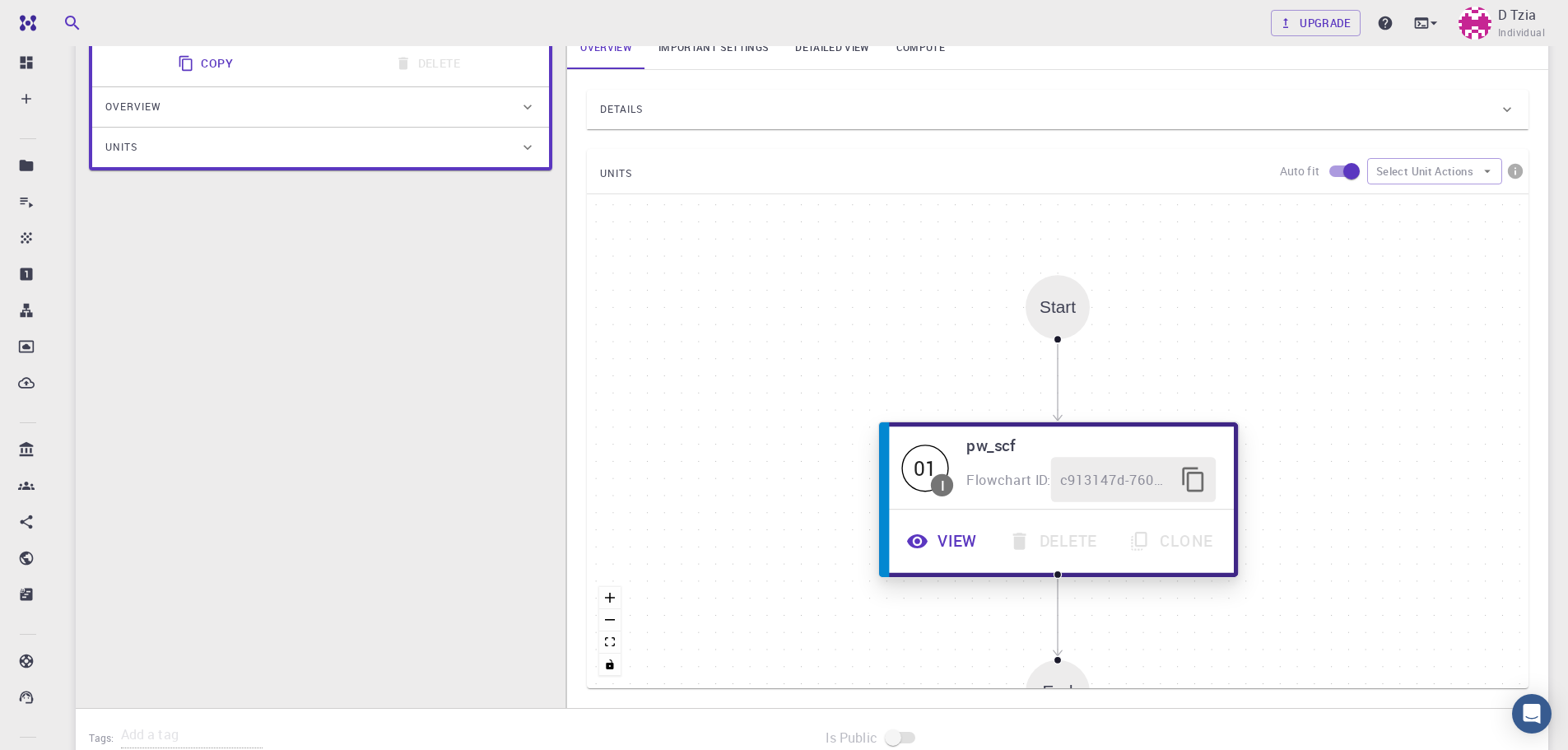
drag, startPoint x: 1116, startPoint y: 574, endPoint x: 1078, endPoint y: 456, distance: 124.0
click at [1098, 519] on div "View Delete Clone" at bounding box center [1059, 541] width 333 height 46
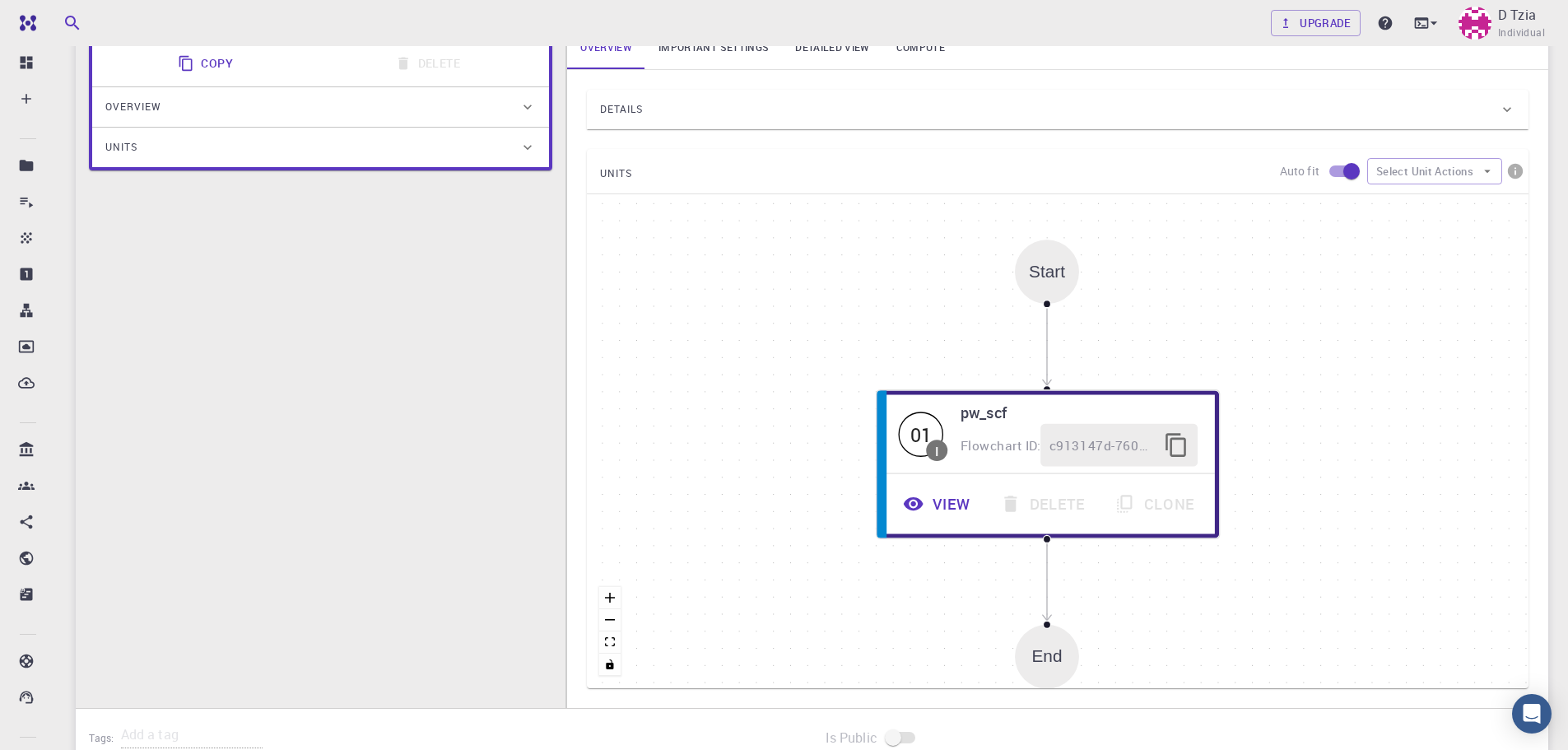
click at [1049, 282] on div "Start" at bounding box center [1046, 271] width 64 height 64
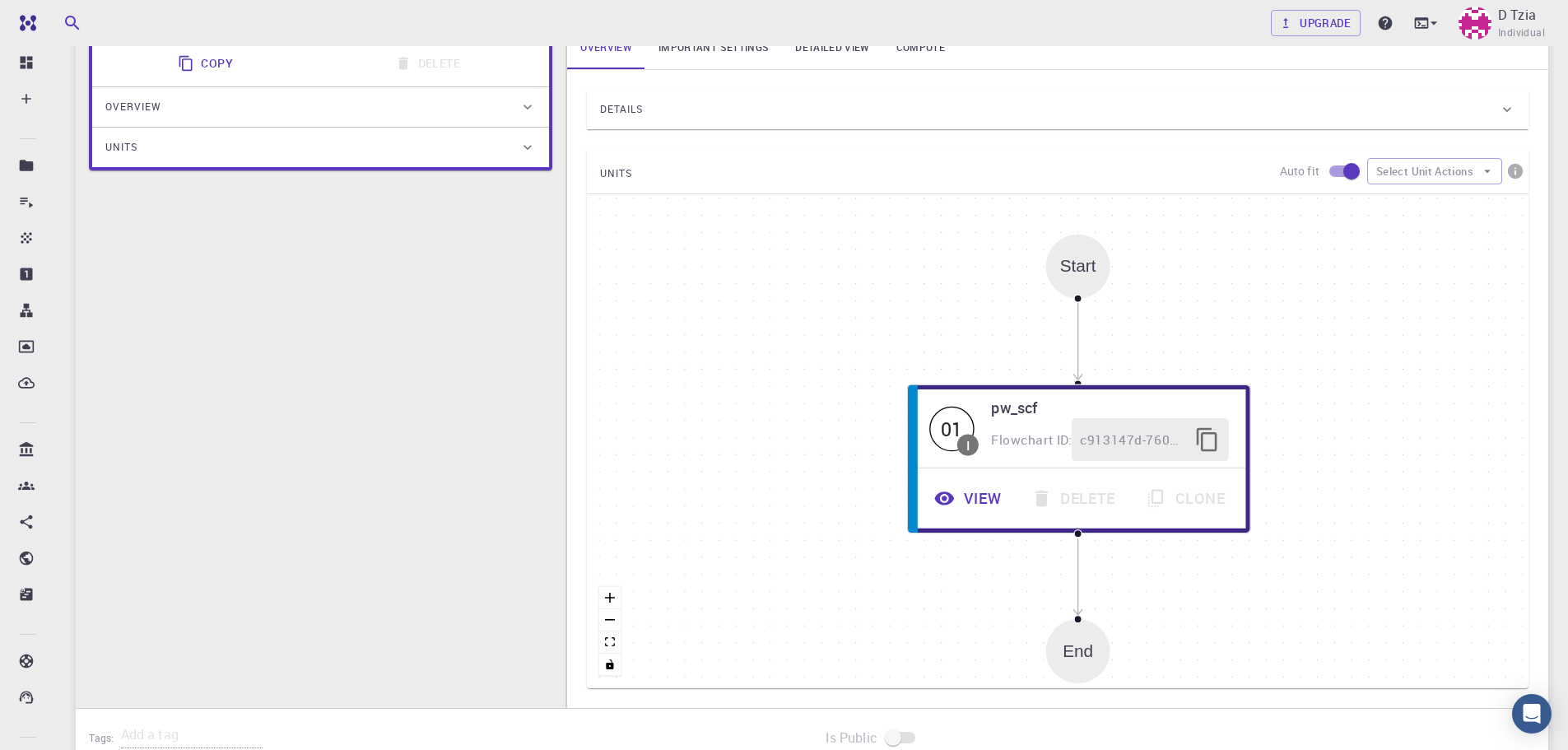
drag, startPoint x: 1049, startPoint y: 282, endPoint x: 1078, endPoint y: 281, distance: 29.0
click at [1078, 281] on div "Start" at bounding box center [1077, 266] width 64 height 64
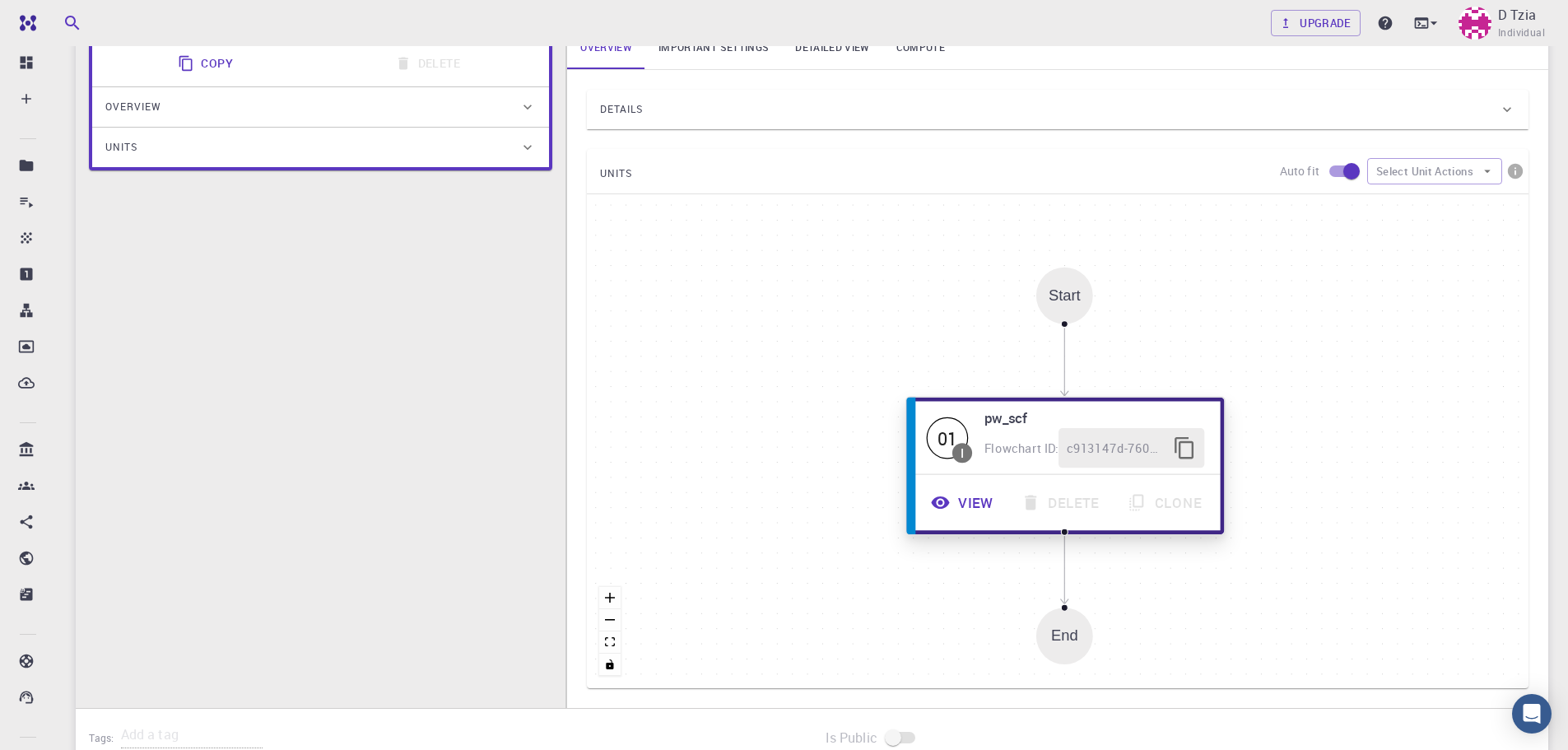
drag, startPoint x: 1059, startPoint y: 531, endPoint x: 1041, endPoint y: 485, distance: 49.4
click at [1041, 493] on div "View Delete Clone" at bounding box center [1064, 502] width 293 height 39
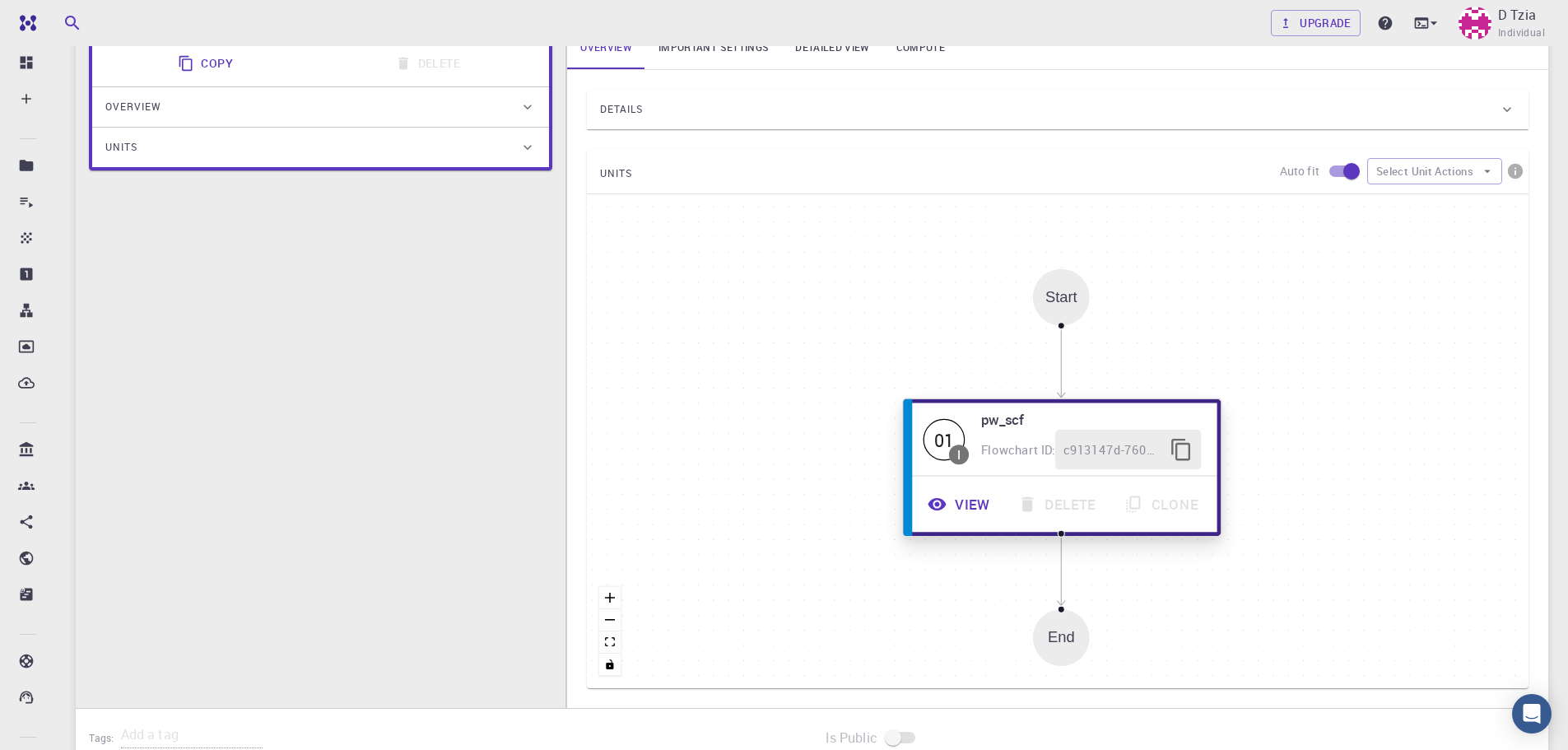
click at [1064, 519] on div "View Delete Clone" at bounding box center [1062, 505] width 309 height 56
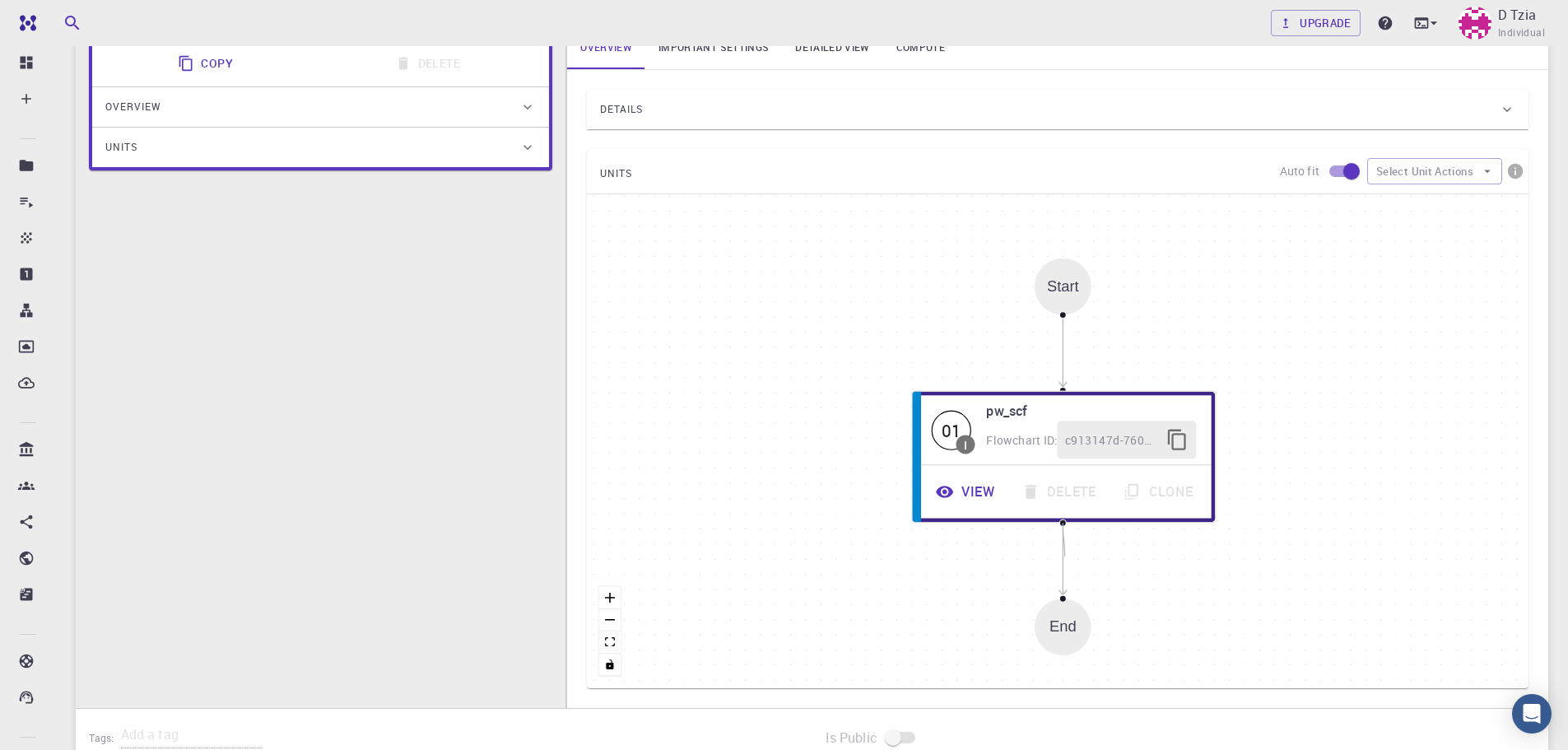
drag, startPoint x: 1060, startPoint y: 523, endPoint x: 1065, endPoint y: 556, distance: 33.4
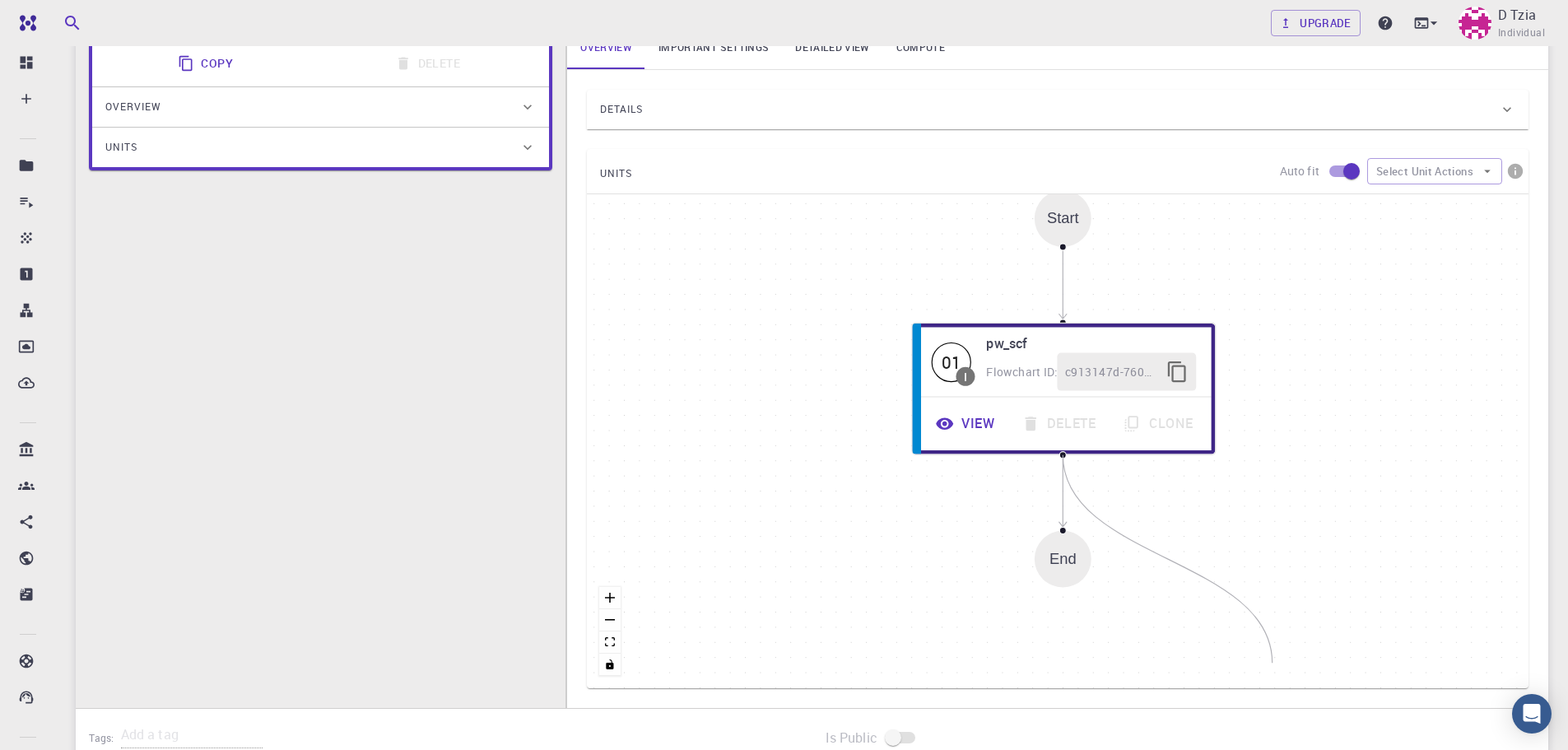
drag, startPoint x: 1063, startPoint y: 520, endPoint x: 1272, endPoint y: 655, distance: 248.8
click at [1272, 657] on div "Start 01 I pw_scf Flowchart ID: c913147d-760d-496d-93a7-dc0771034d54 View Delet…" at bounding box center [1057, 442] width 942 height 494
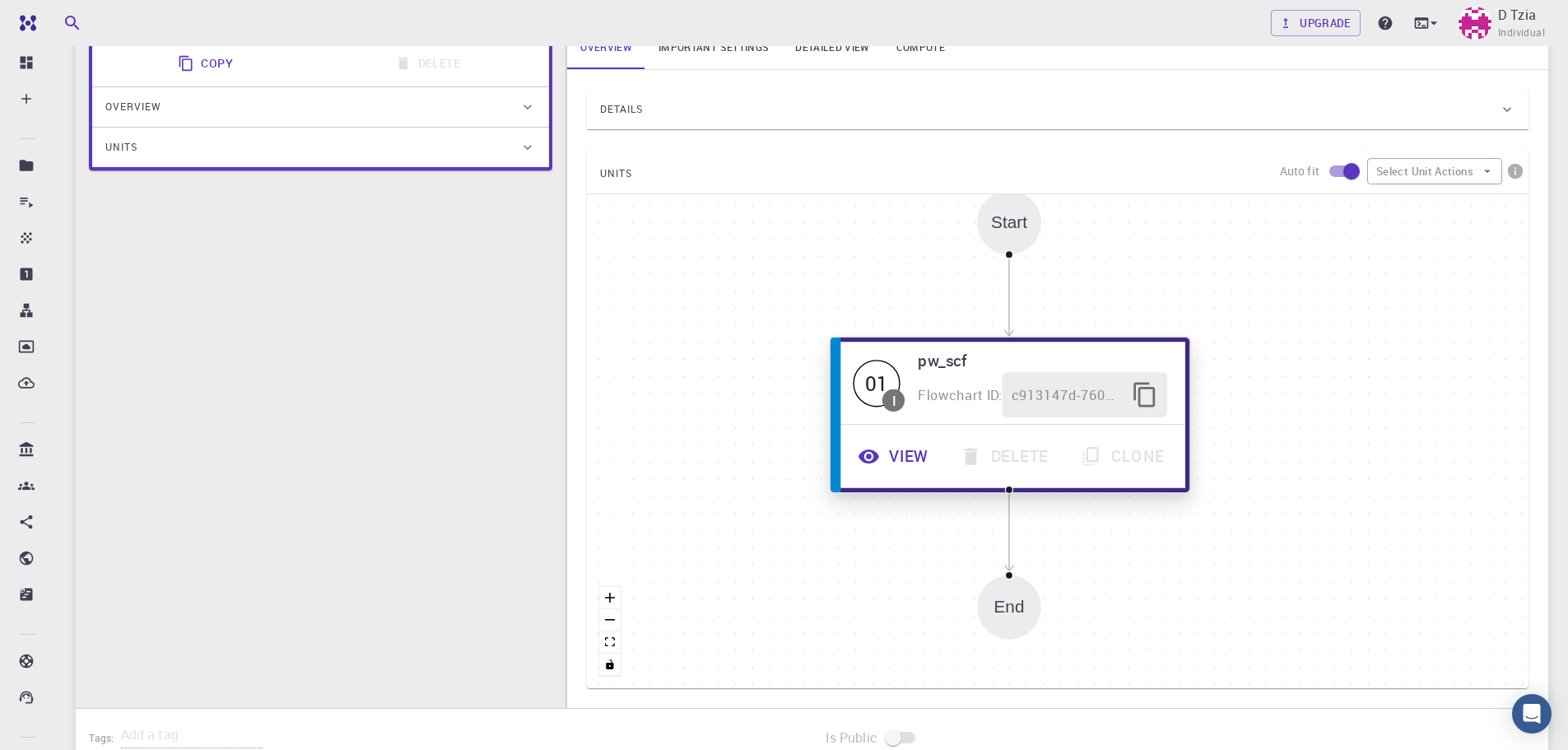
drag, startPoint x: 1056, startPoint y: 510, endPoint x: 929, endPoint y: 391, distance: 174.0
click at [1001, 477] on div "View Delete Clone" at bounding box center [1010, 456] width 350 height 62
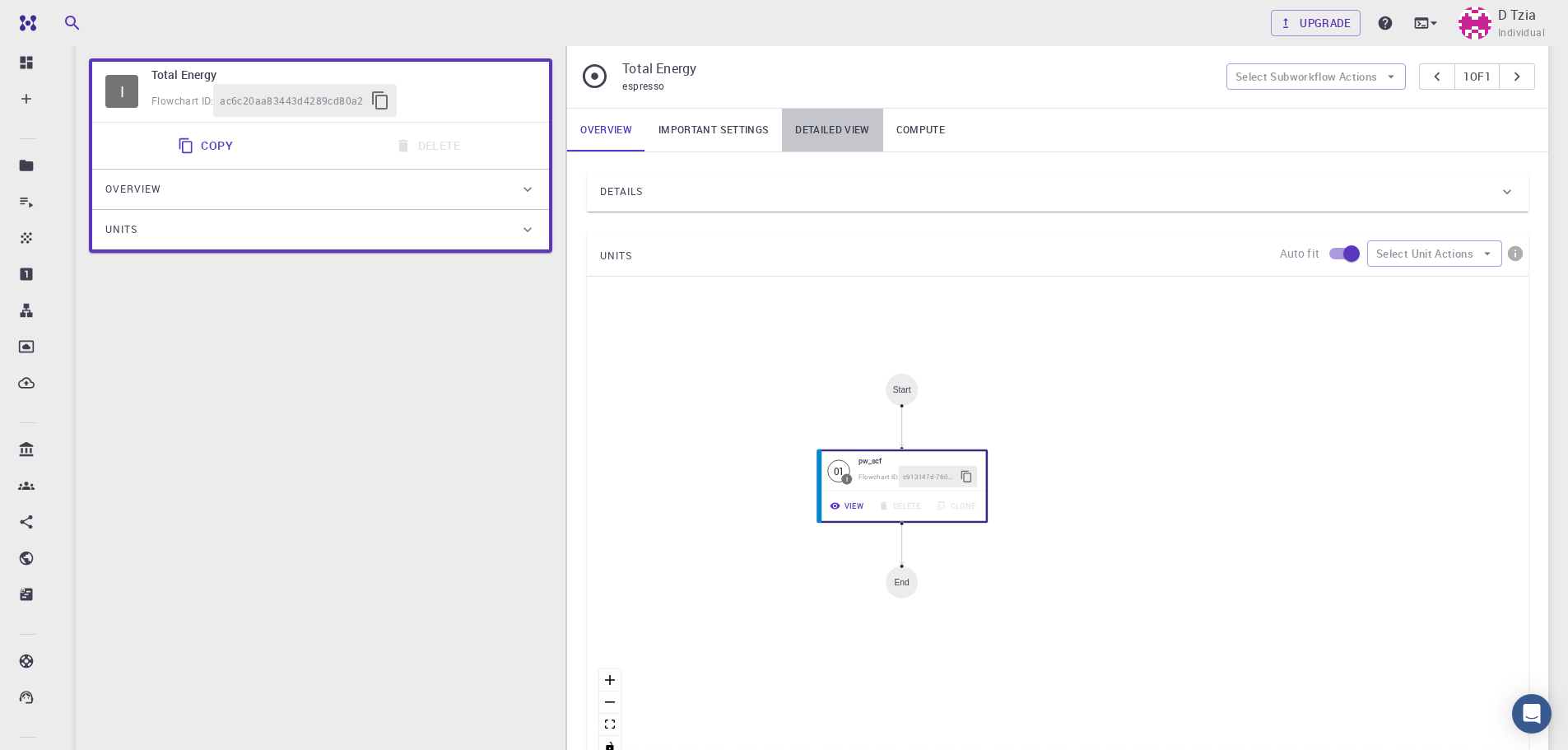
click at [823, 124] on link "Detailed view" at bounding box center [832, 130] width 101 height 43
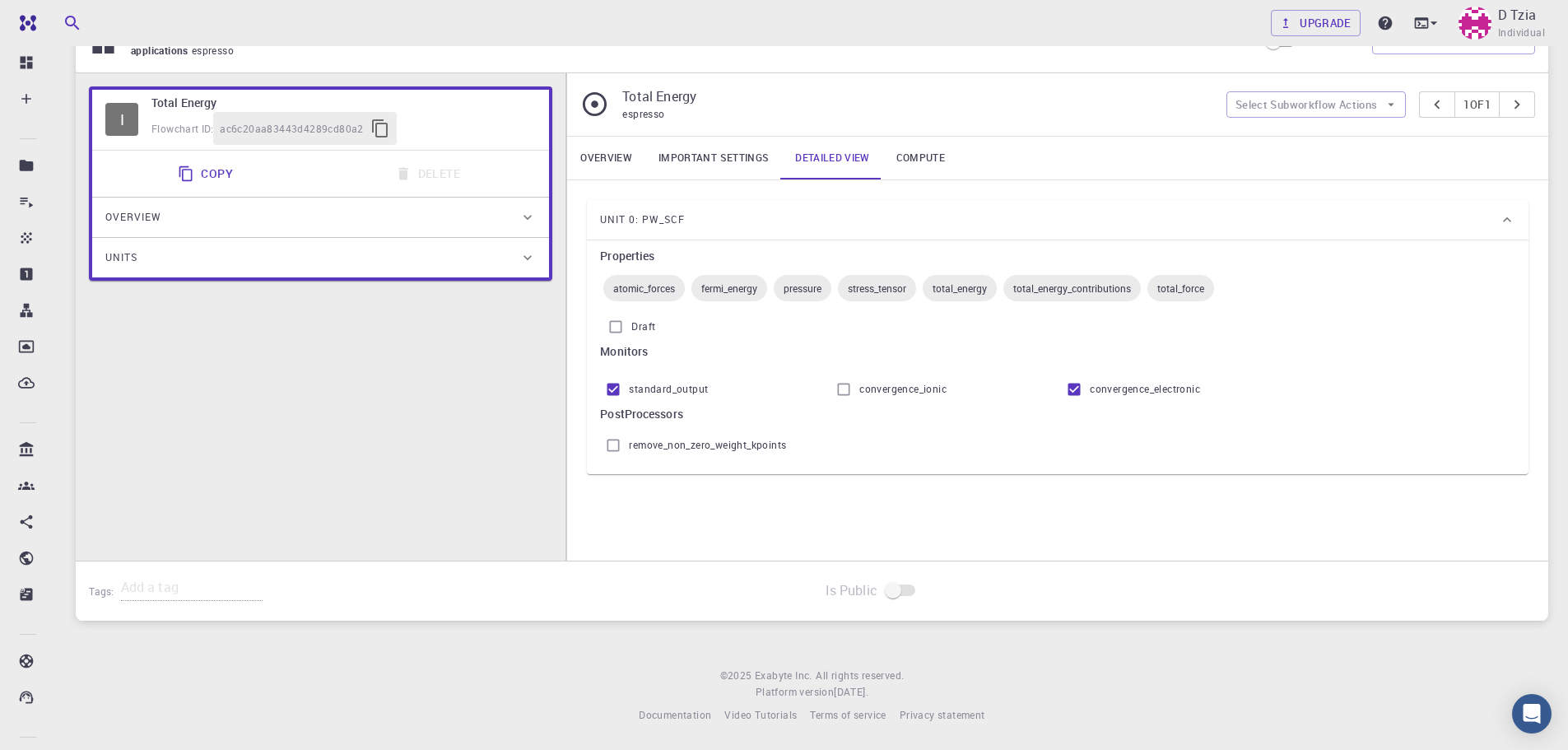
click at [643, 289] on span "atomic_forces" at bounding box center [644, 287] width 81 height 13
drag, startPoint x: 632, startPoint y: 309, endPoint x: 622, endPoint y: 309, distance: 10.0
click at [622, 309] on div "Properties atomic_forces fermi_energy pressure stress_tensor total_energy total…" at bounding box center [1057, 294] width 915 height 96
click at [617, 338] on input "Draft" at bounding box center [616, 327] width 32 height 32
checkbox input "false"
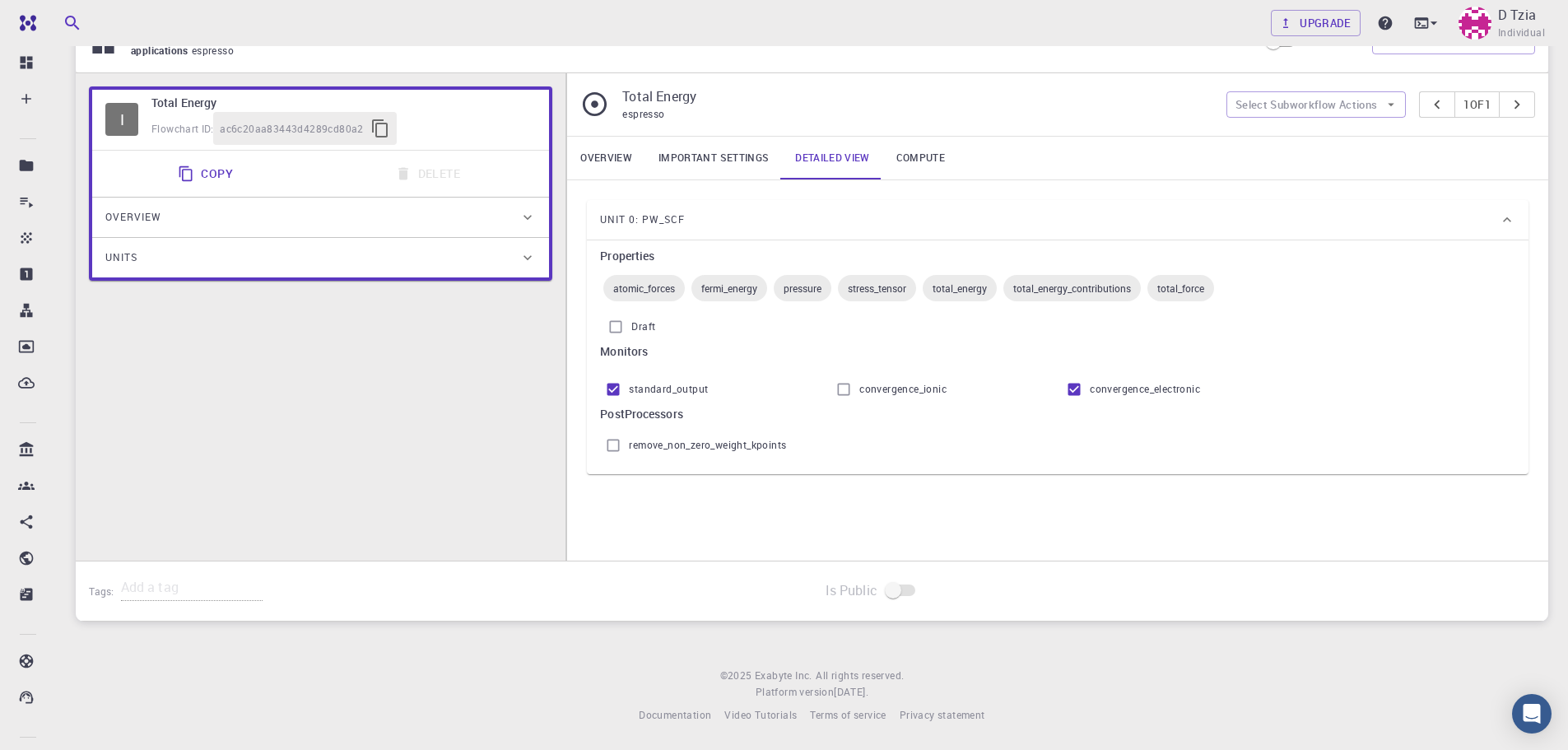
drag, startPoint x: 759, startPoint y: 388, endPoint x: 753, endPoint y: 350, distance: 38.5
click at [757, 382] on div "standard_output" at bounding box center [715, 390] width 230 height 32
